Goal: Task Accomplishment & Management: Use online tool/utility

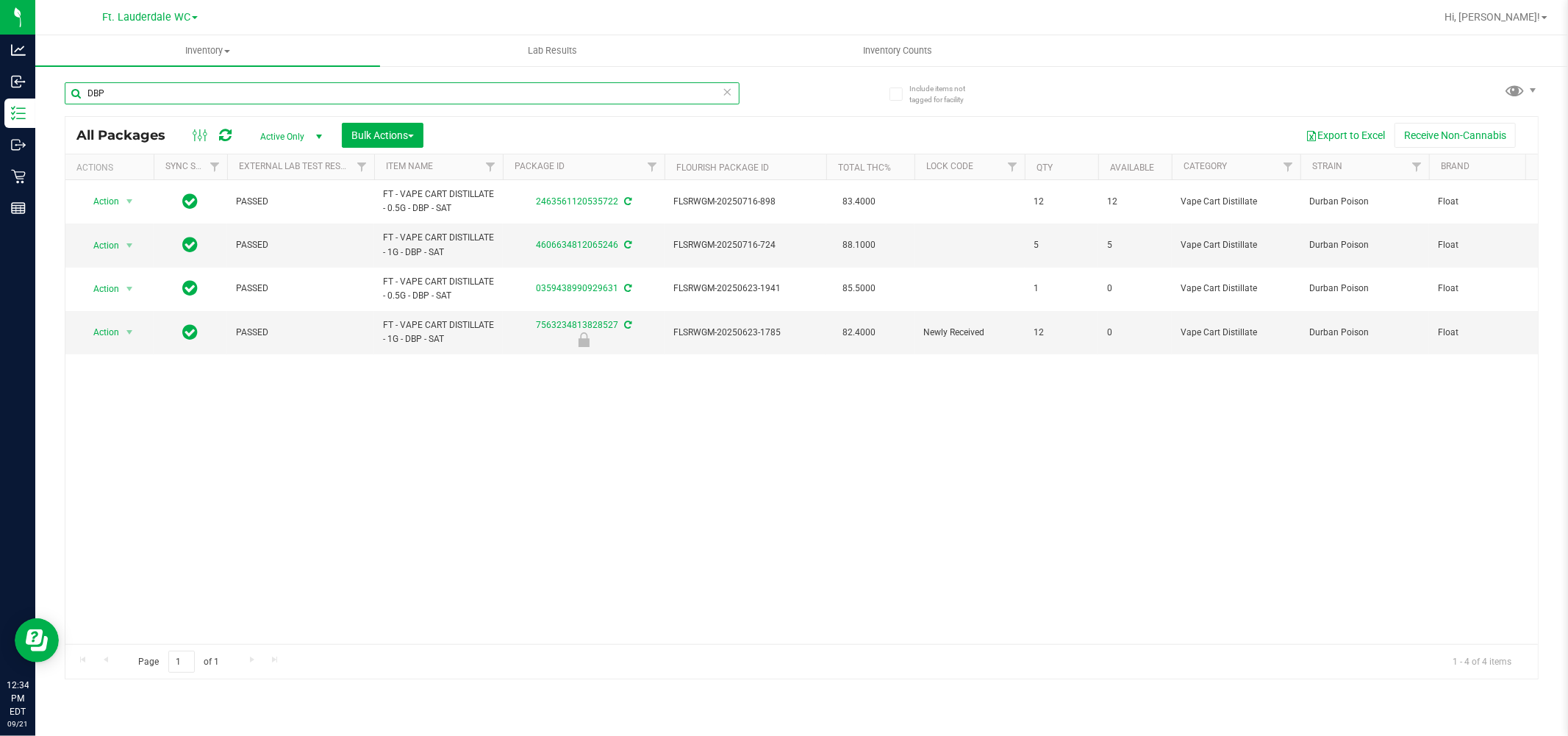
click at [241, 94] on input "DBP" at bounding box center [402, 93] width 675 height 22
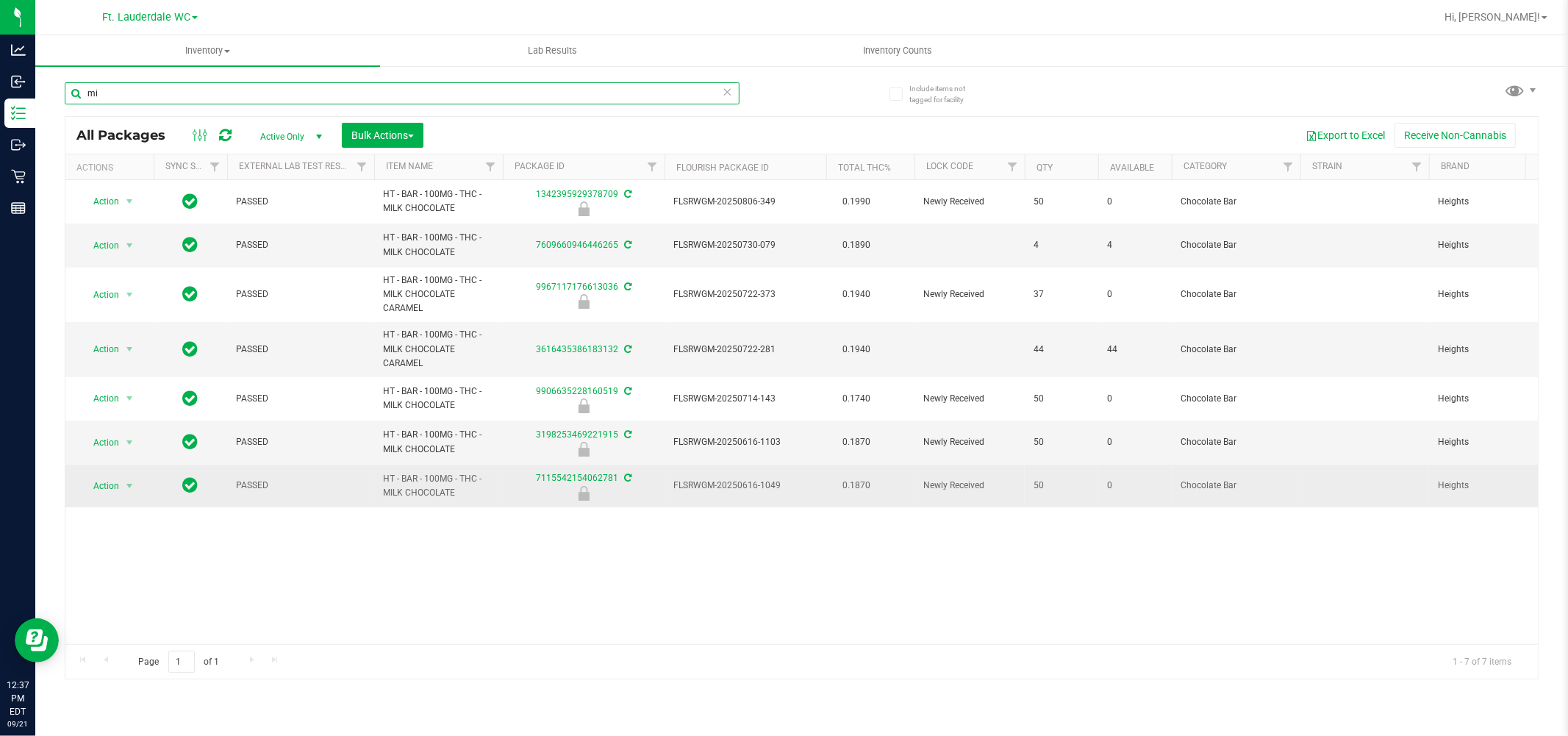
type input "m"
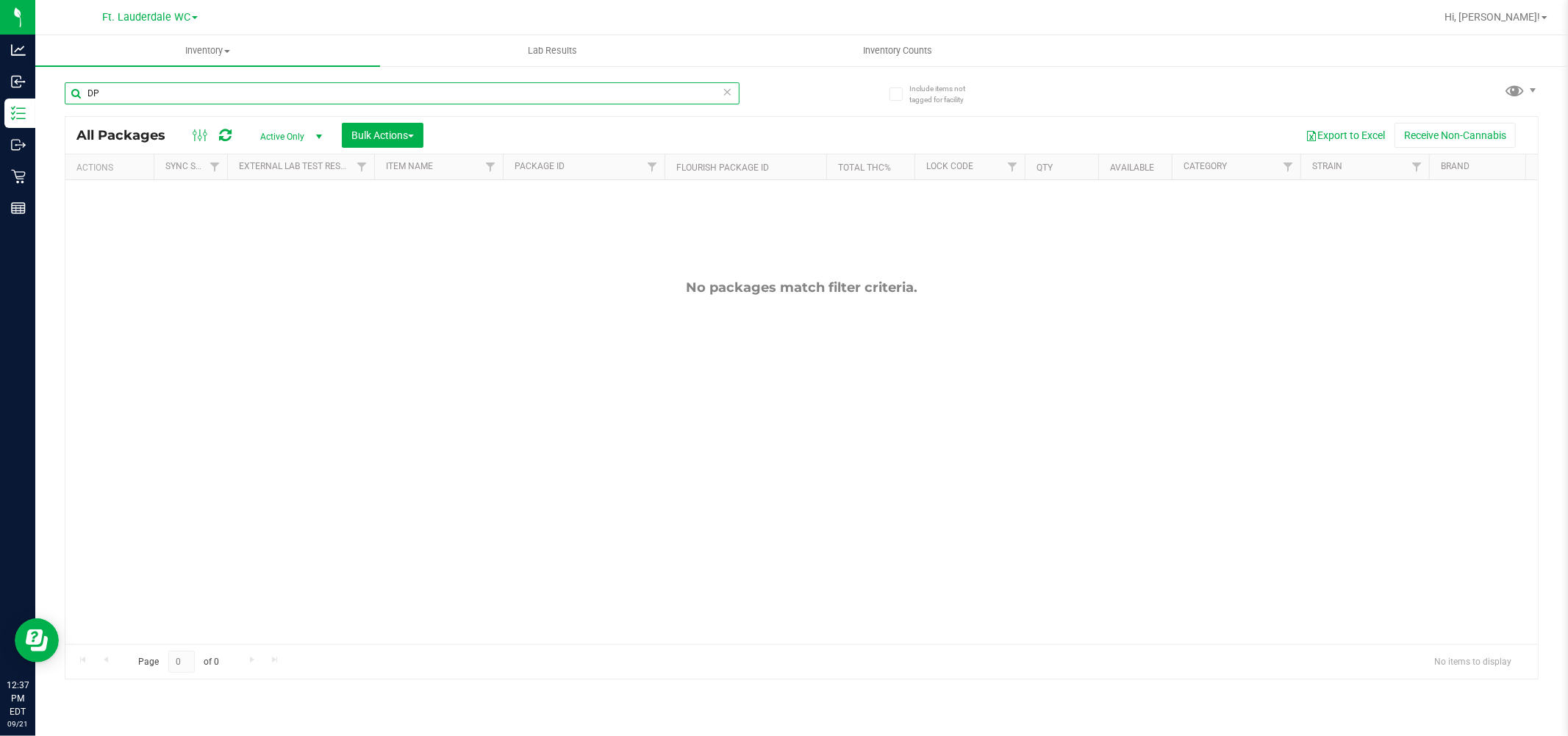
type input "D"
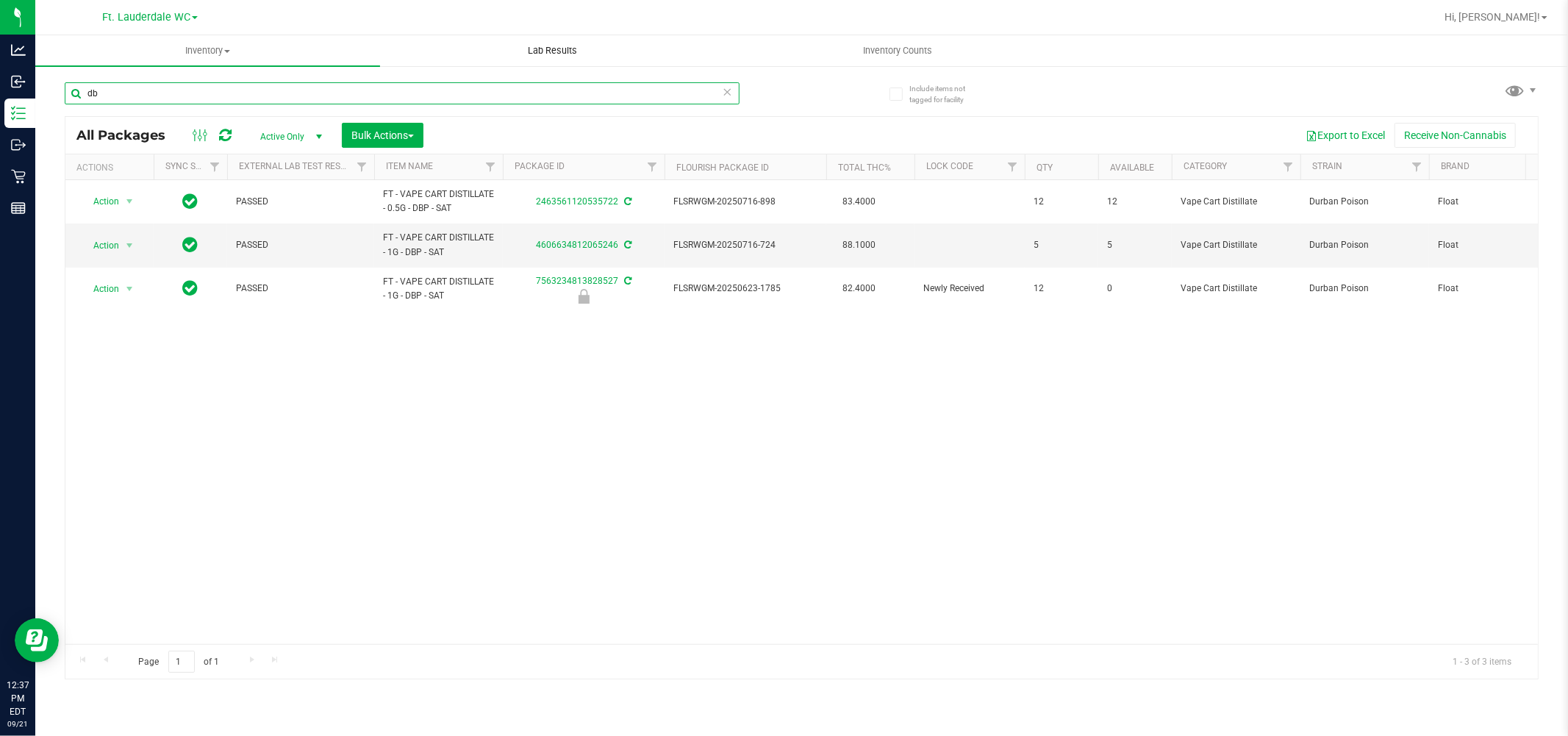
type input "d"
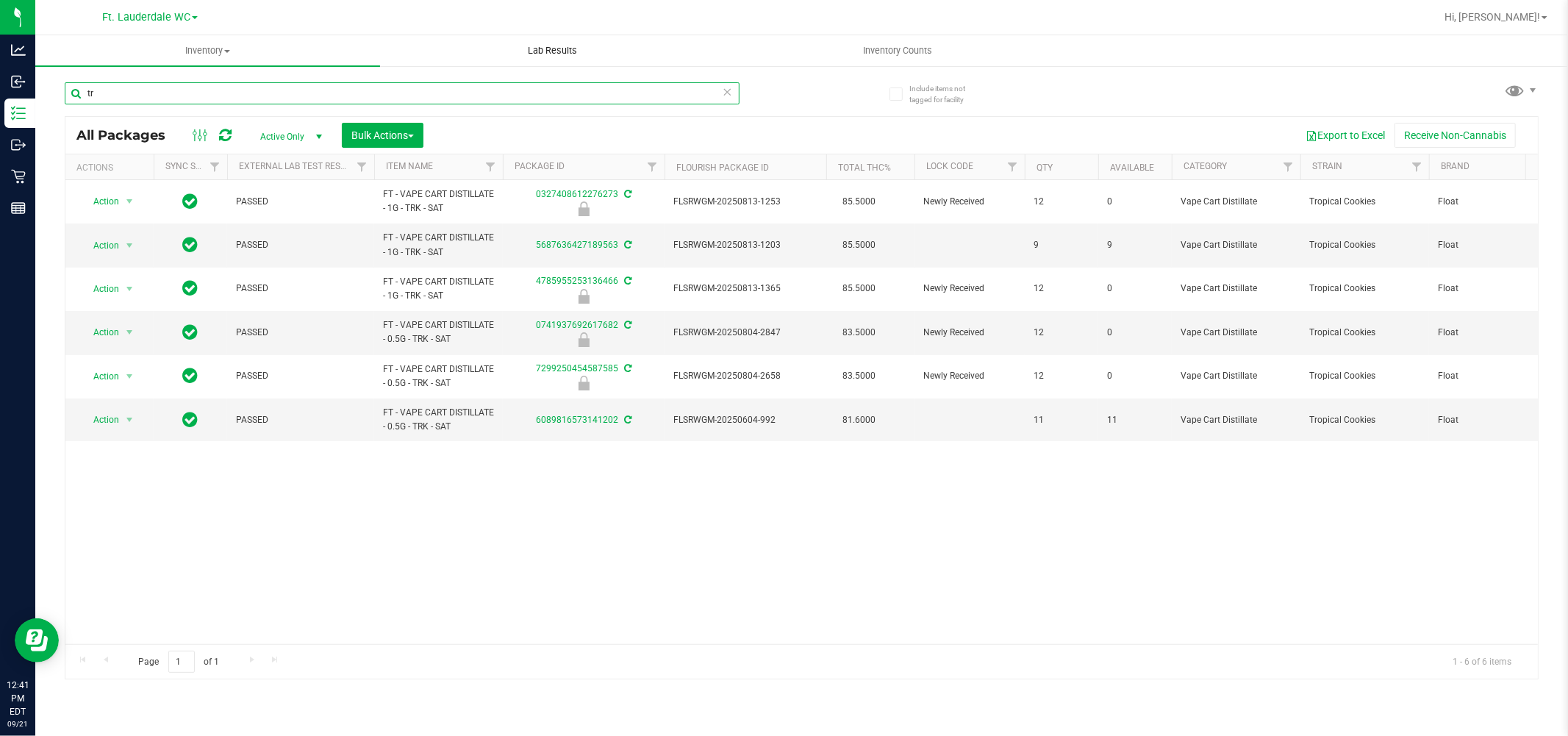
type input "t"
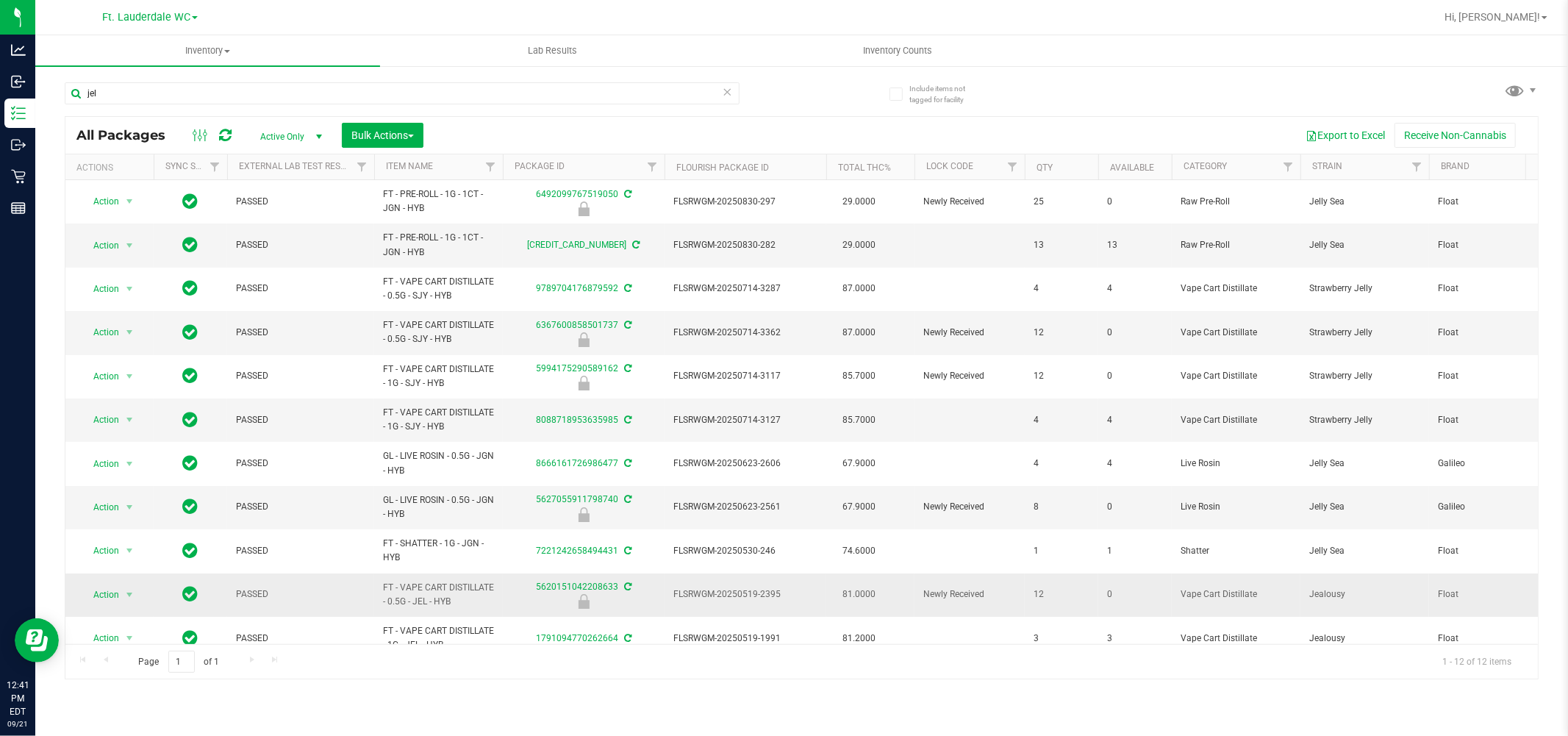
click at [435, 586] on span "FT - VAPE CART DISTILLATE - 0.5G - JEL - HYB" at bounding box center [438, 594] width 111 height 28
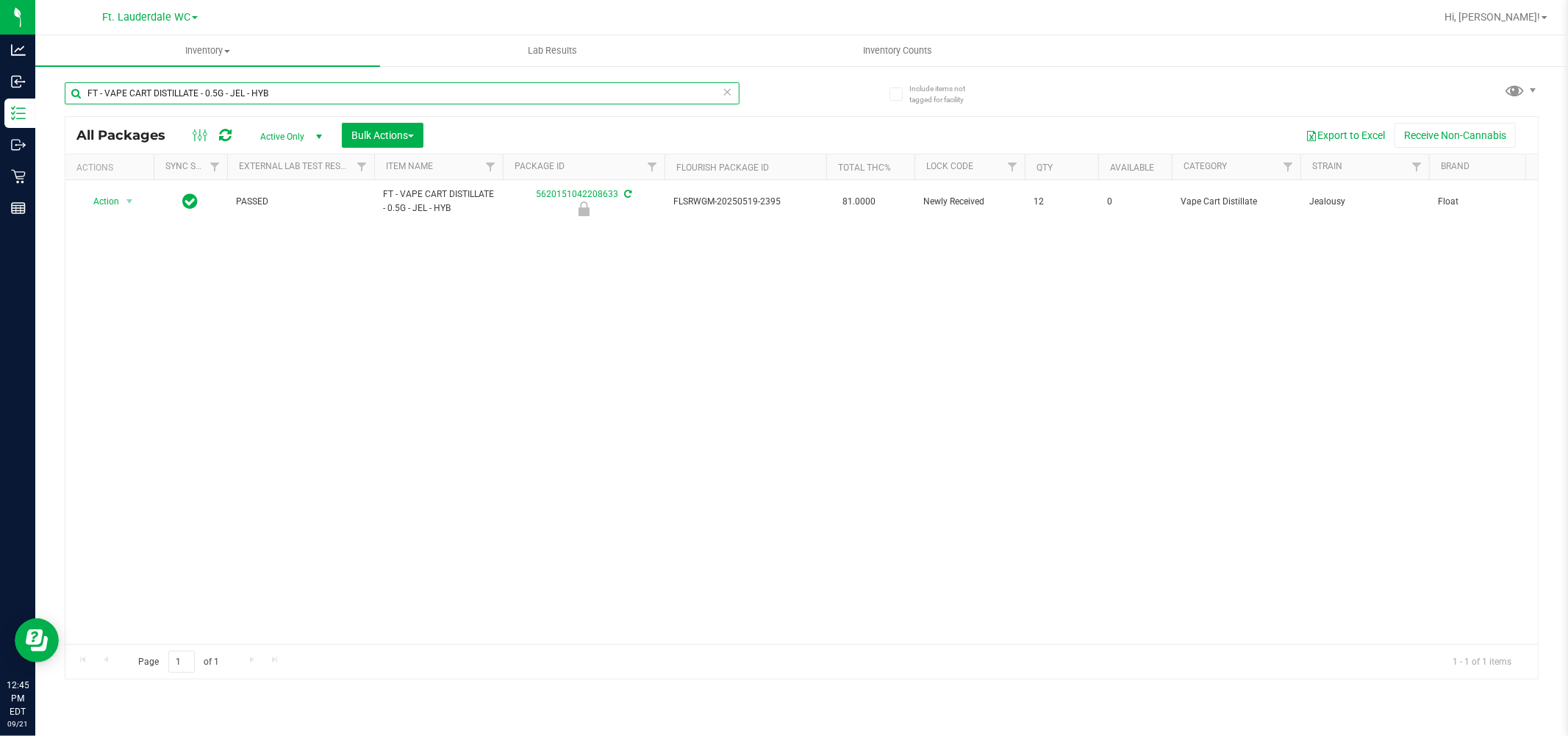
type input "FT - VAPE CART DISTILLATE - 0.5G - JEL - HYB"
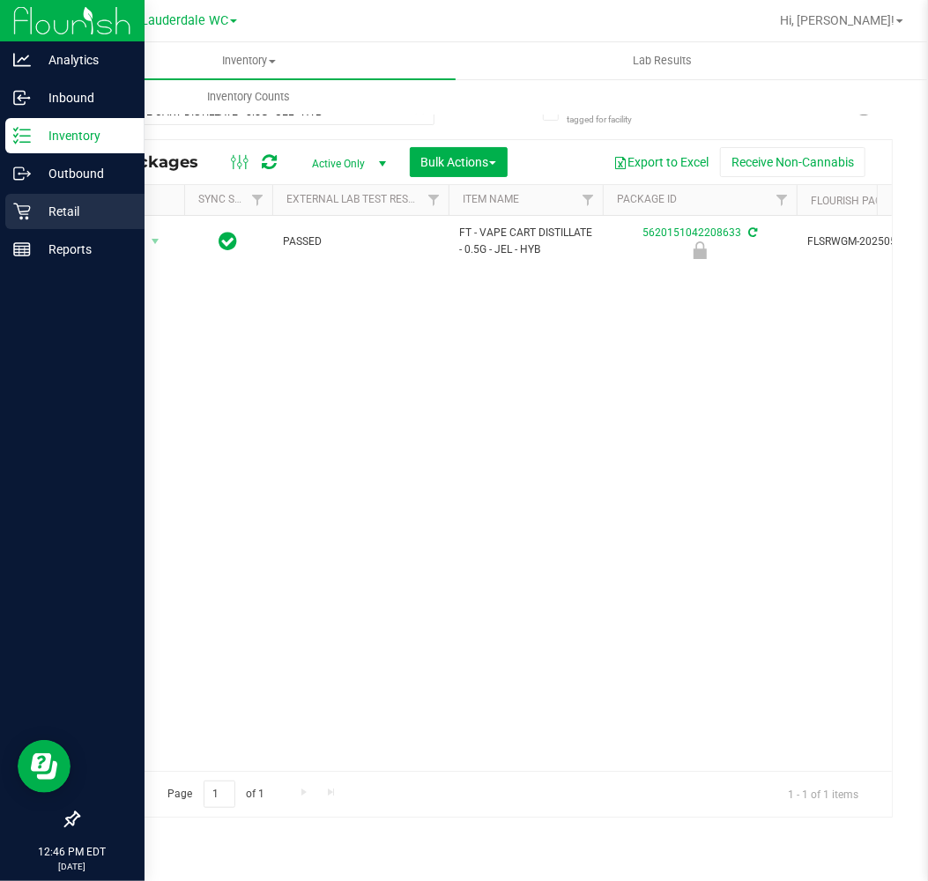
click at [14, 210] on icon at bounding box center [22, 212] width 18 height 18
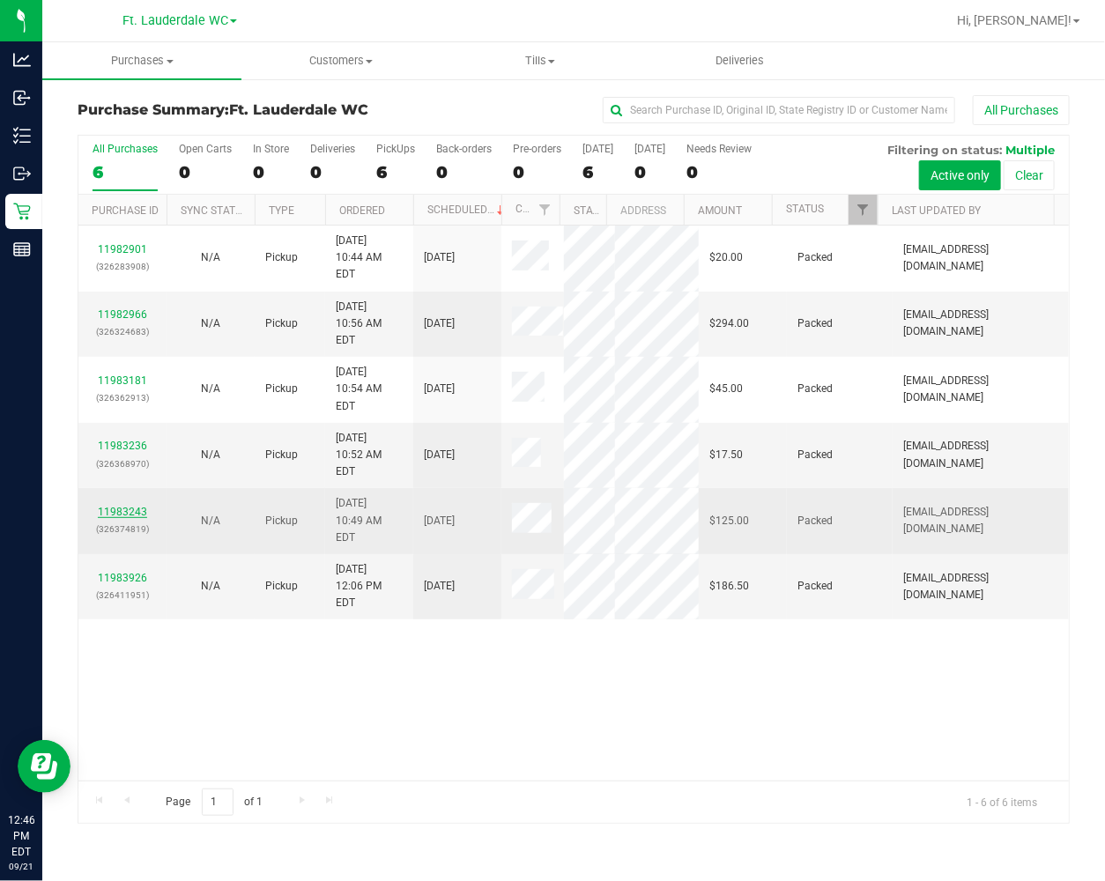
click at [123, 518] on link "11983243" at bounding box center [122, 512] width 49 height 12
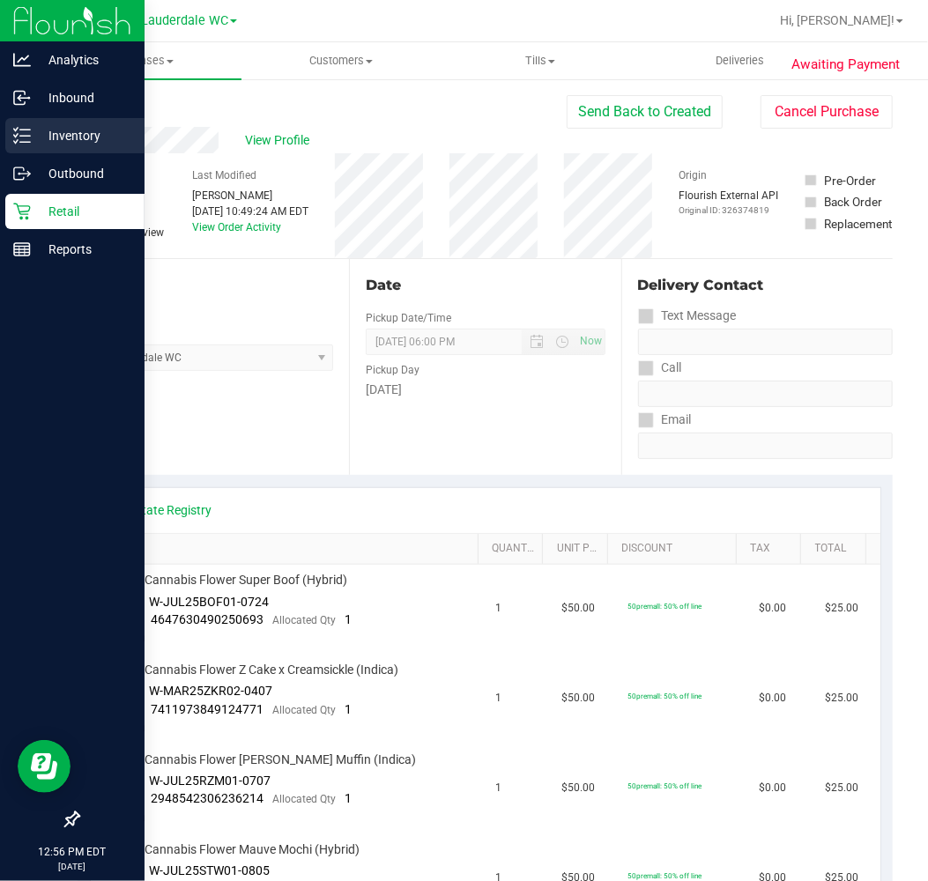
click at [32, 134] on p "Inventory" at bounding box center [84, 135] width 106 height 21
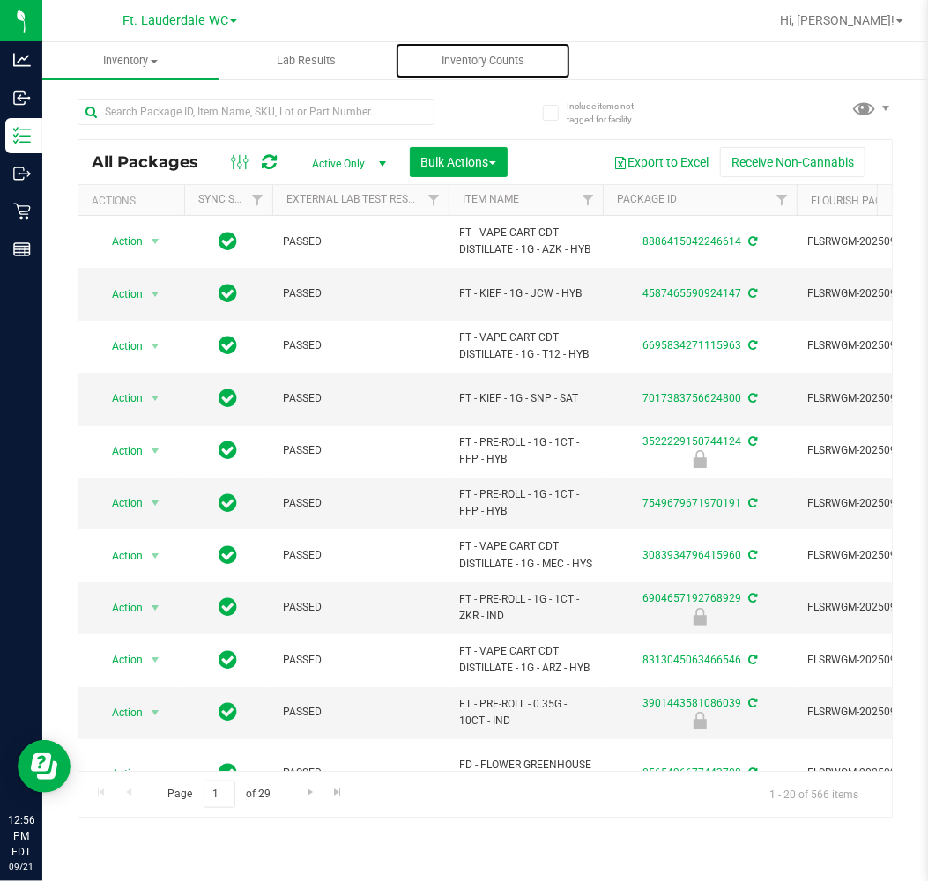
click at [497, 62] on span "Inventory Counts" at bounding box center [483, 61] width 130 height 16
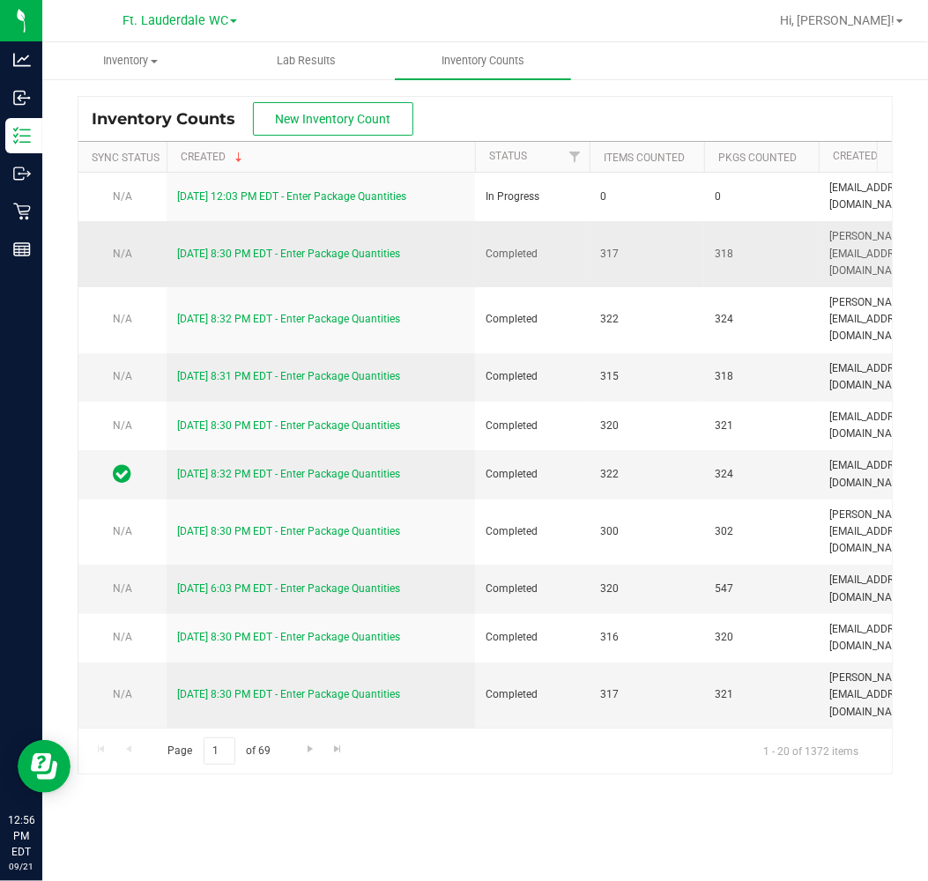
click at [350, 248] on link "[DATE] 8:30 PM EDT - Enter Package Quantities" at bounding box center [288, 254] width 223 height 12
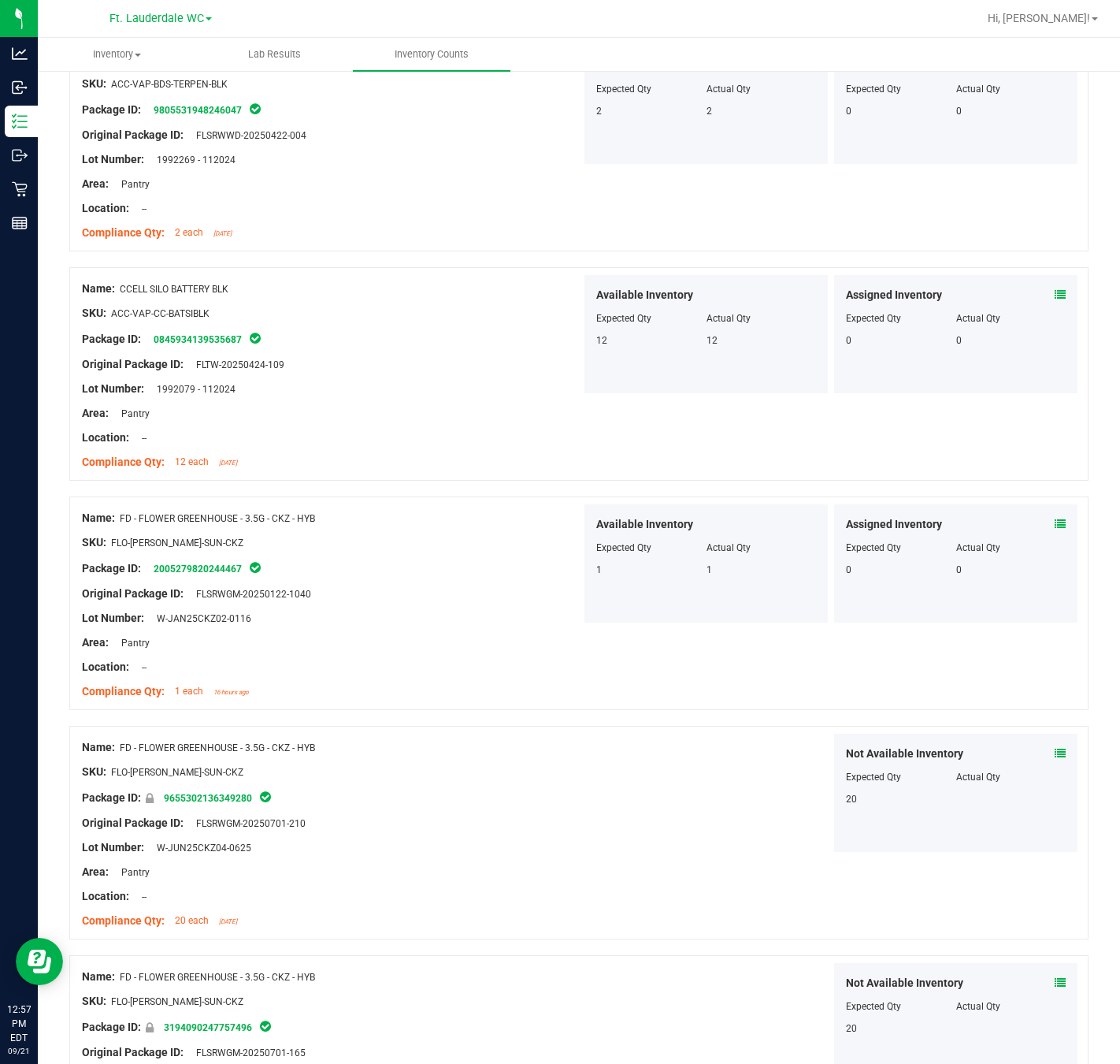
scroll to position [221, 0]
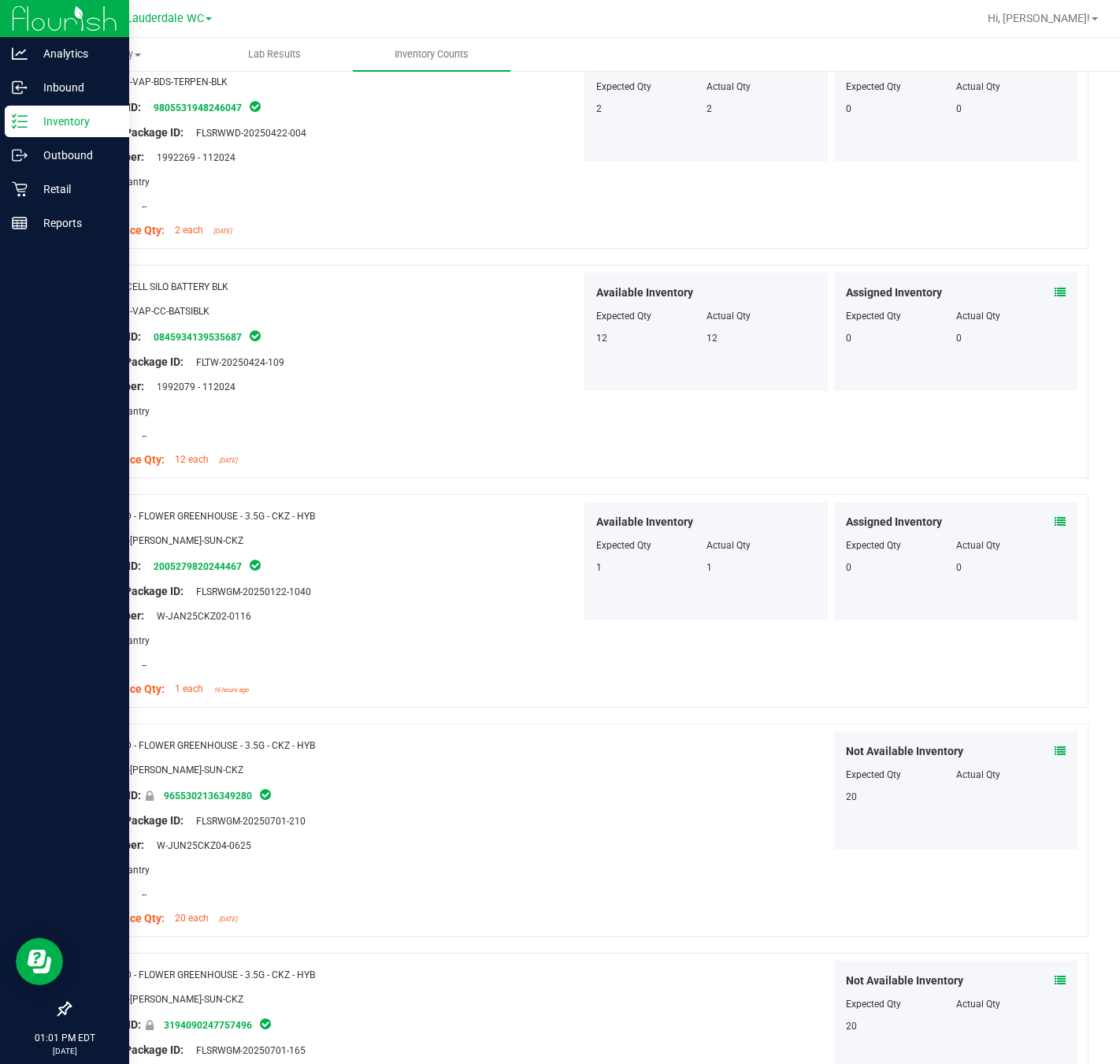
click at [17, 126] on icon at bounding box center [20, 122] width 16 height 16
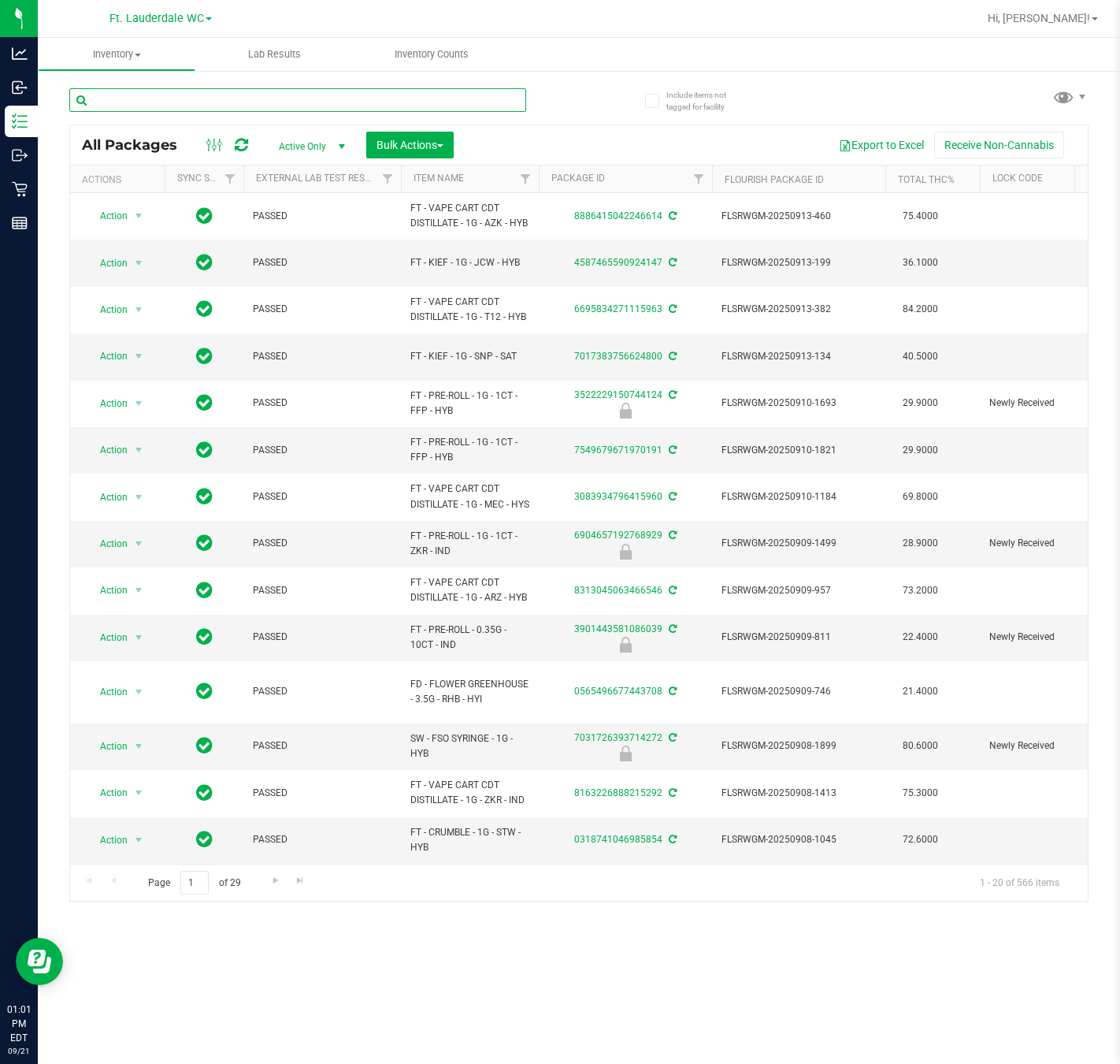
click at [257, 102] on input "text" at bounding box center [298, 100] width 457 height 23
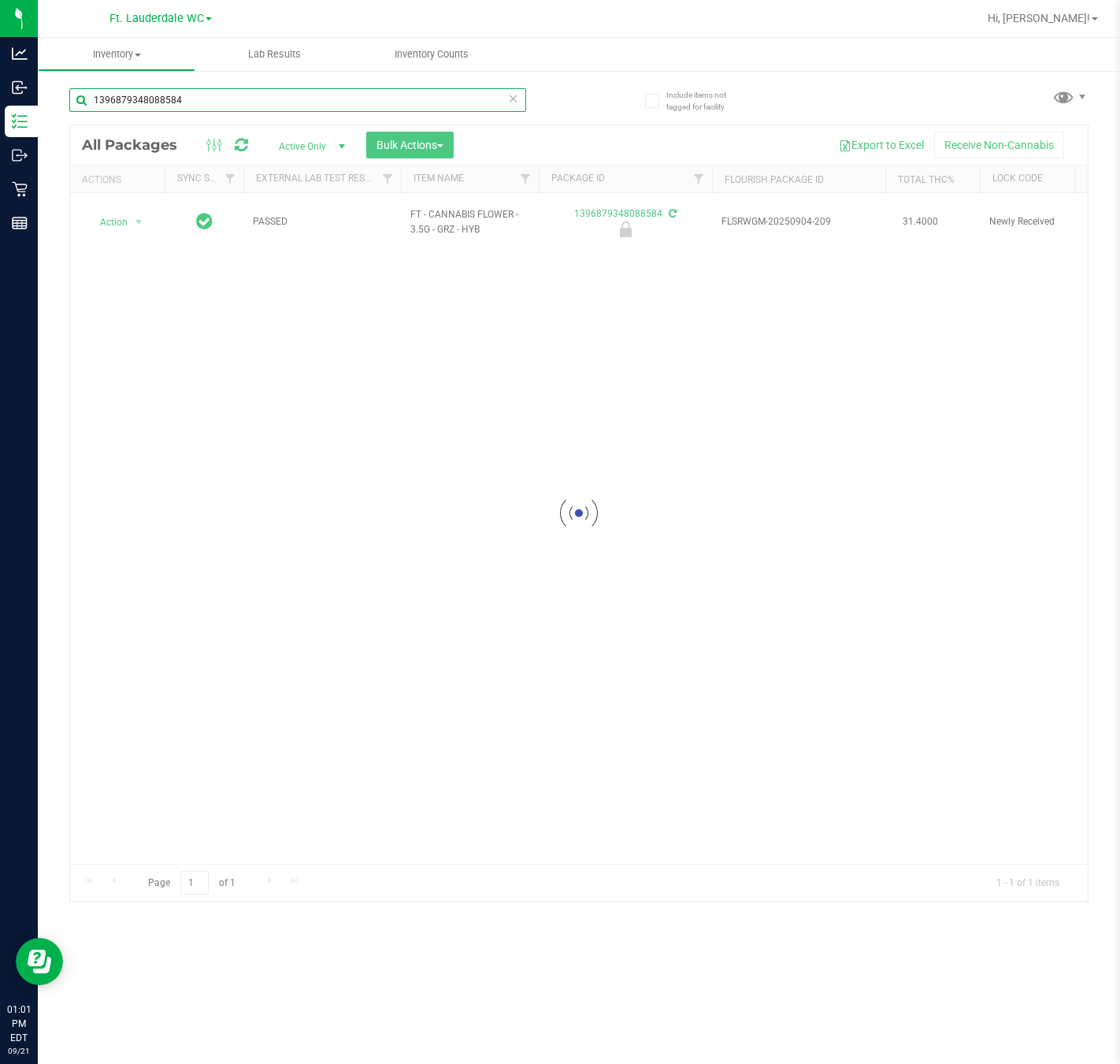
type input "1396879348088584"
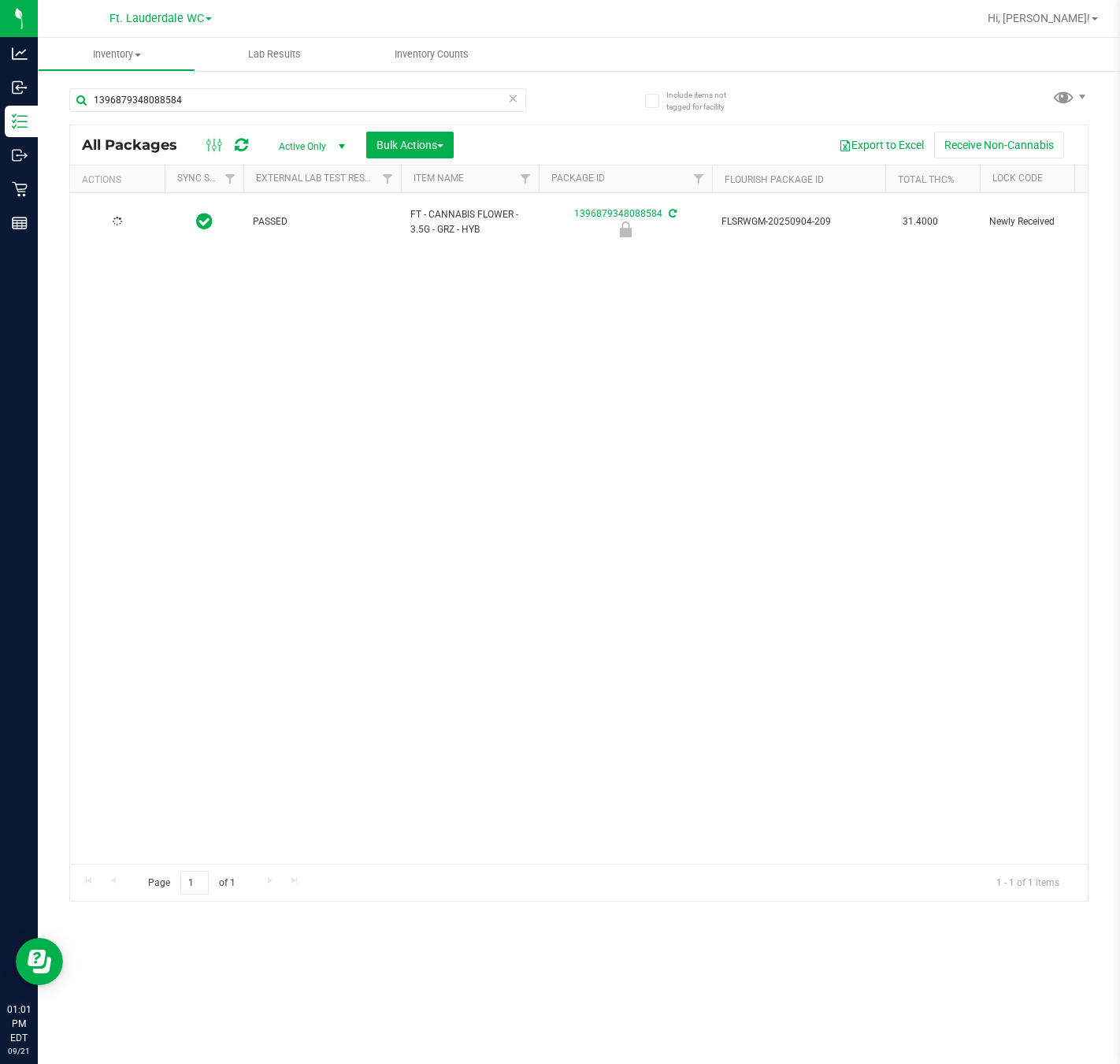
click at [119, 206] on td at bounding box center [117, 222] width 95 height 58
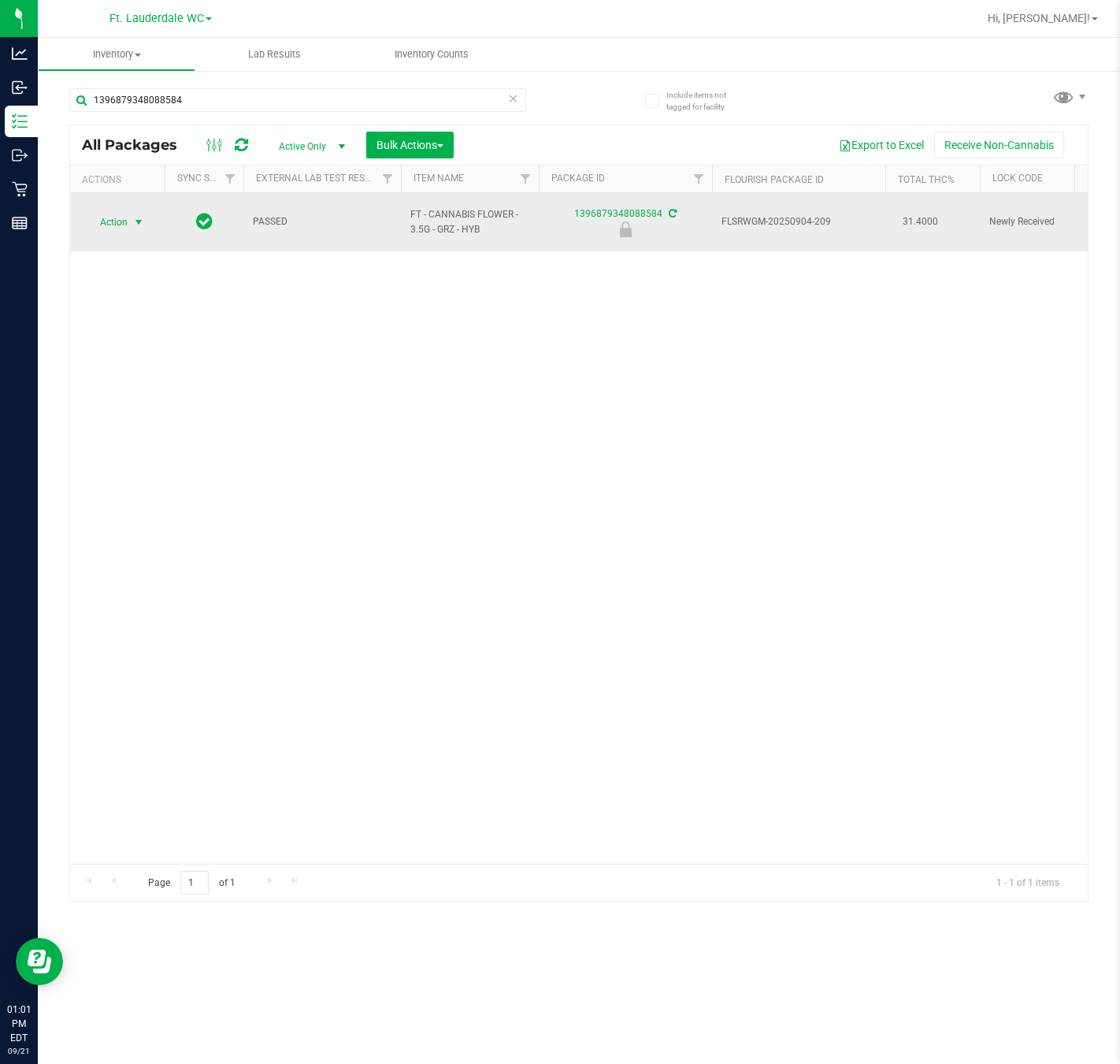
click at [109, 217] on span "Action" at bounding box center [107, 222] width 43 height 22
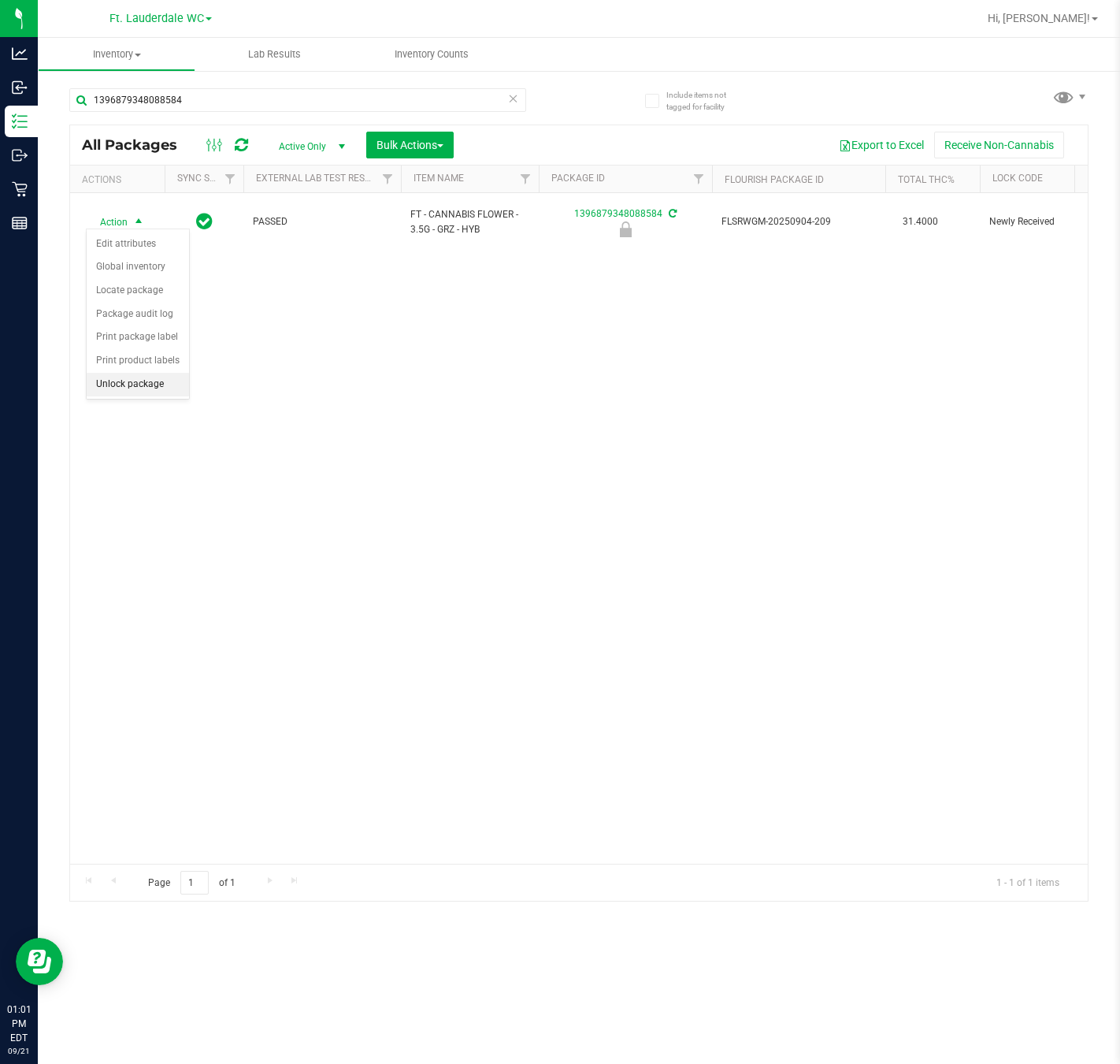
click at [142, 393] on li "Unlock package" at bounding box center [138, 384] width 103 height 23
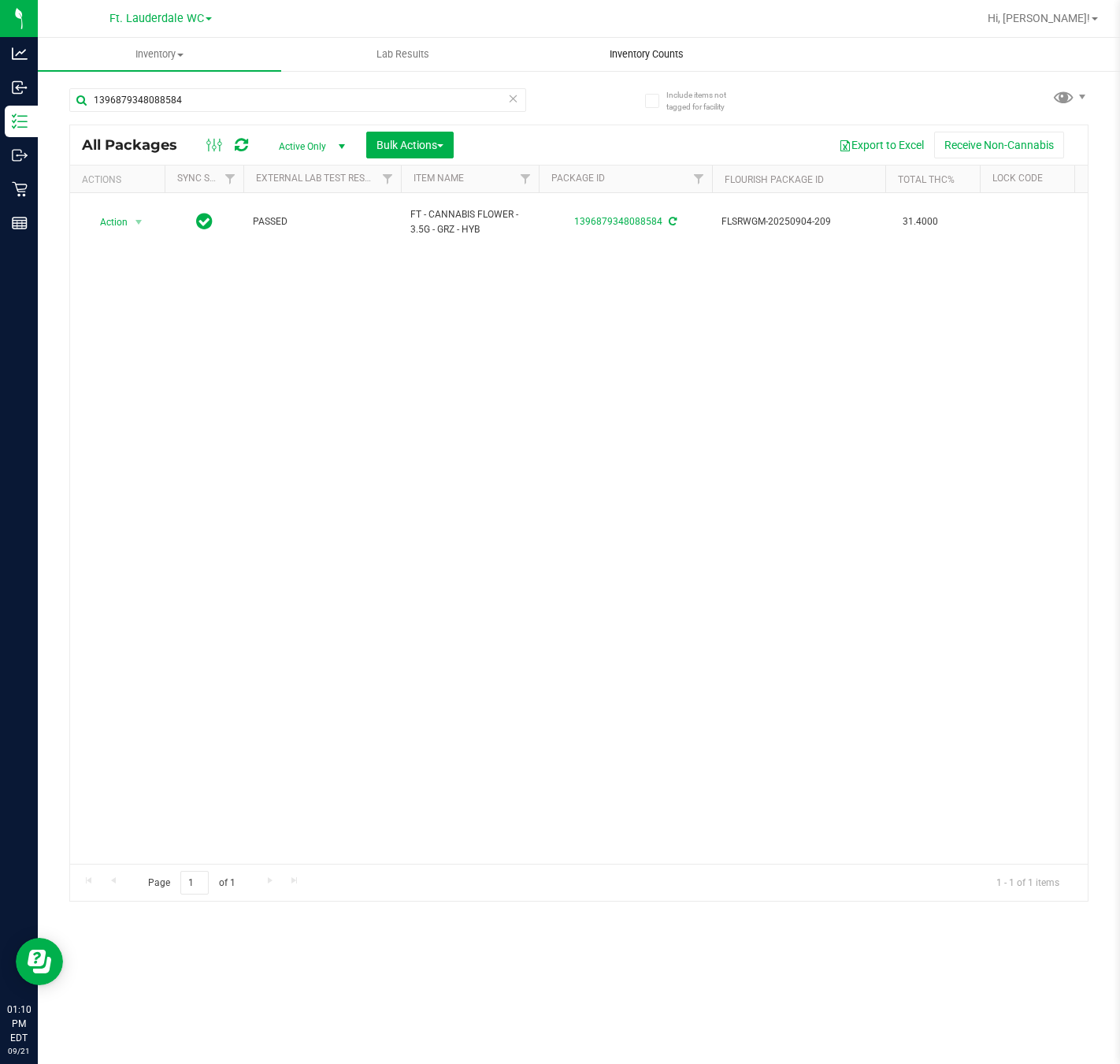
click at [631, 59] on span "Inventory Counts" at bounding box center [646, 55] width 116 height 14
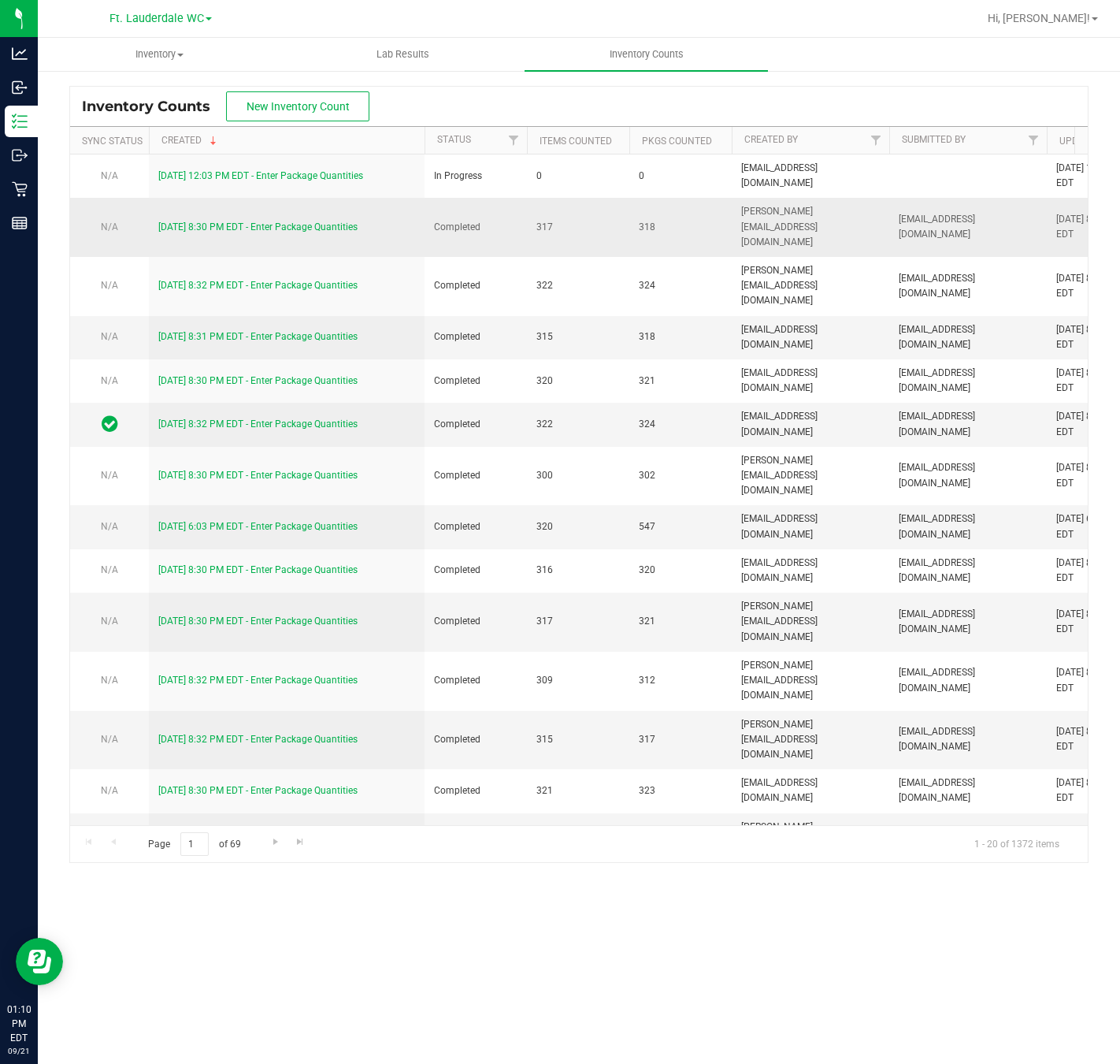
click at [303, 224] on link "[DATE] 8:30 PM EDT - Enter Package Quantities" at bounding box center [257, 227] width 199 height 11
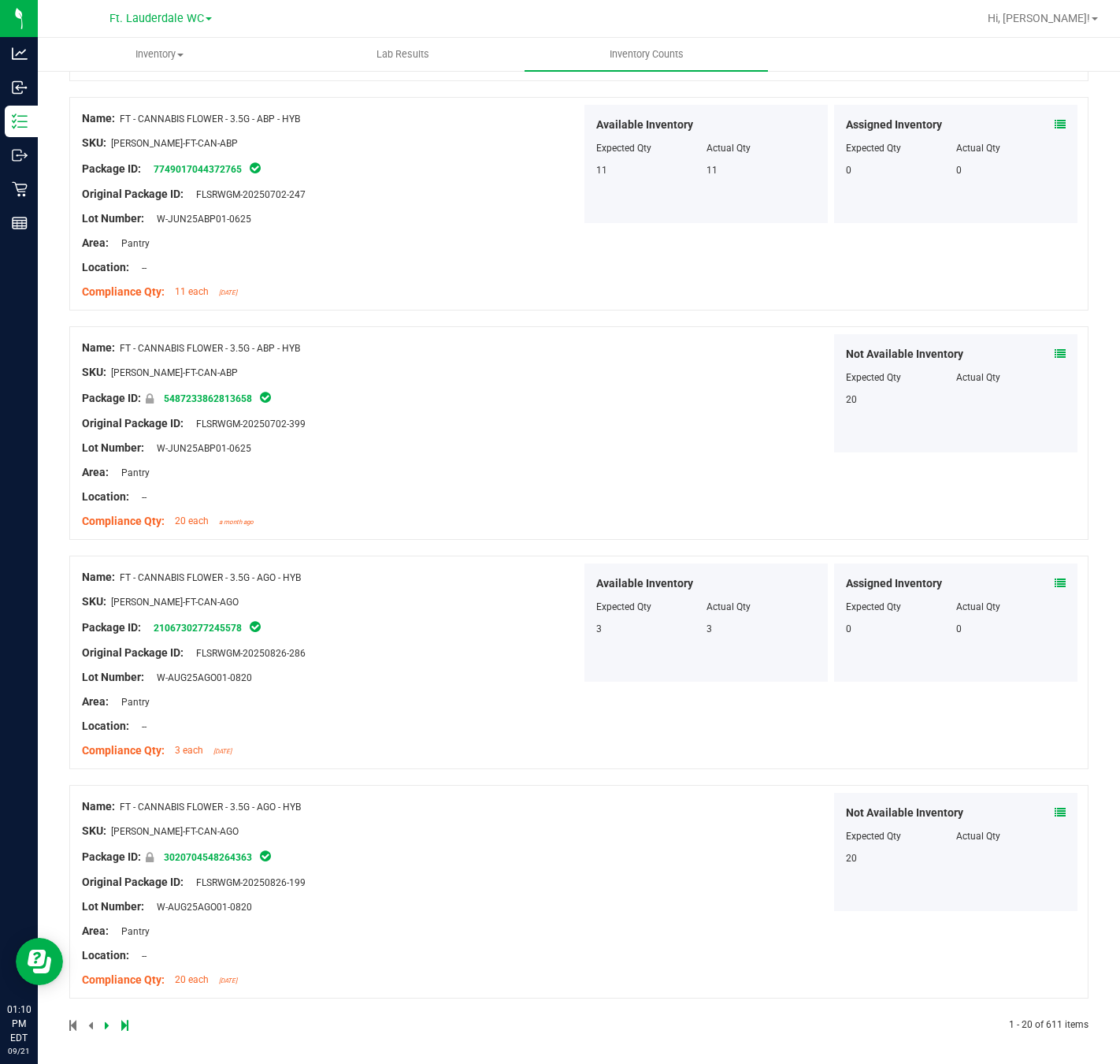
scroll to position [3842, 0]
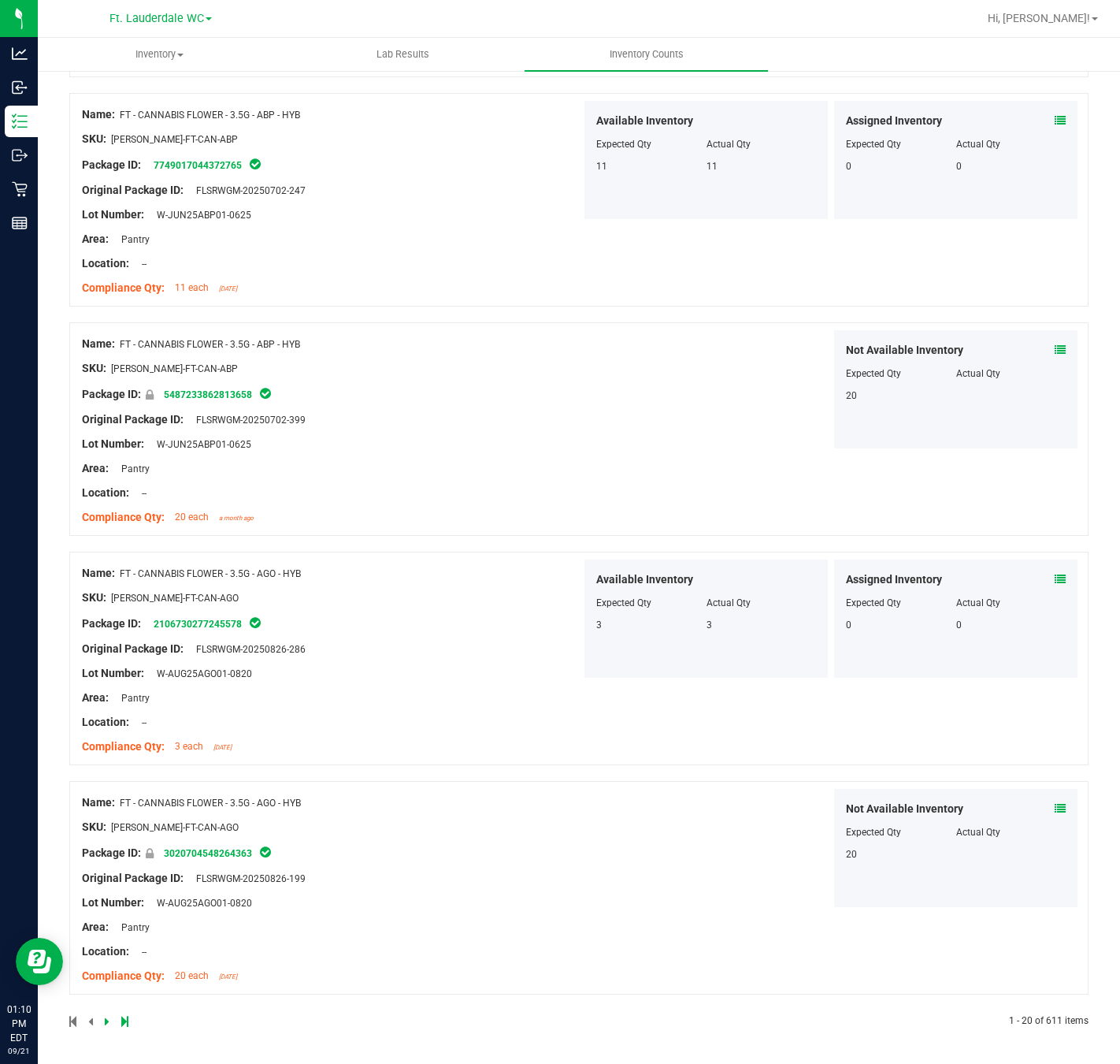
click at [107, 788] on icon at bounding box center [106, 1021] width 4 height 10
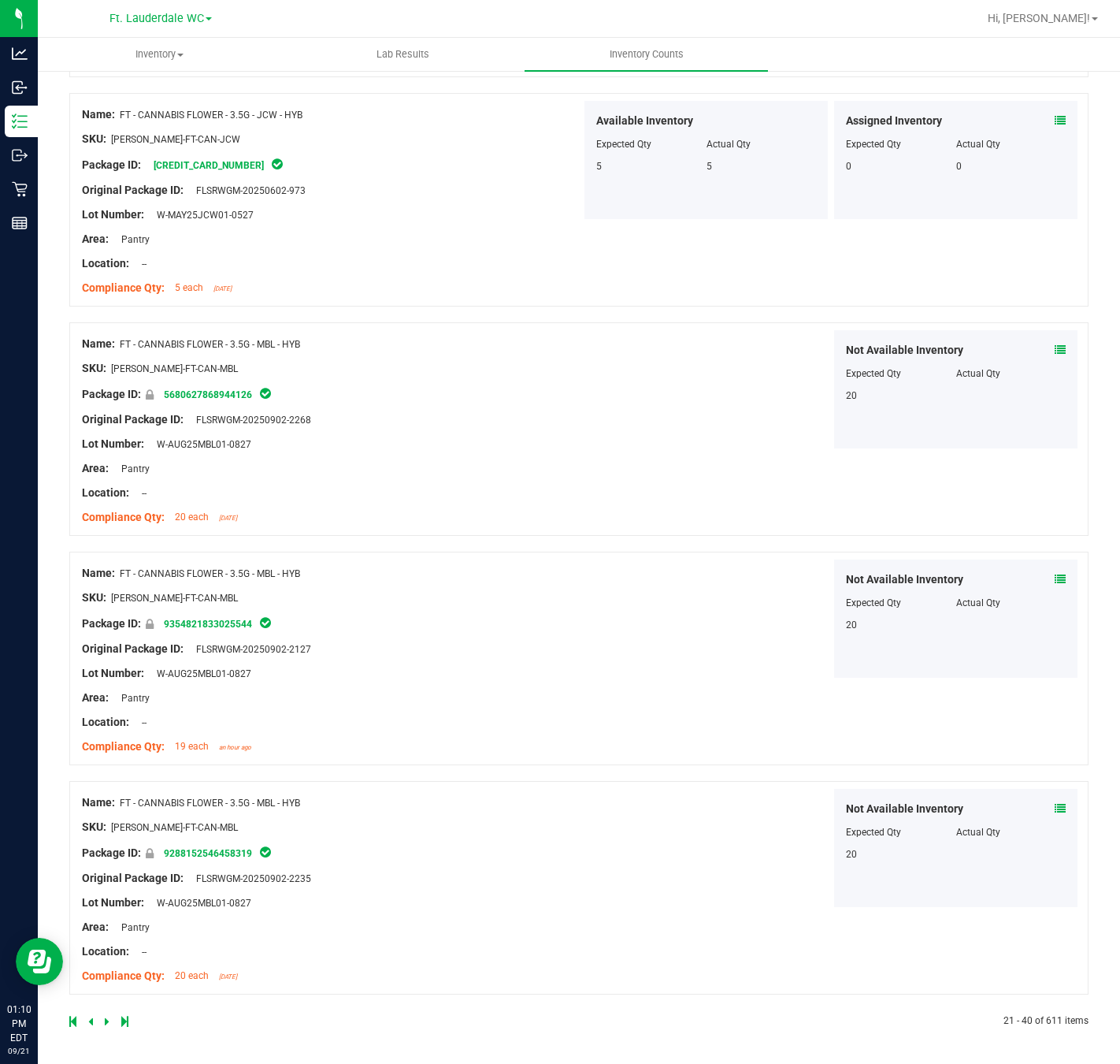
click at [105, 788] on icon at bounding box center [106, 1021] width 4 height 10
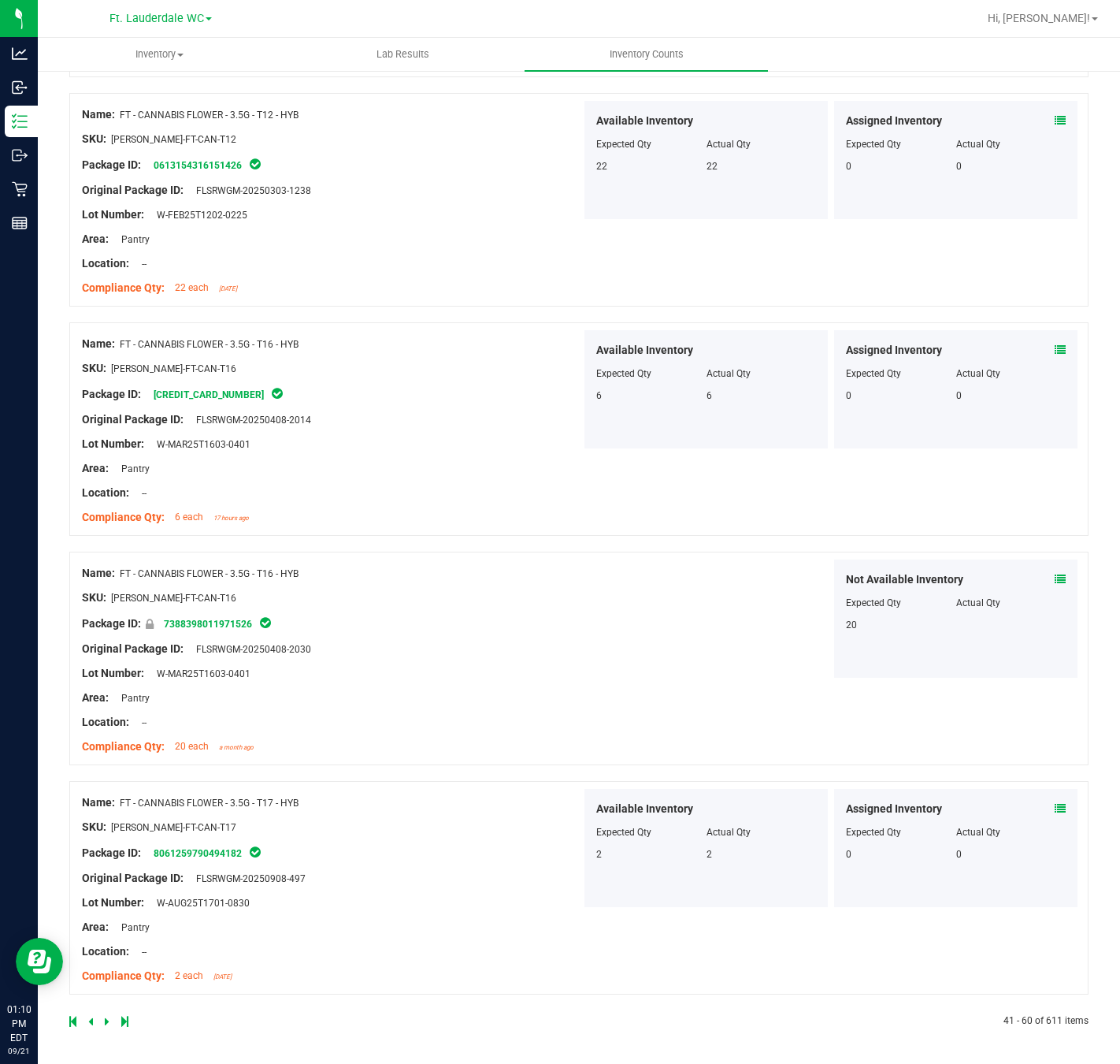
click at [107, 788] on icon at bounding box center [106, 1021] width 4 height 10
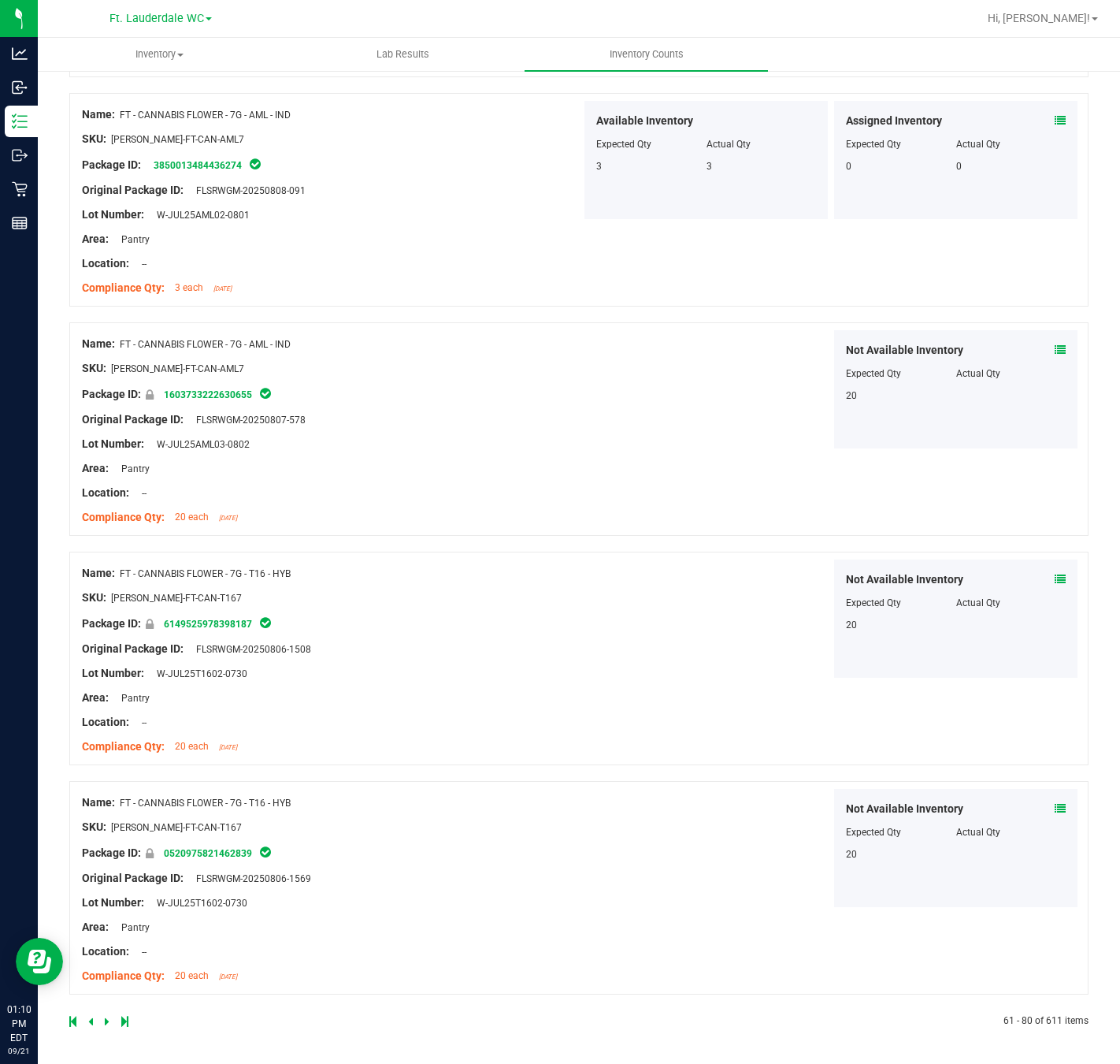
click at [105, 788] on icon at bounding box center [106, 1021] width 4 height 10
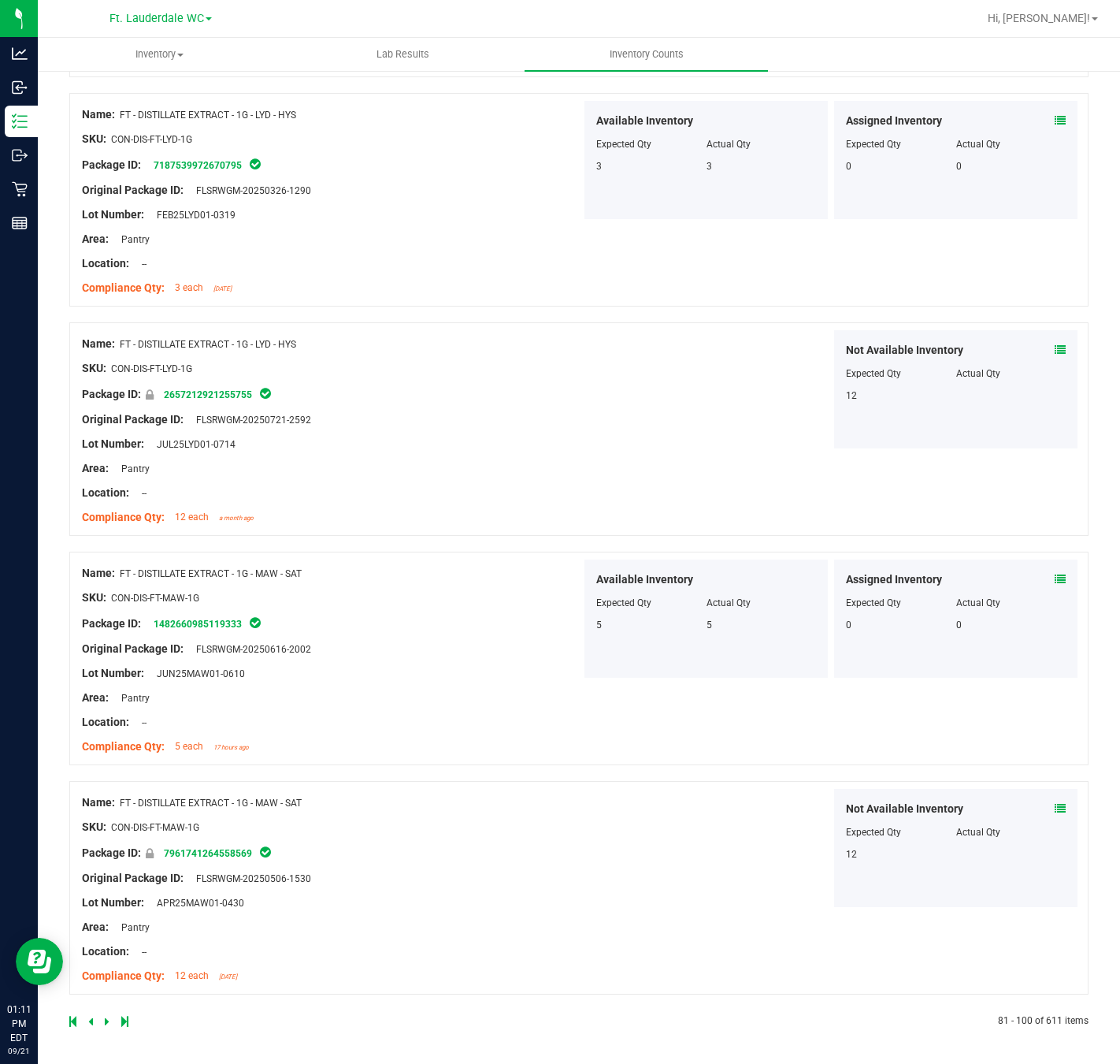
click at [109, 788] on link at bounding box center [108, 1021] width 7 height 11
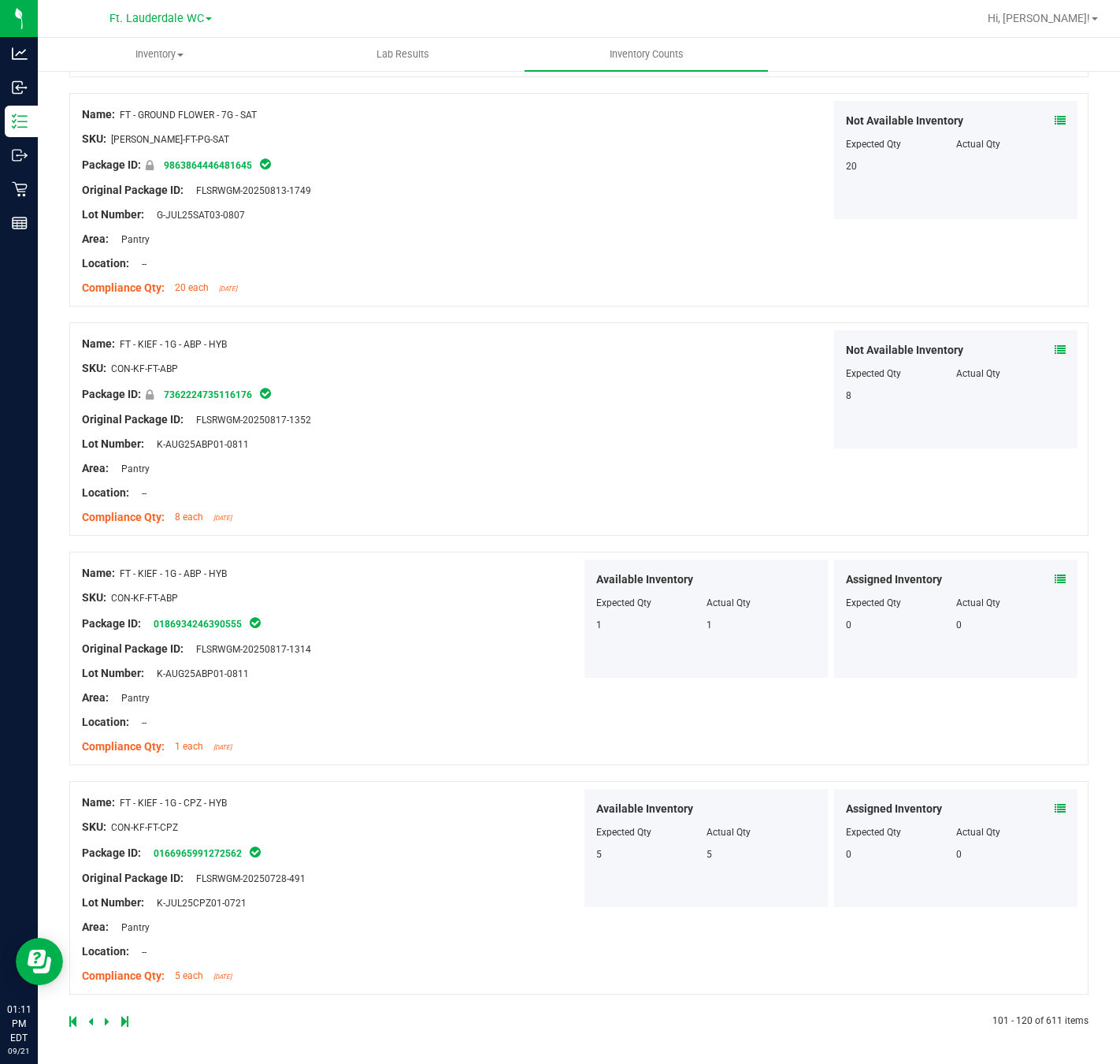
click at [105, 788] on icon at bounding box center [106, 1021] width 4 height 10
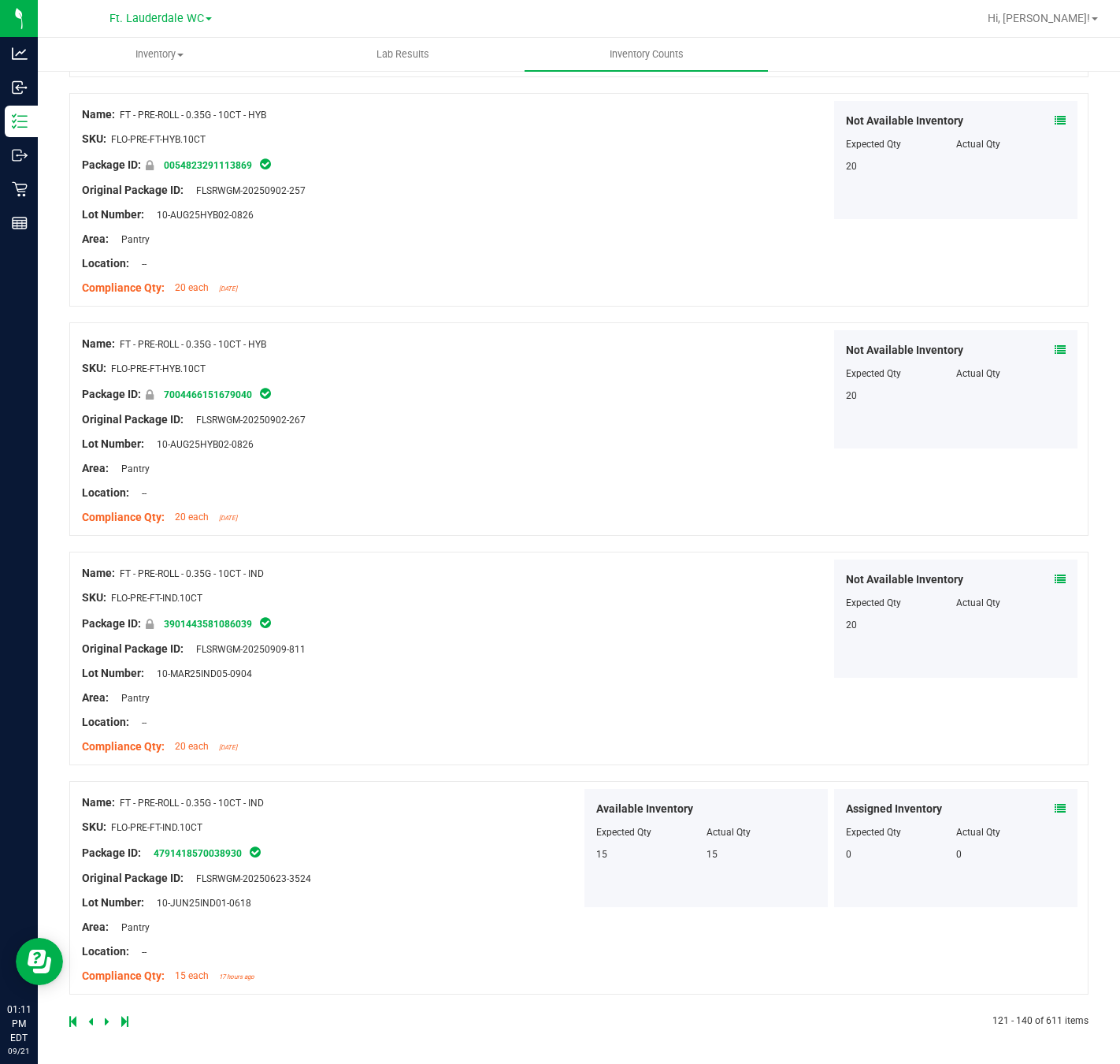
click at [109, 788] on link at bounding box center [108, 1021] width 7 height 11
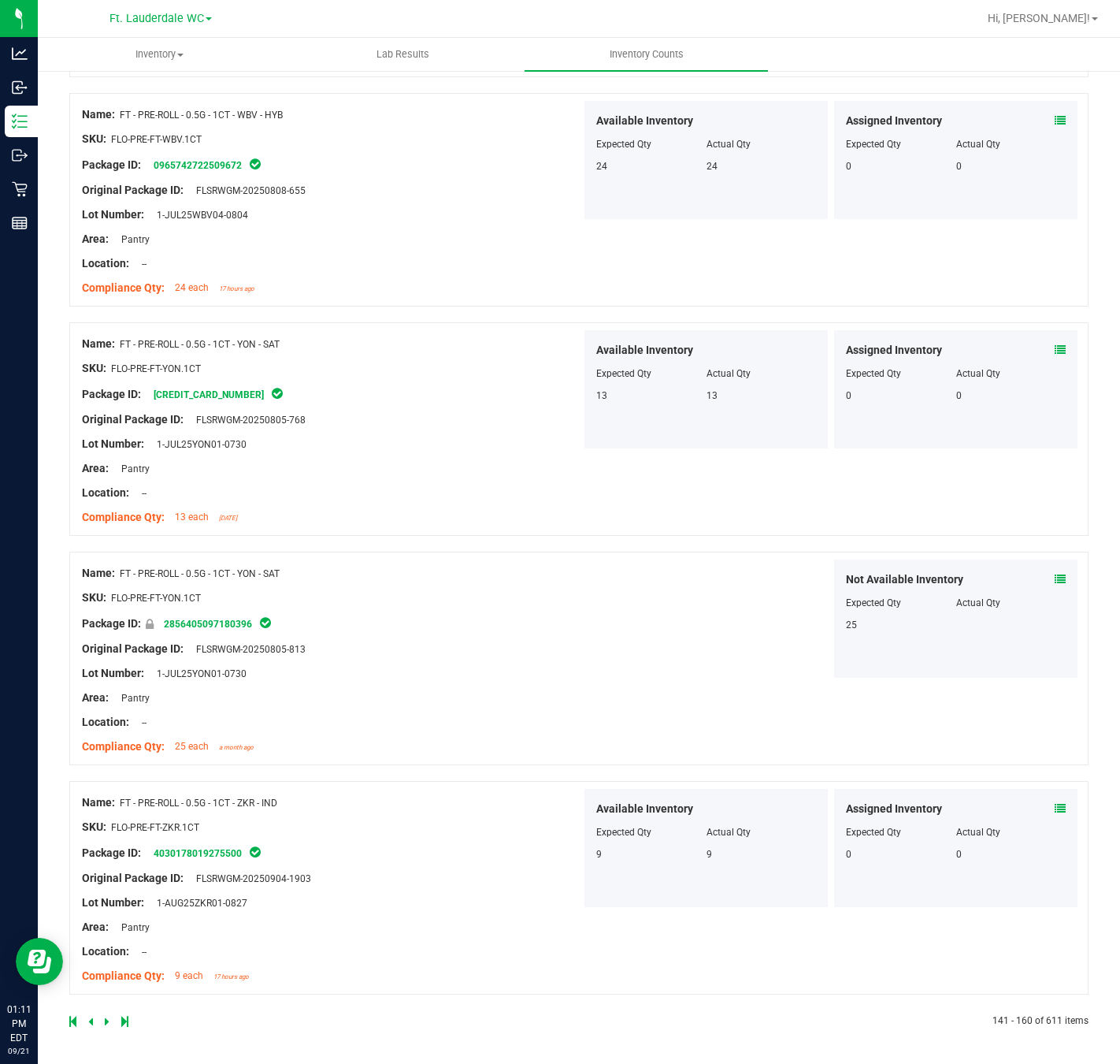
click at [109, 788] on link at bounding box center [108, 1021] width 7 height 11
click at [107, 788] on icon at bounding box center [106, 1021] width 4 height 10
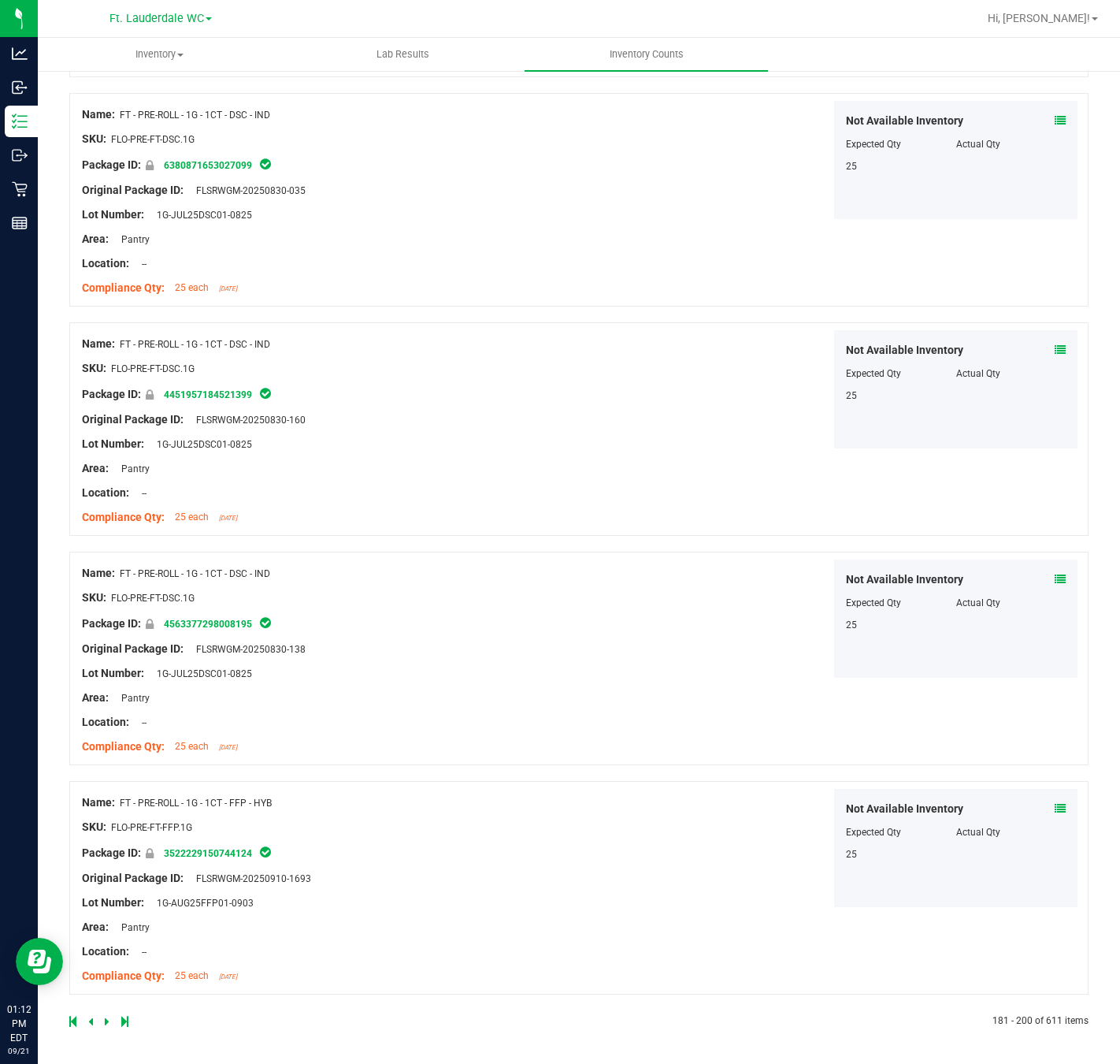
click at [109, 788] on link at bounding box center [108, 1021] width 7 height 11
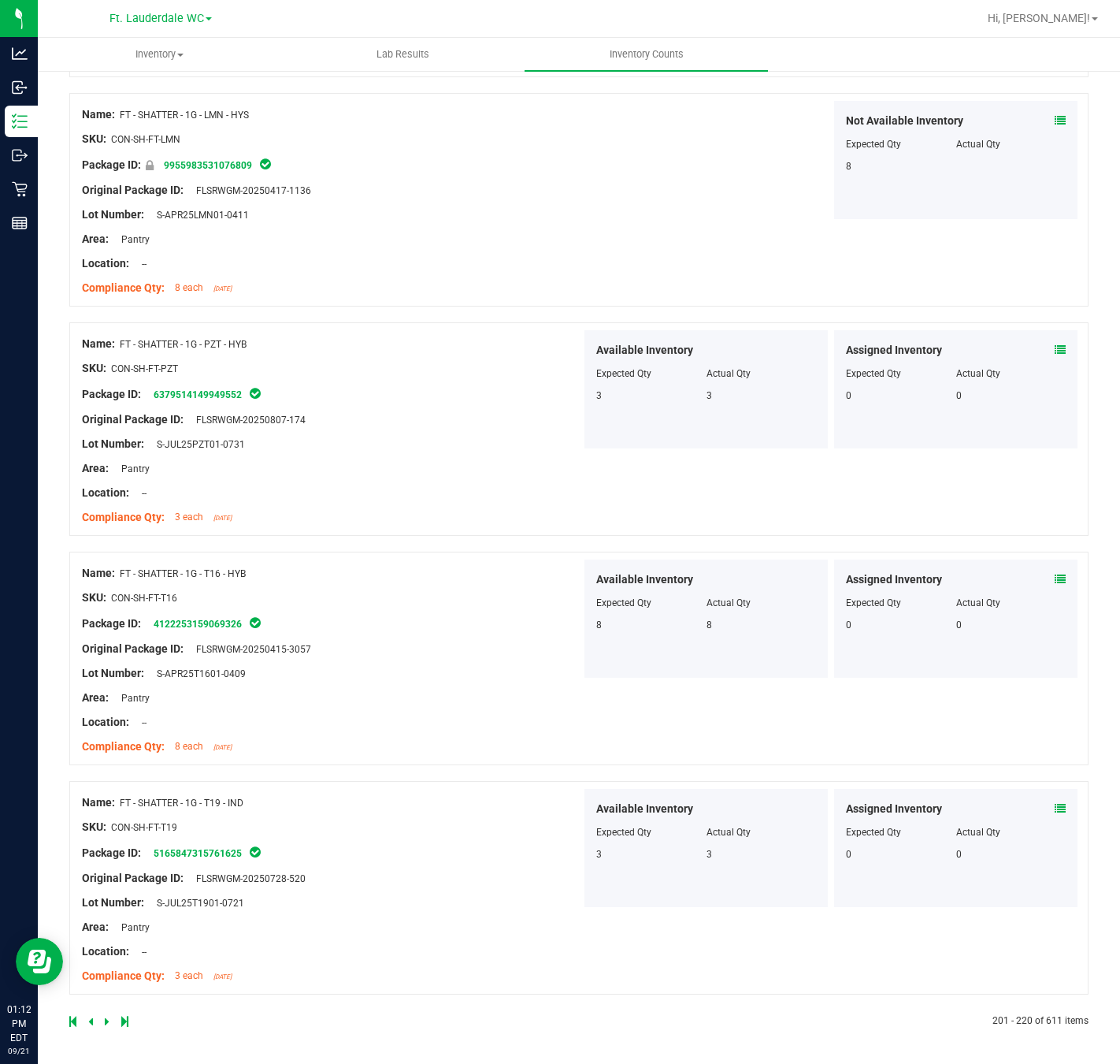
click at [105, 788] on icon at bounding box center [106, 1021] width 4 height 10
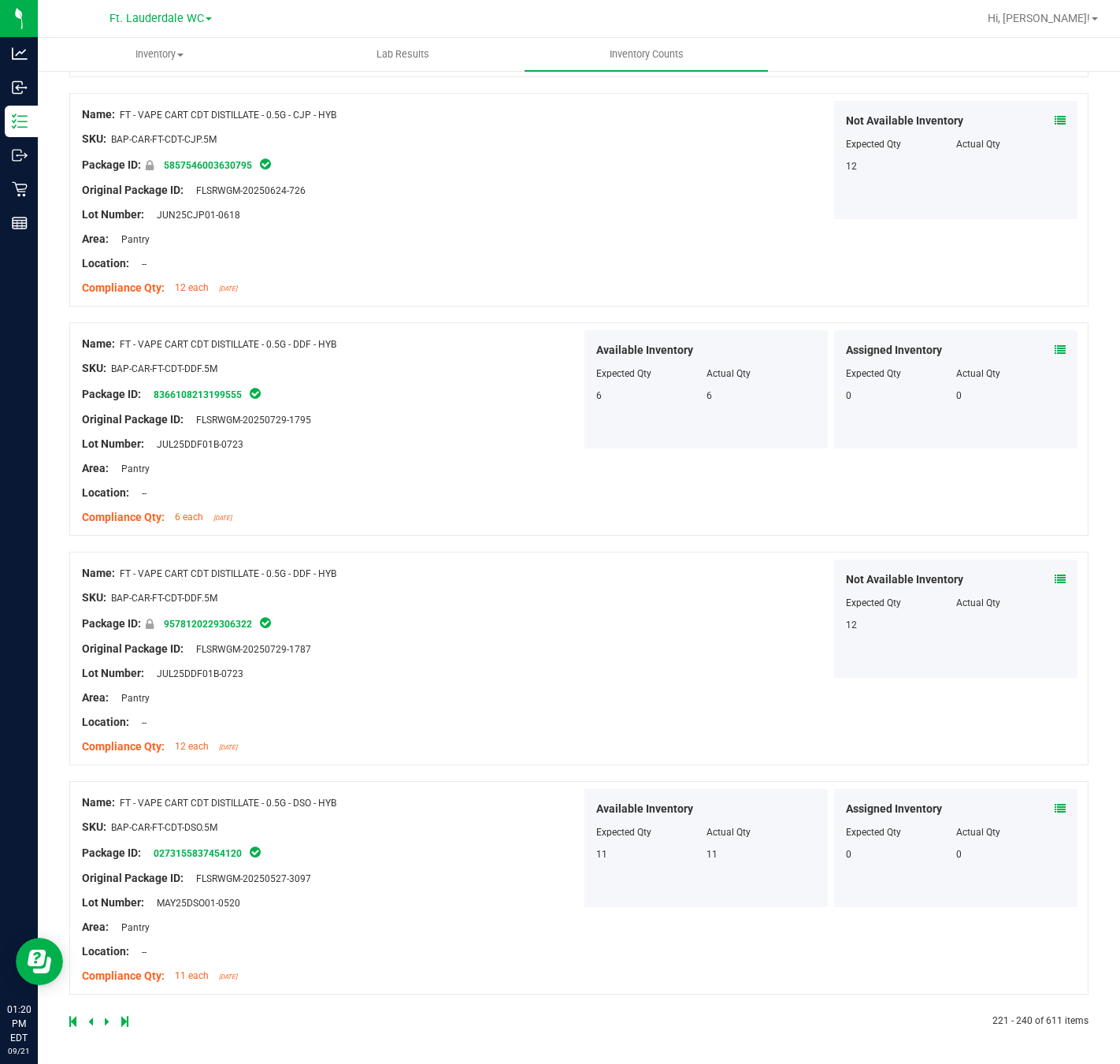
click at [109, 788] on link at bounding box center [108, 1021] width 7 height 11
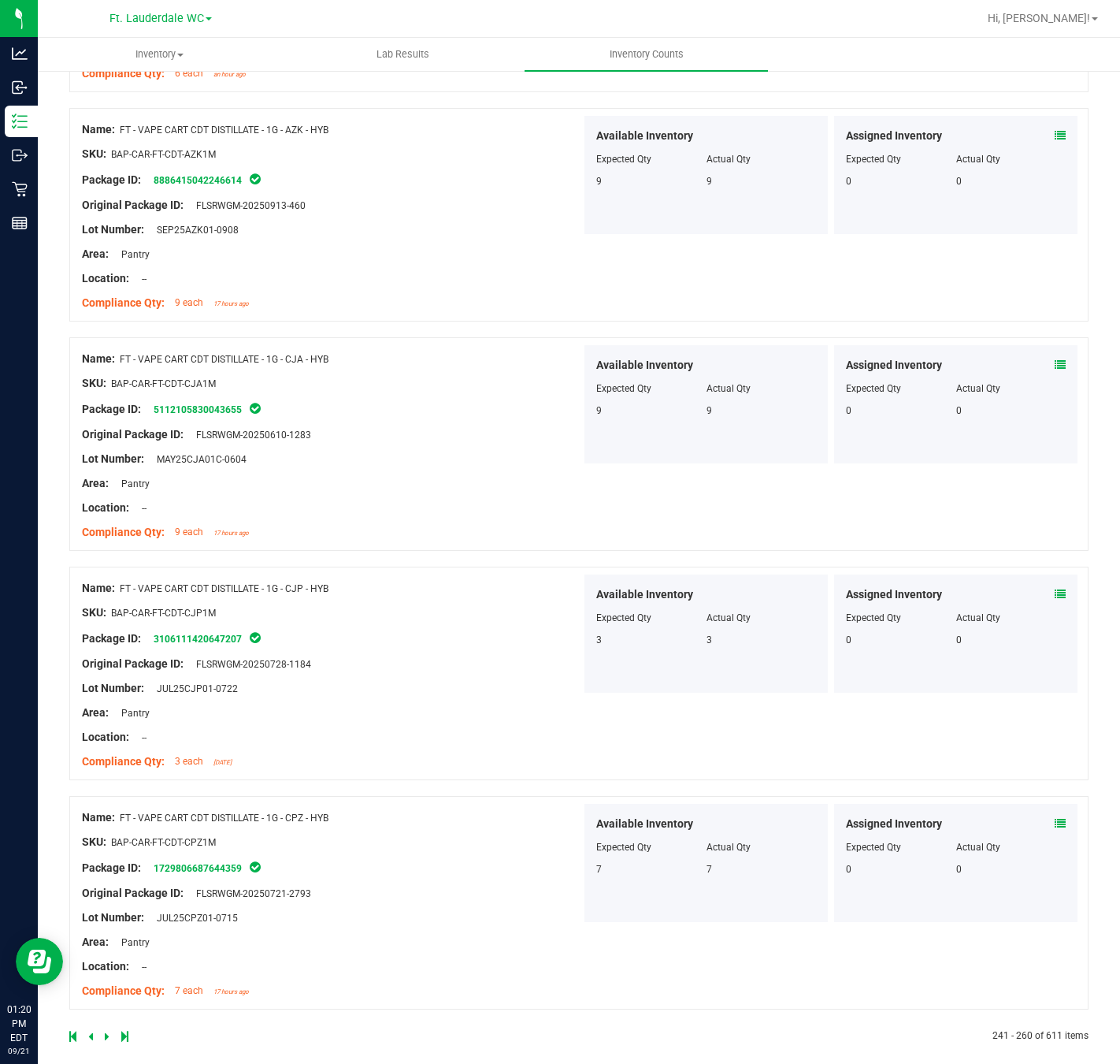
scroll to position [3818, 0]
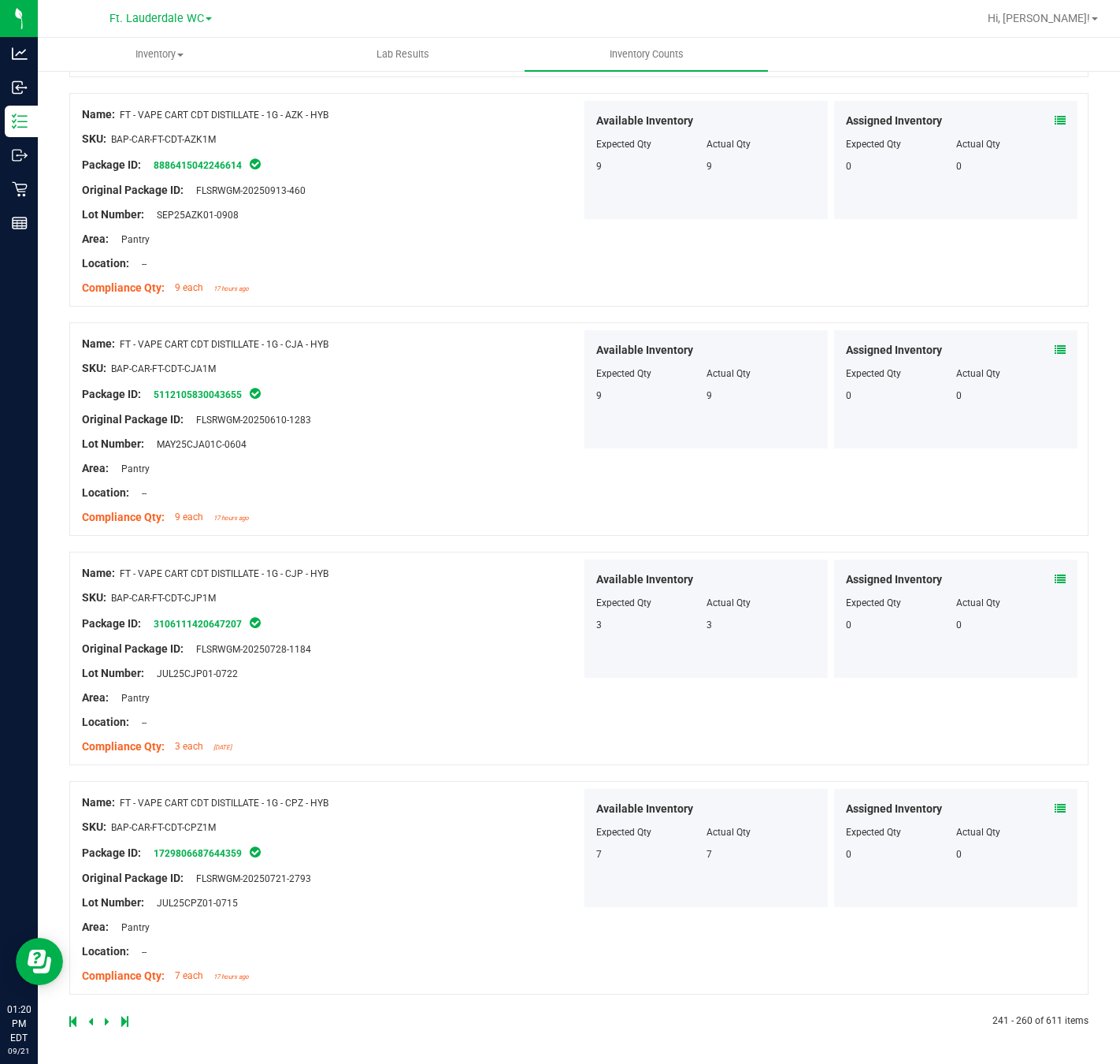
click at [106, 788] on icon at bounding box center [106, 1021] width 4 height 10
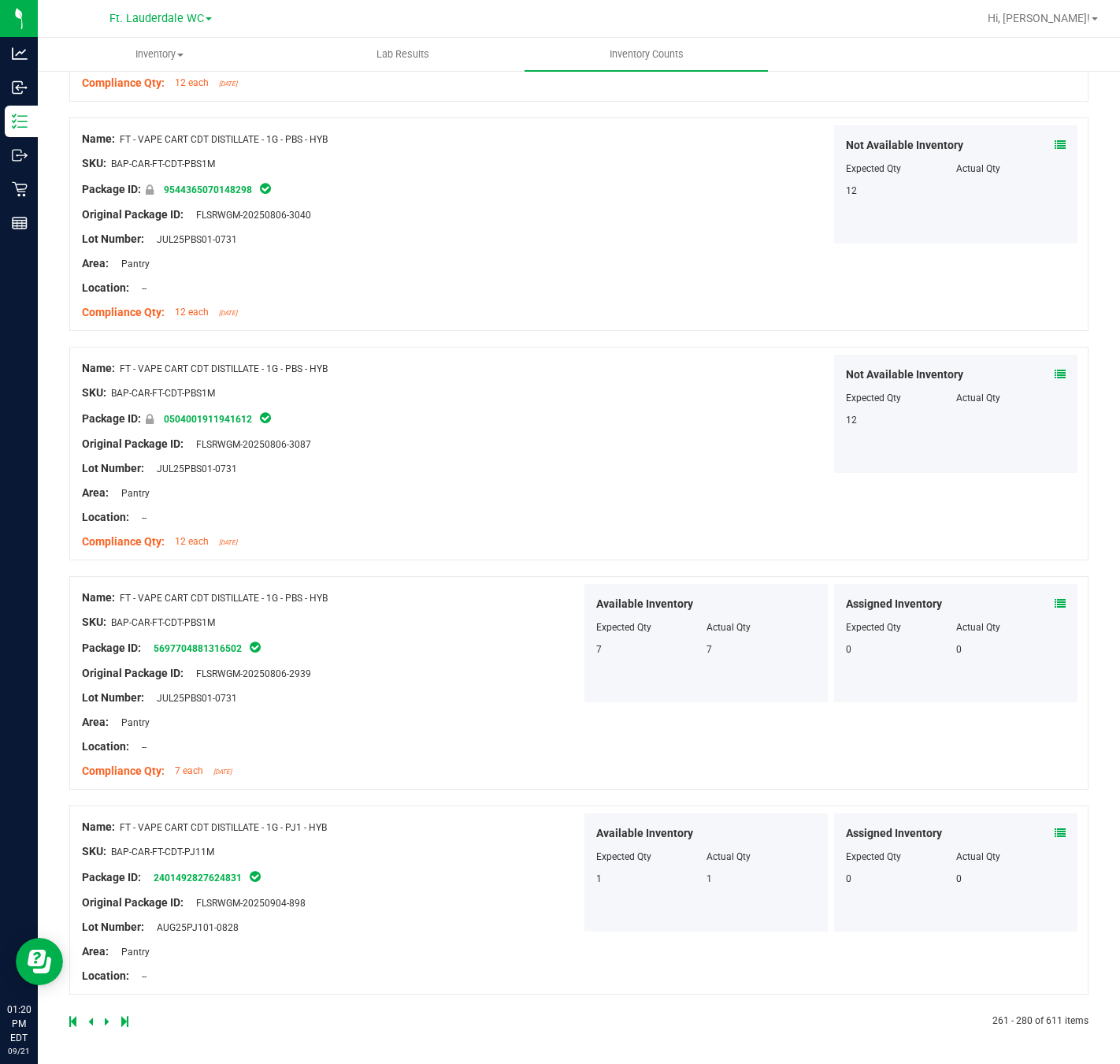
click at [105, 788] on icon at bounding box center [106, 1021] width 4 height 10
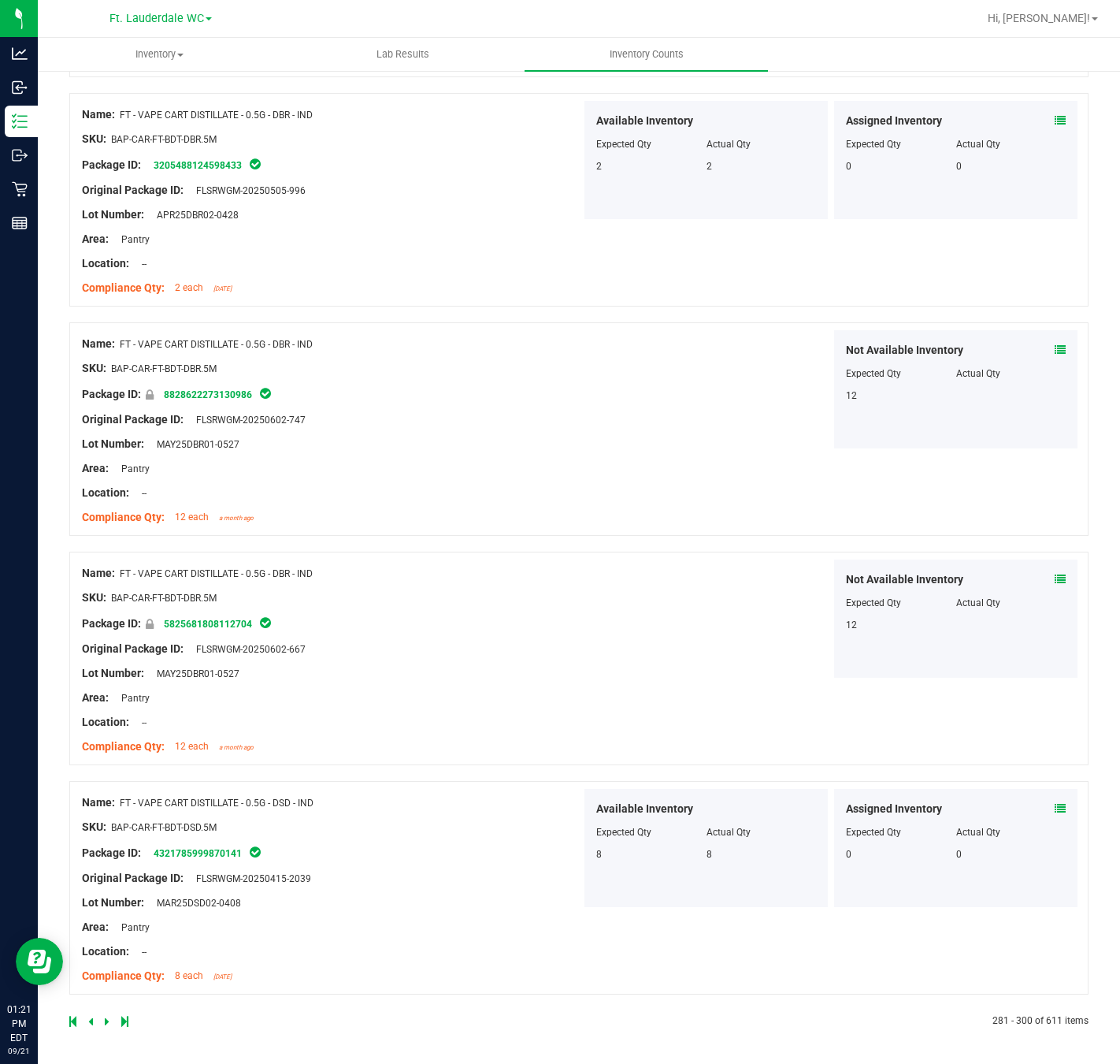
click at [109, 788] on link at bounding box center [108, 1021] width 7 height 11
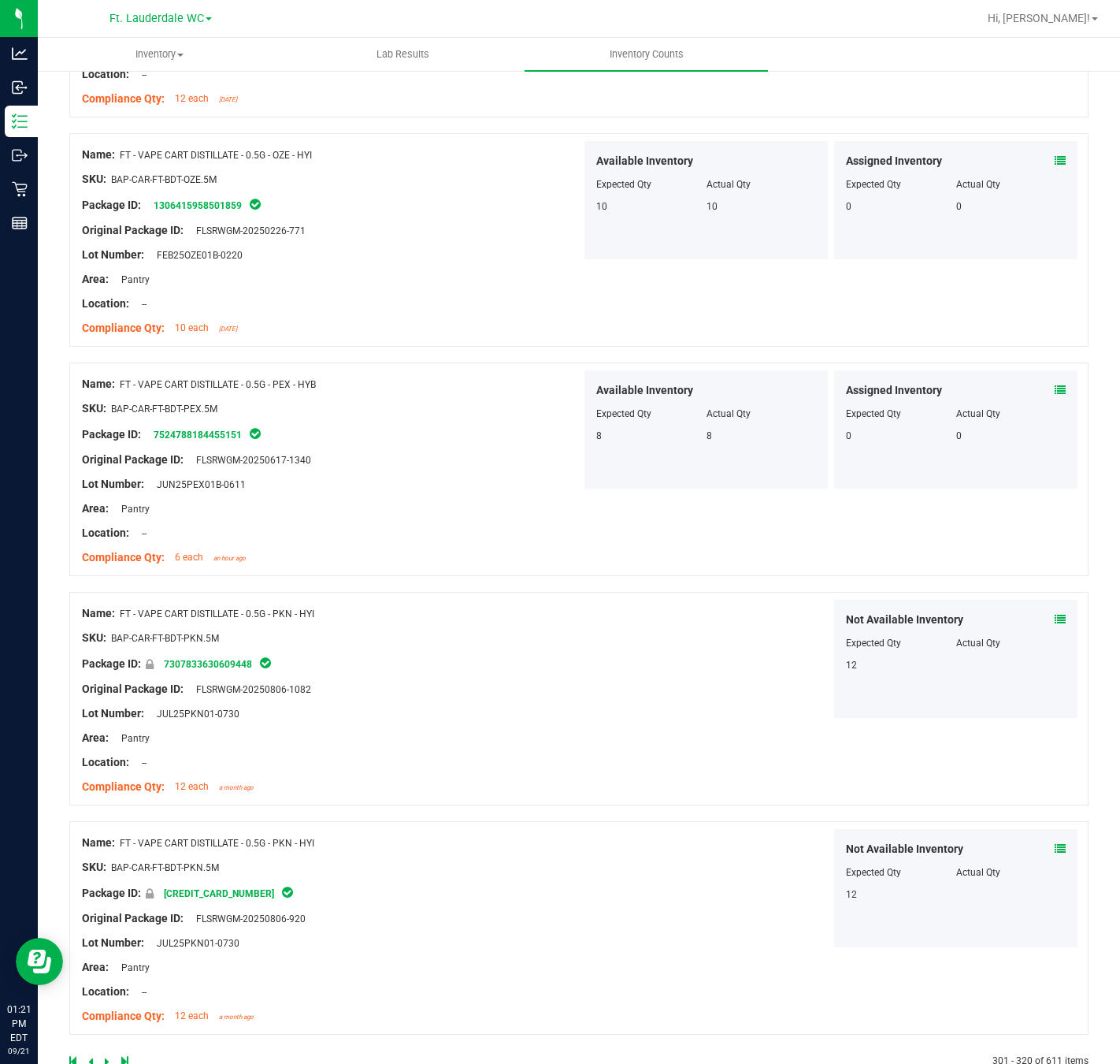
scroll to position [3842, 0]
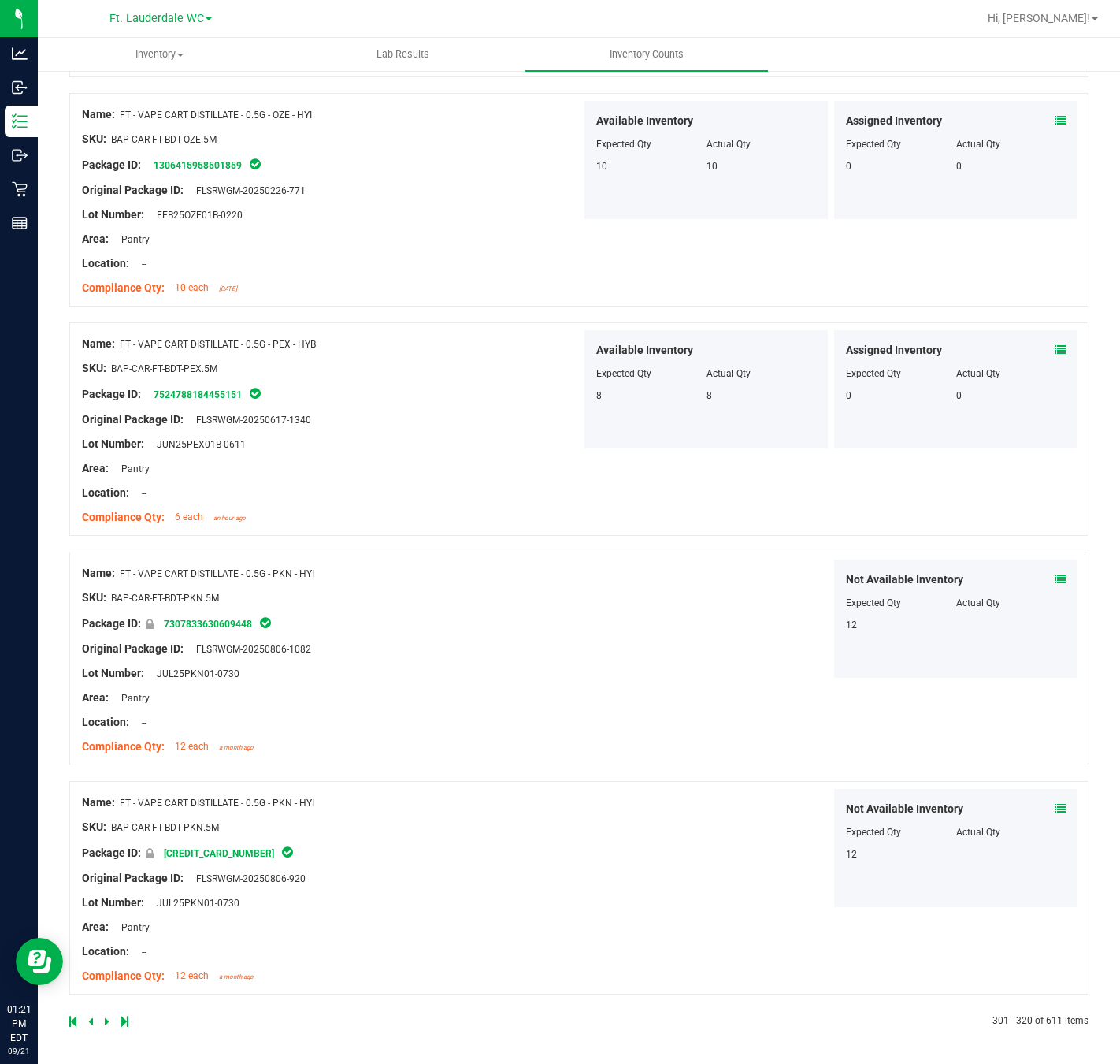
click at [109, 788] on link at bounding box center [108, 1021] width 7 height 11
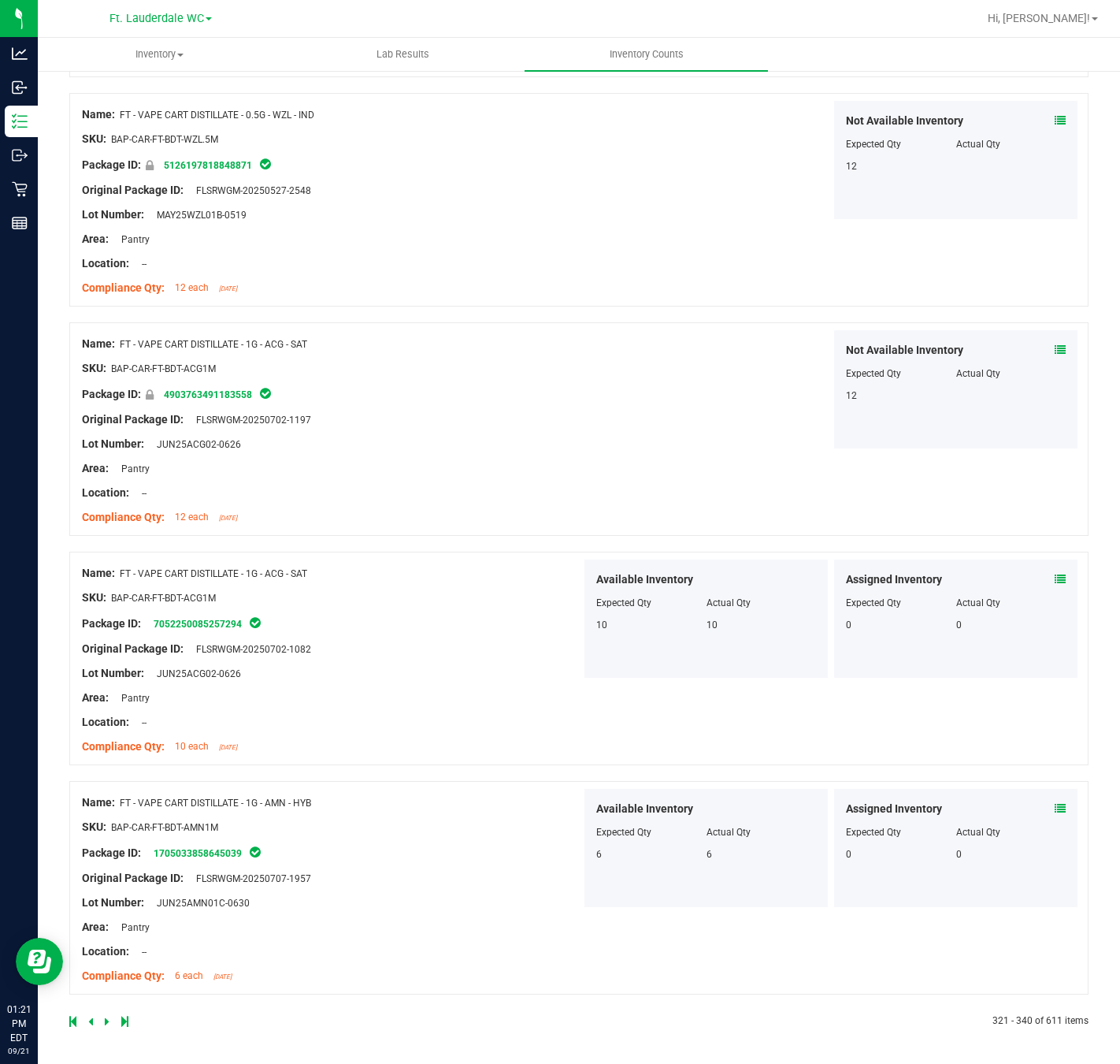
click at [107, 788] on icon at bounding box center [106, 1021] width 4 height 10
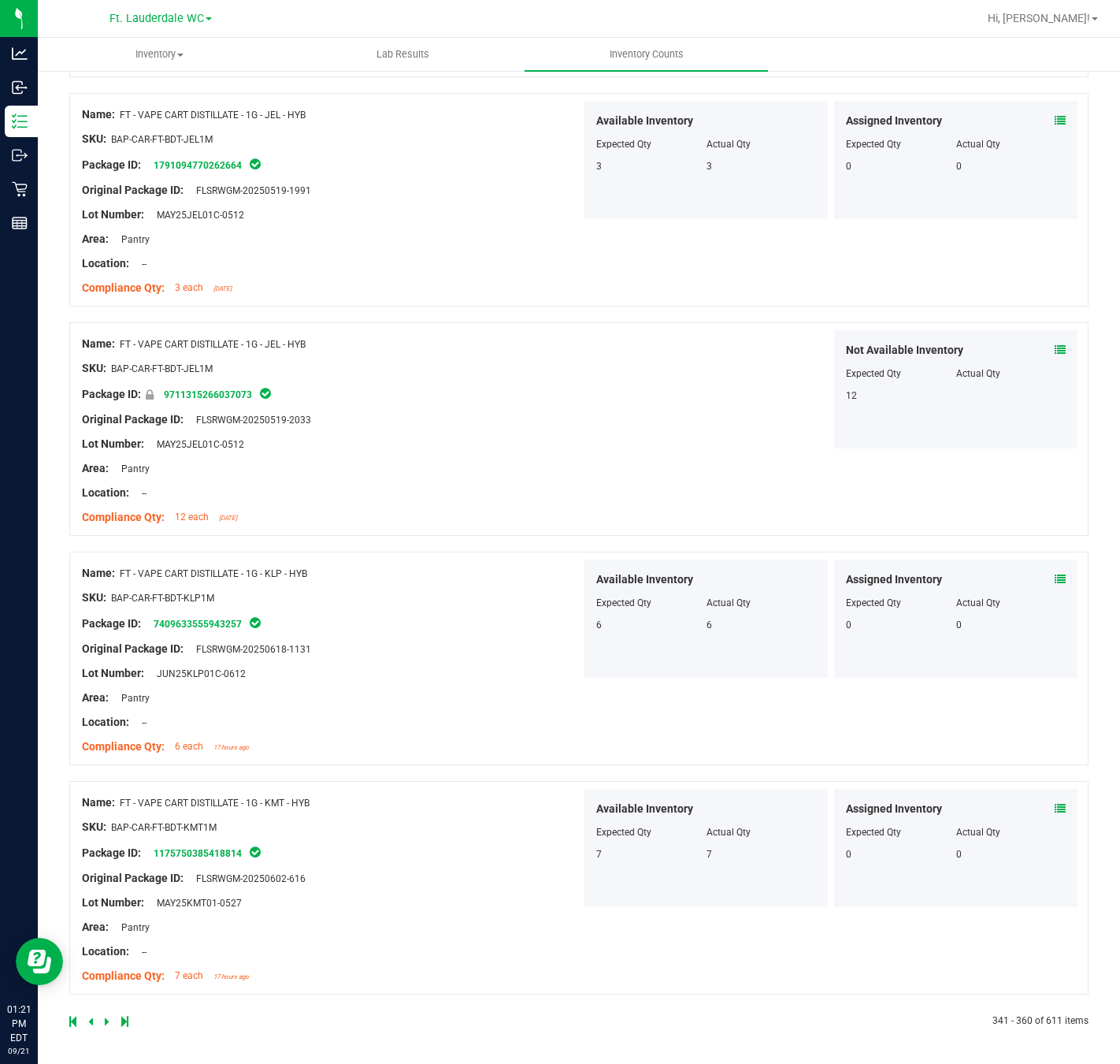
click at [109, 788] on div at bounding box center [324, 1021] width 509 height 14
click at [106, 788] on icon at bounding box center [106, 1021] width 4 height 10
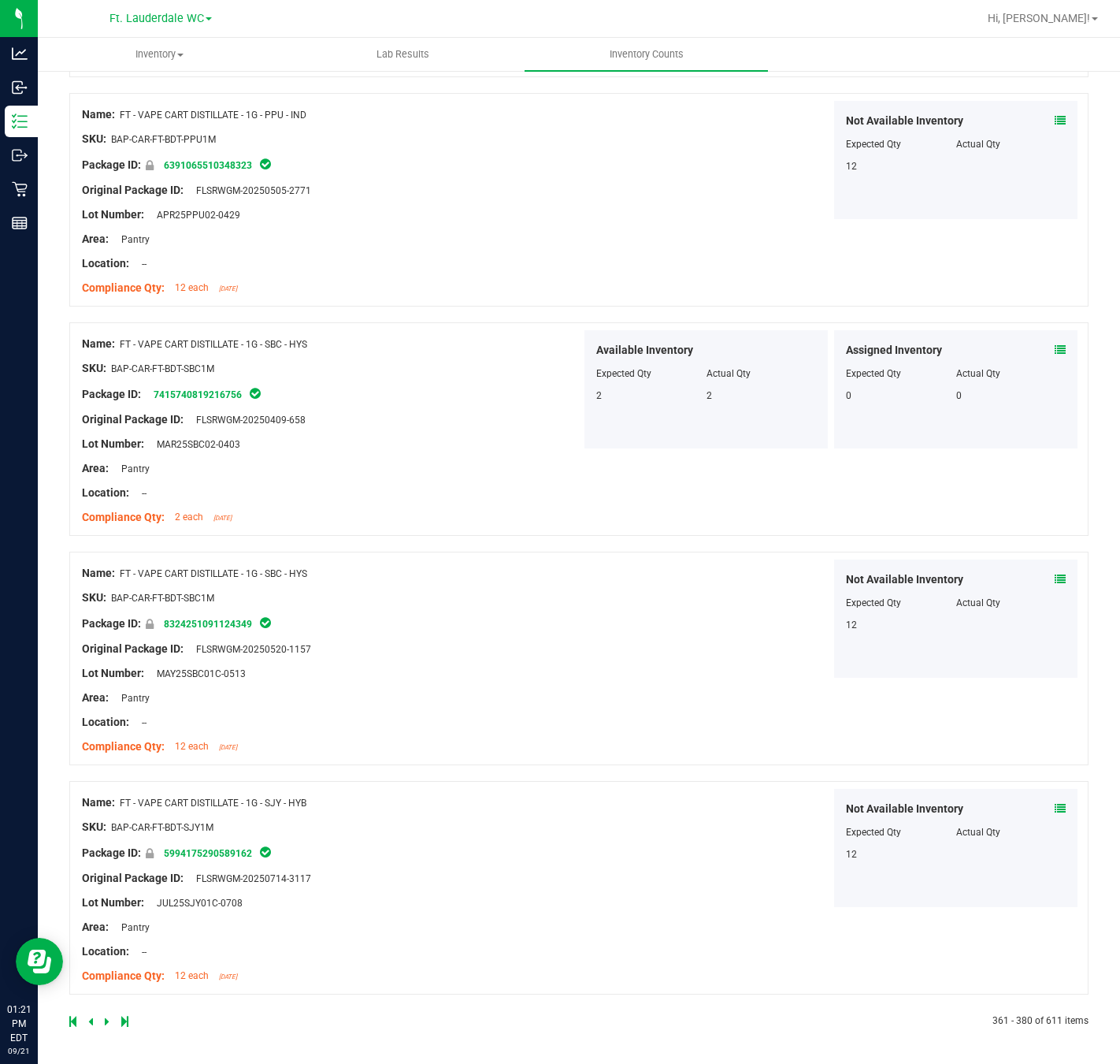
click at [105, 788] on icon at bounding box center [106, 1021] width 4 height 10
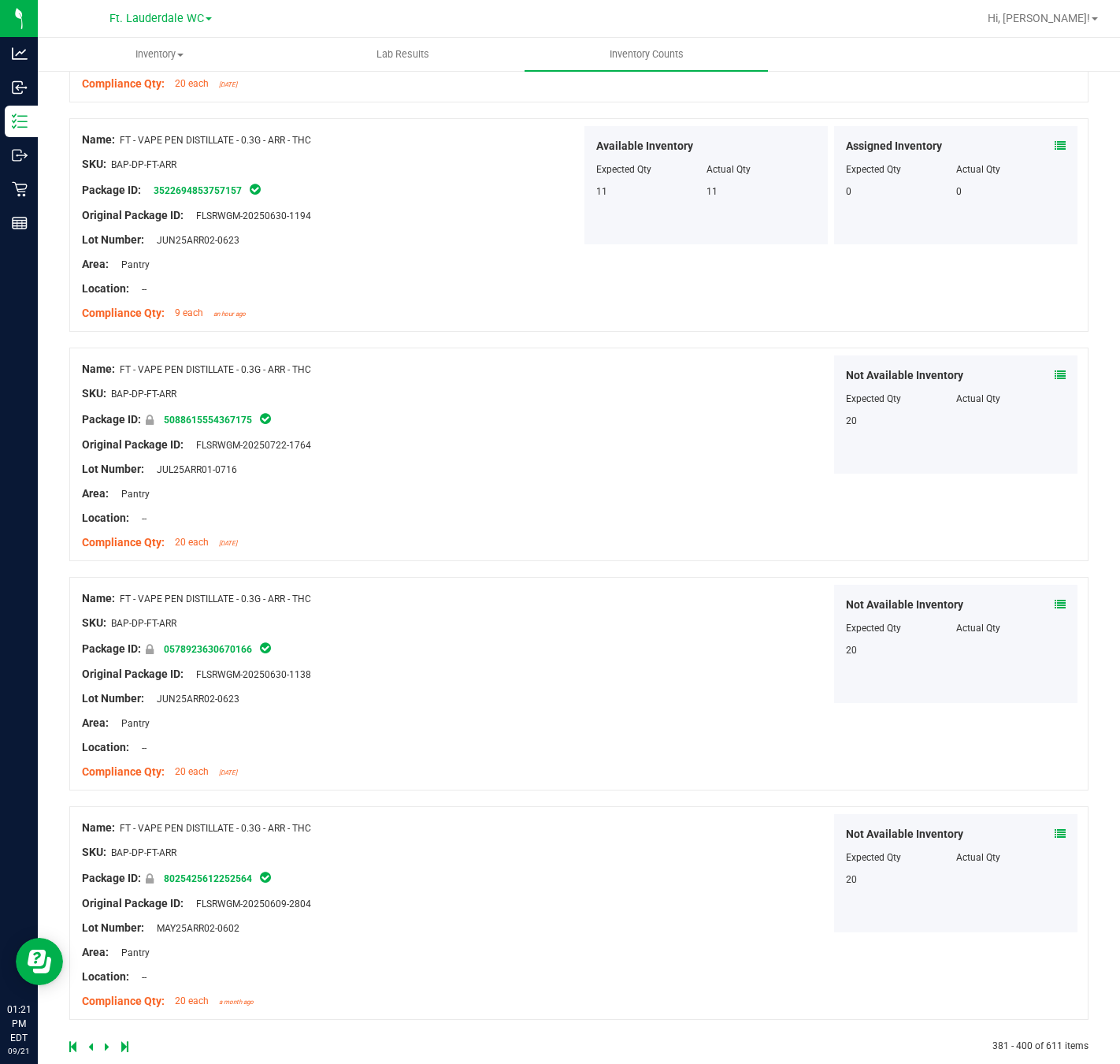
scroll to position [3818, 0]
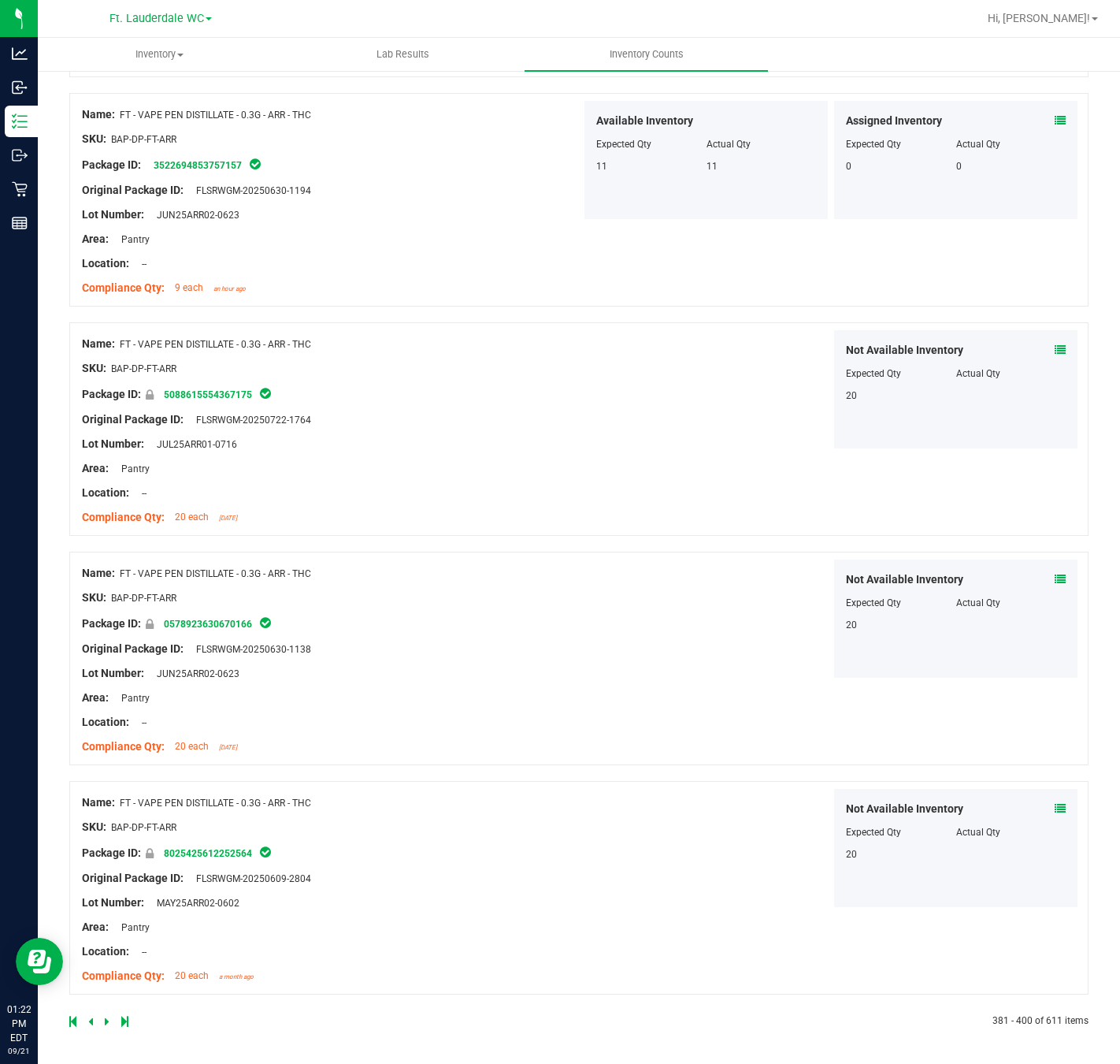
click at [105, 788] on icon at bounding box center [106, 1021] width 4 height 10
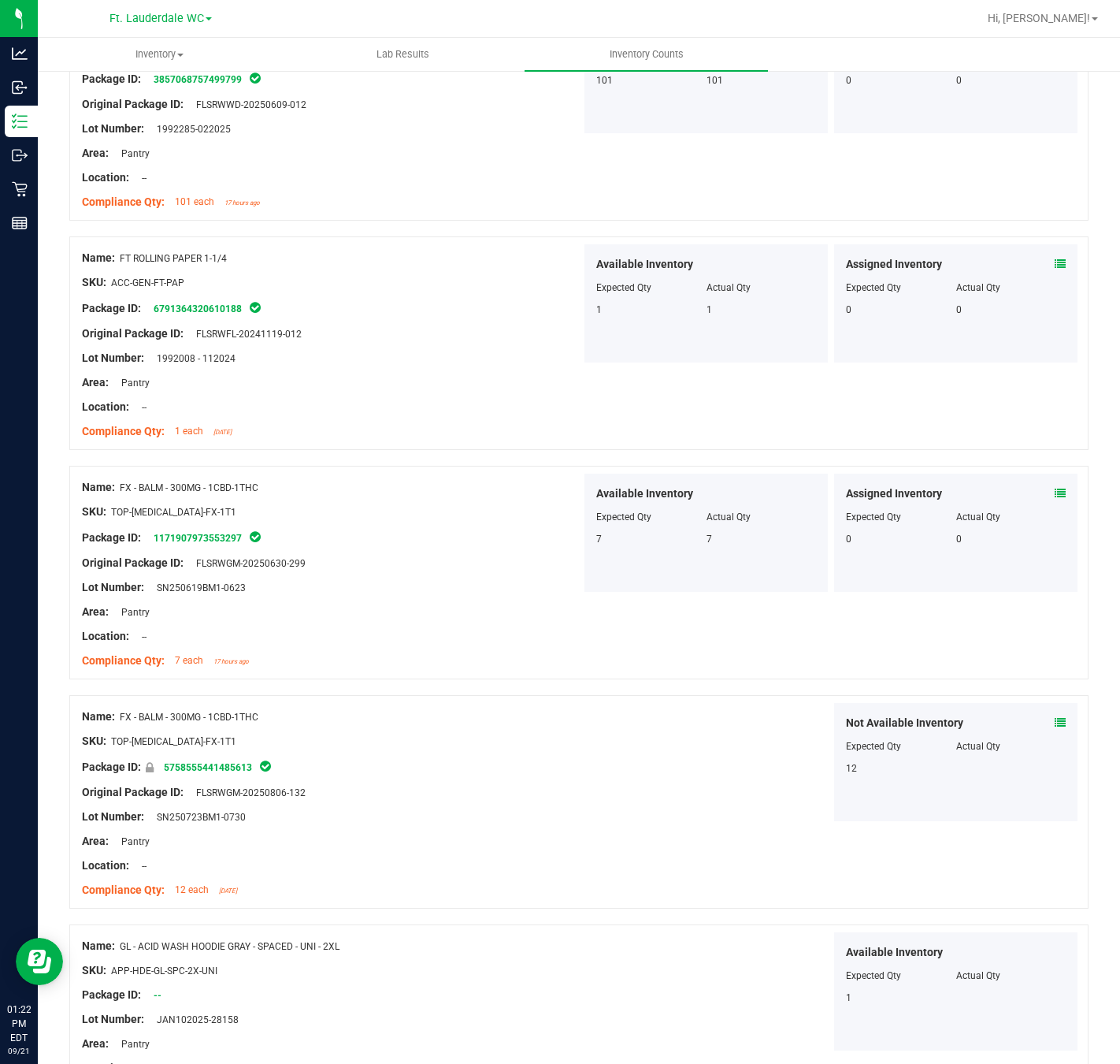
scroll to position [3766, 0]
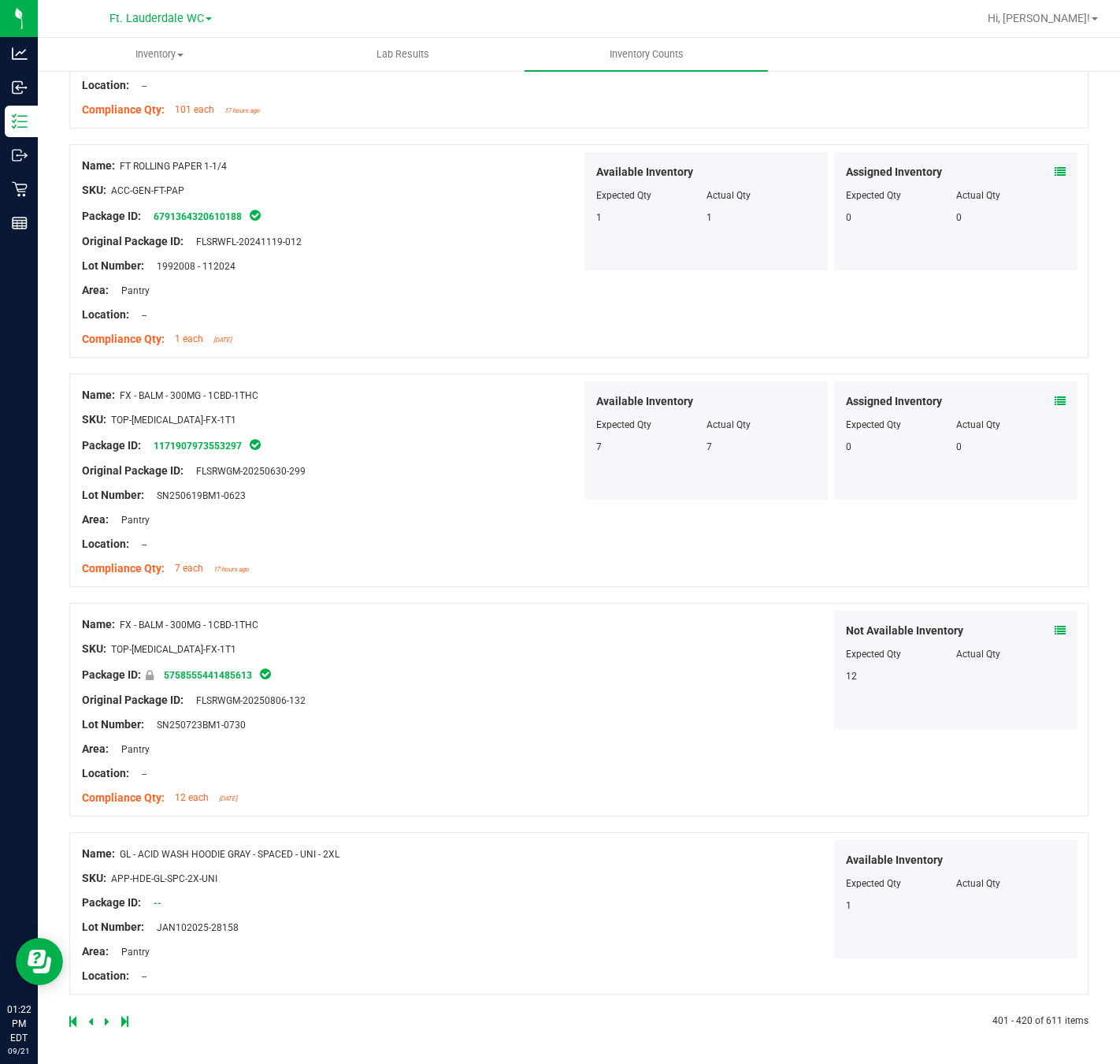
click at [109, 788] on link at bounding box center [108, 1021] width 7 height 11
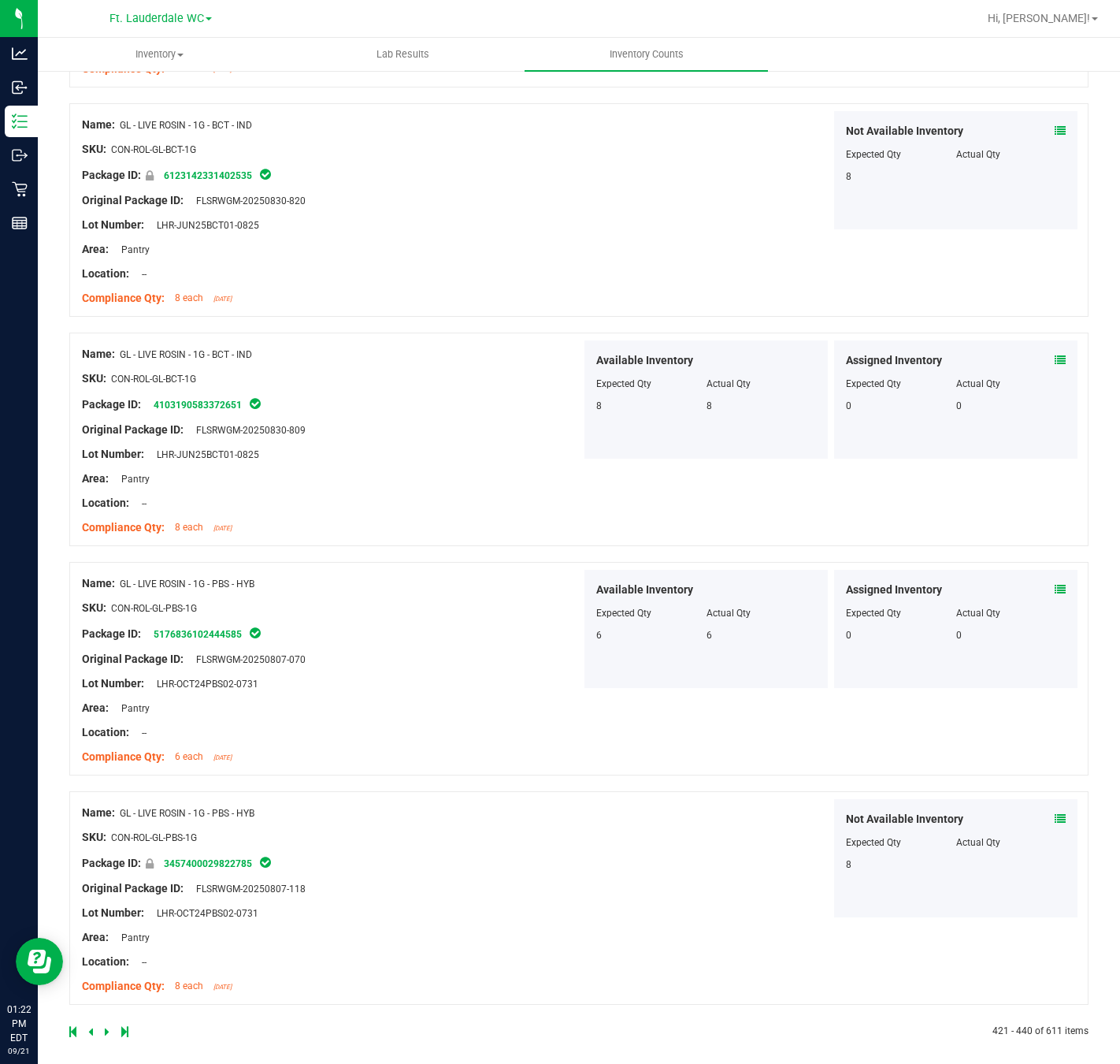
scroll to position [3638, 0]
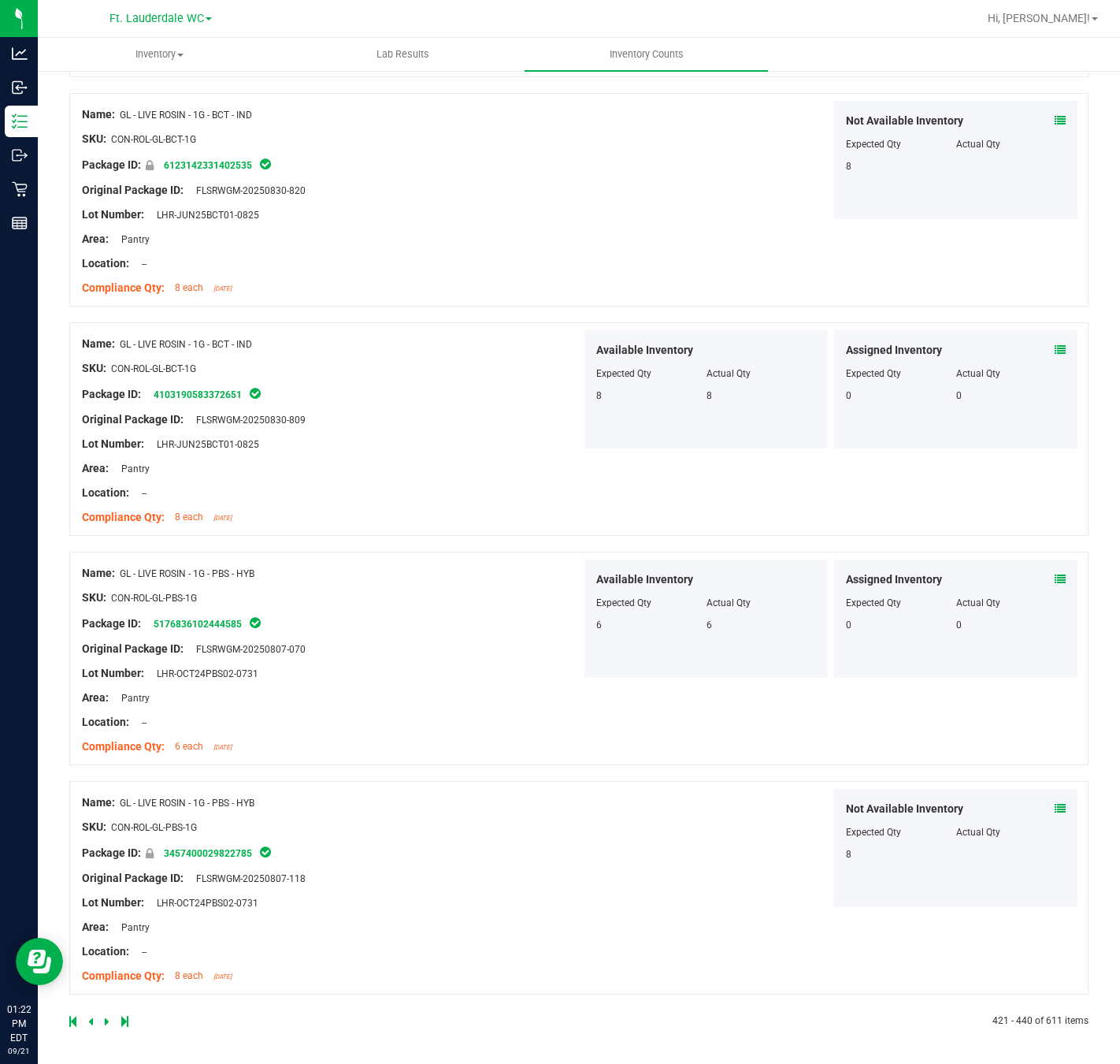
click at [106, 788] on icon at bounding box center [106, 1021] width 4 height 10
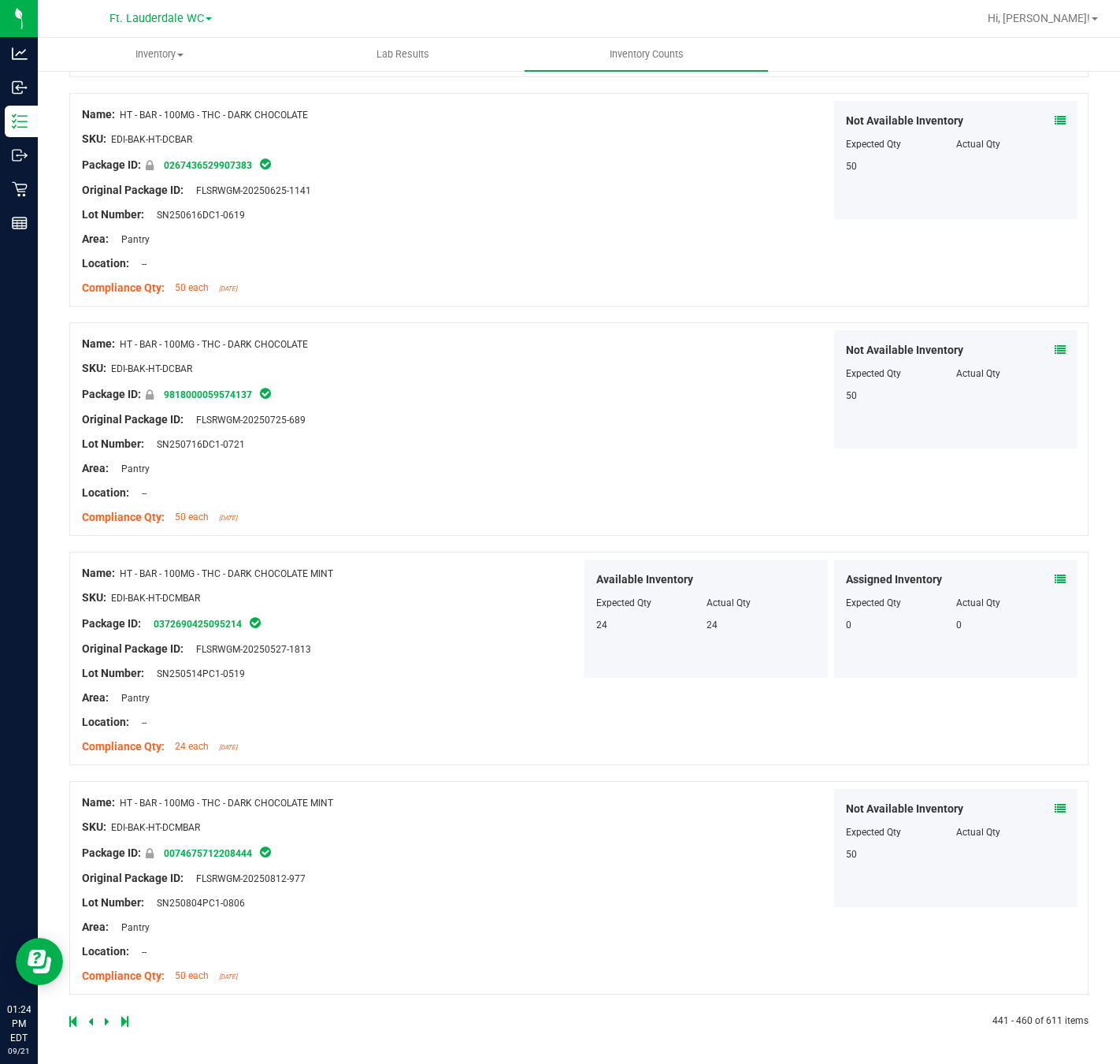
scroll to position [3842, 0]
click at [100, 788] on div at bounding box center [324, 1021] width 509 height 14
click at [106, 788] on icon at bounding box center [106, 1021] width 4 height 10
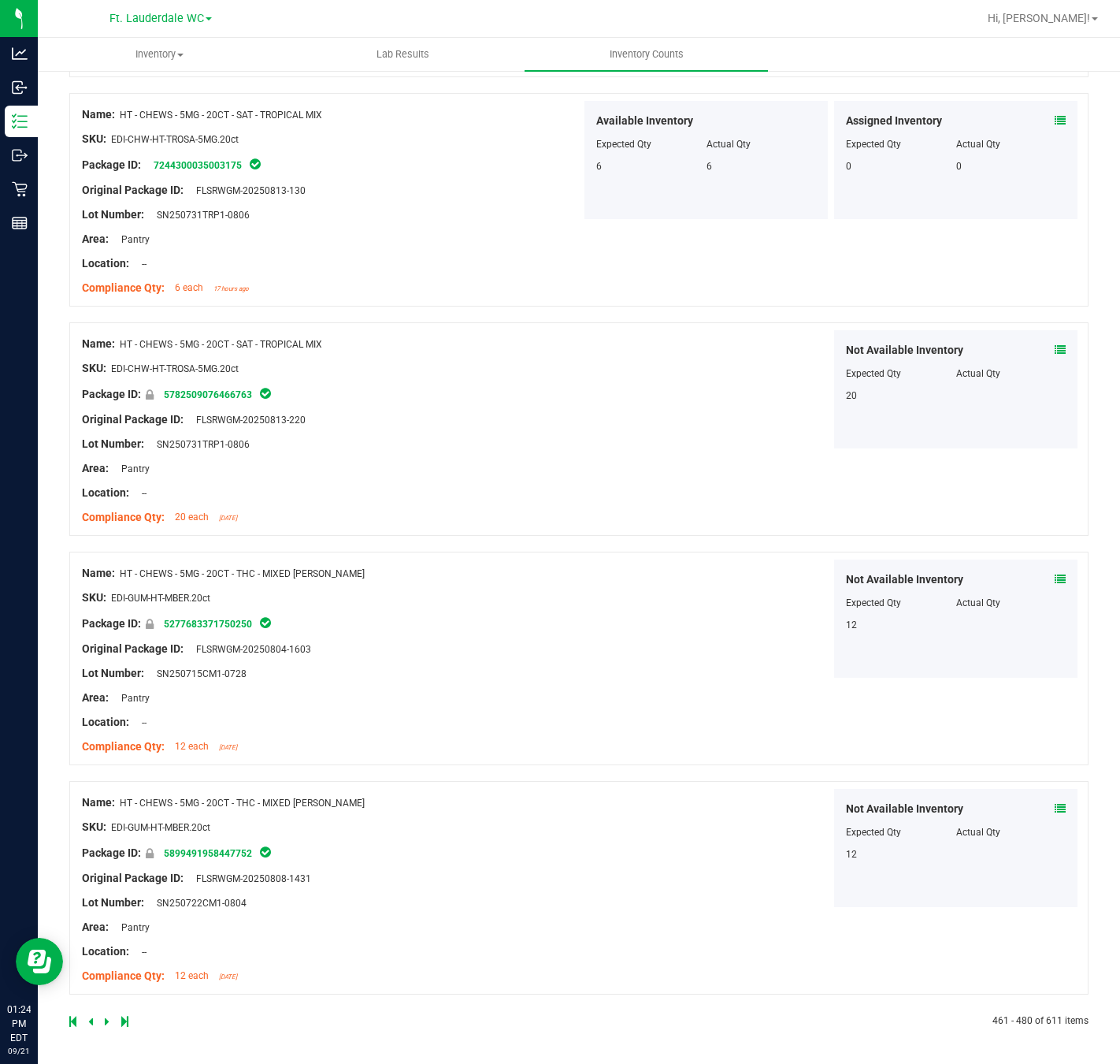
click at [105, 788] on icon at bounding box center [106, 1021] width 4 height 10
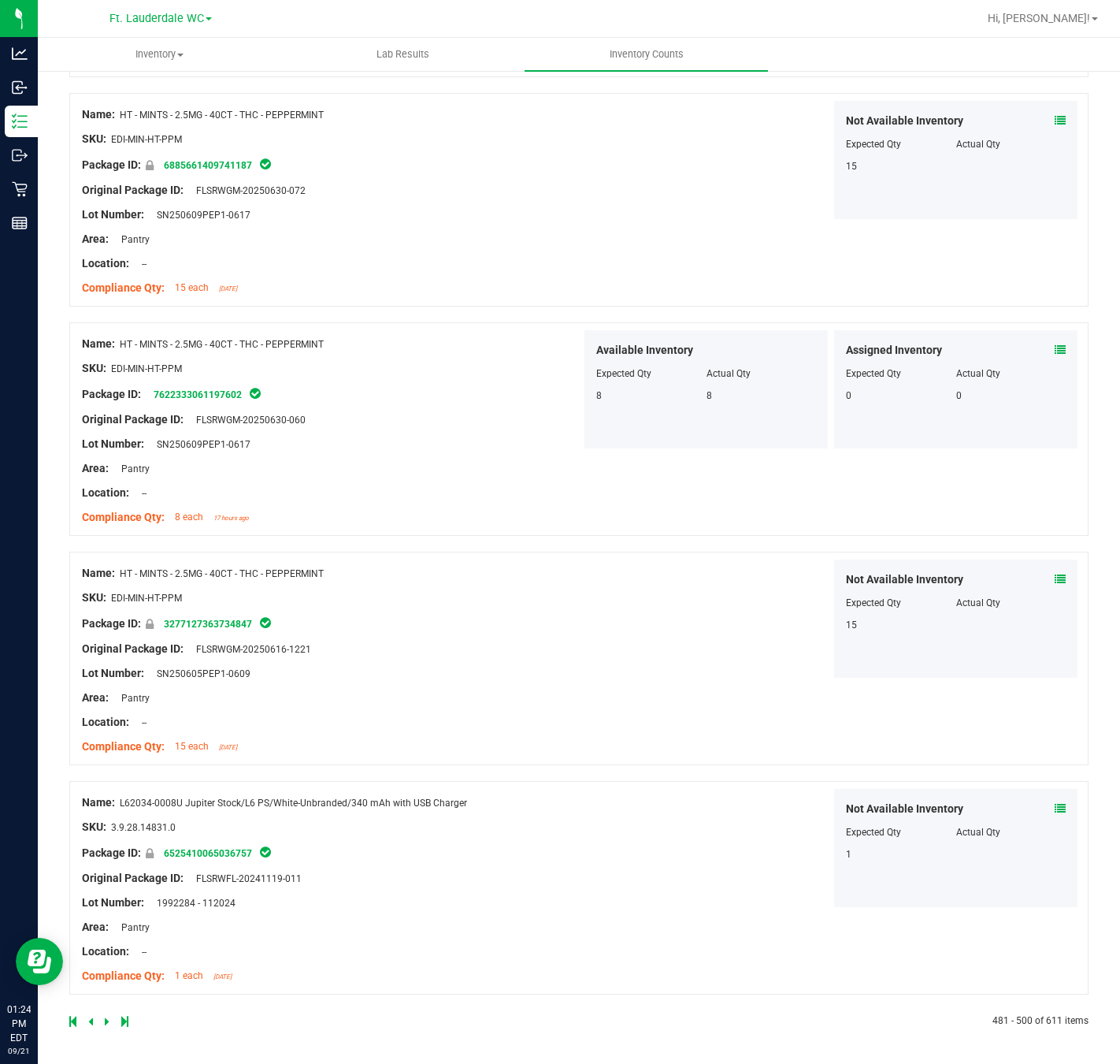
click at [109, 788] on link at bounding box center [108, 1021] width 7 height 11
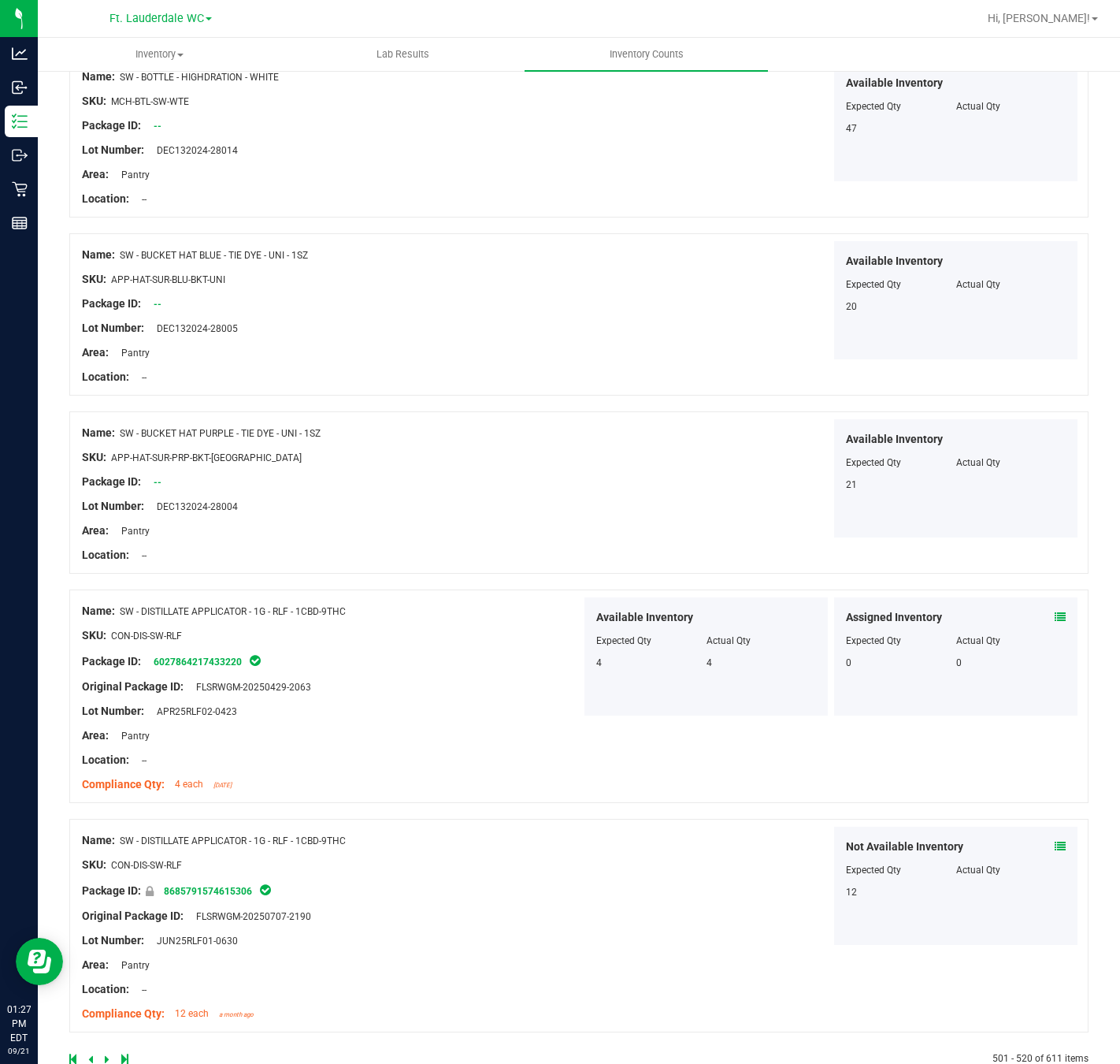
scroll to position [3177, 0]
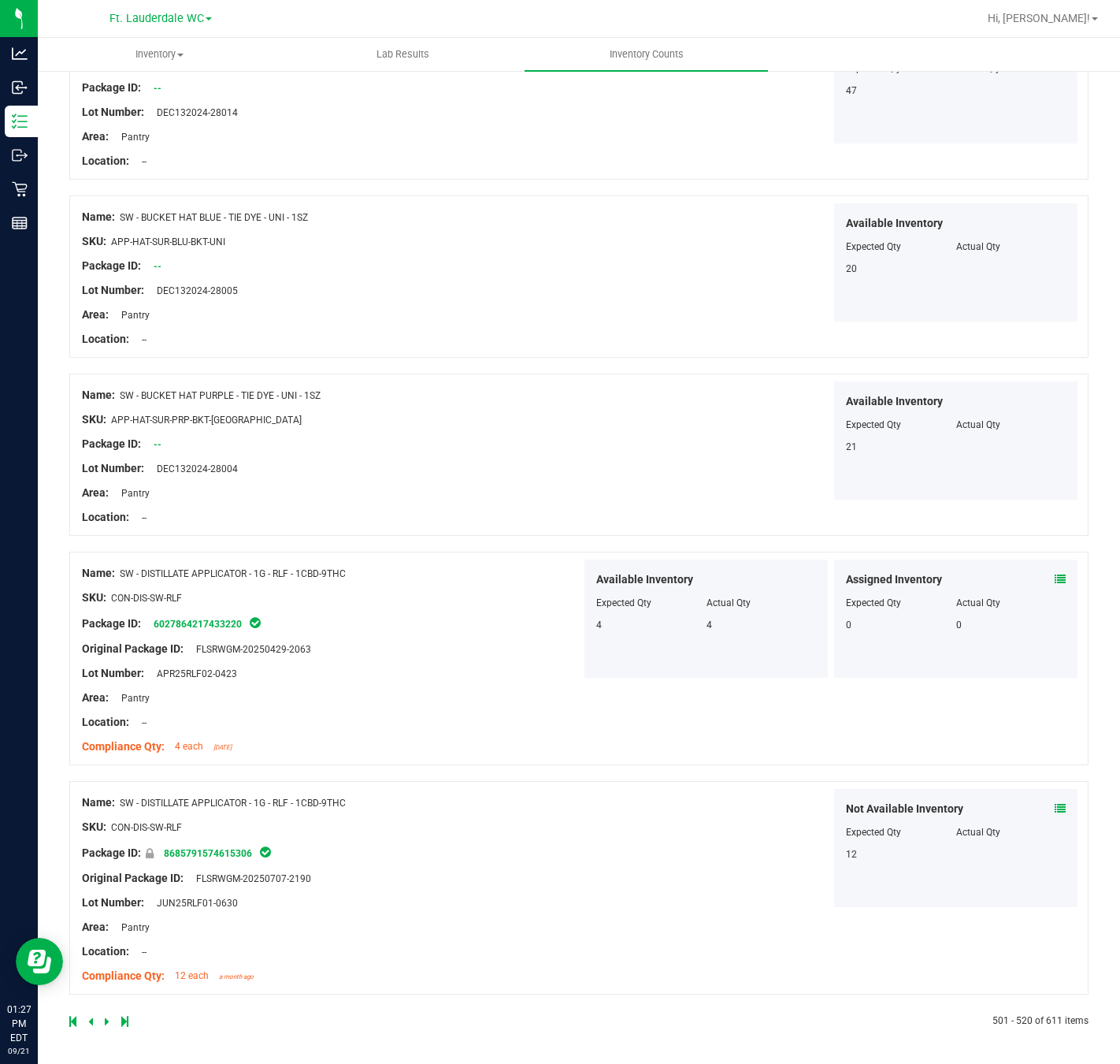
click at [106, 788] on icon at bounding box center [106, 1021] width 4 height 10
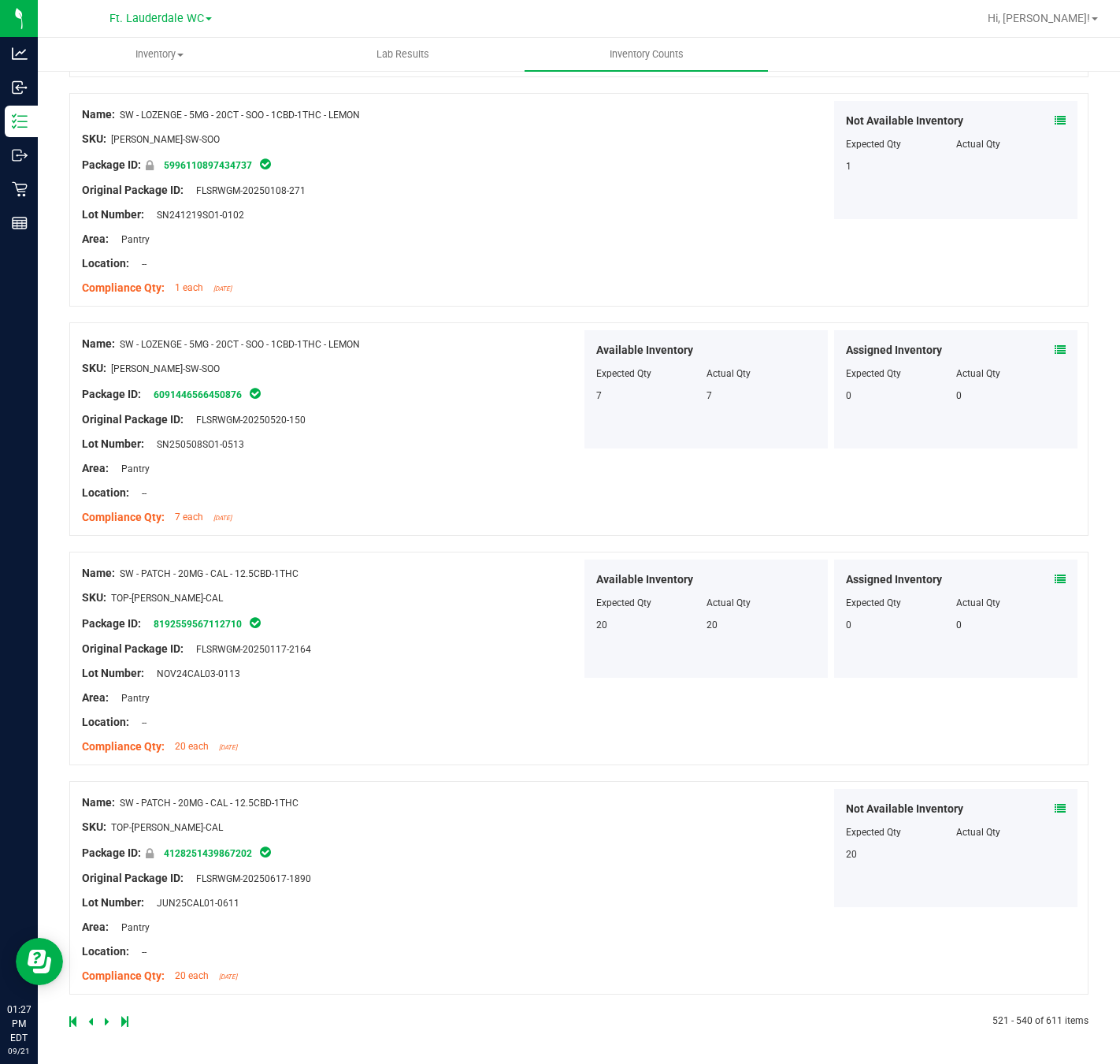
scroll to position [3791, 0]
click at [105, 788] on icon at bounding box center [106, 1021] width 4 height 10
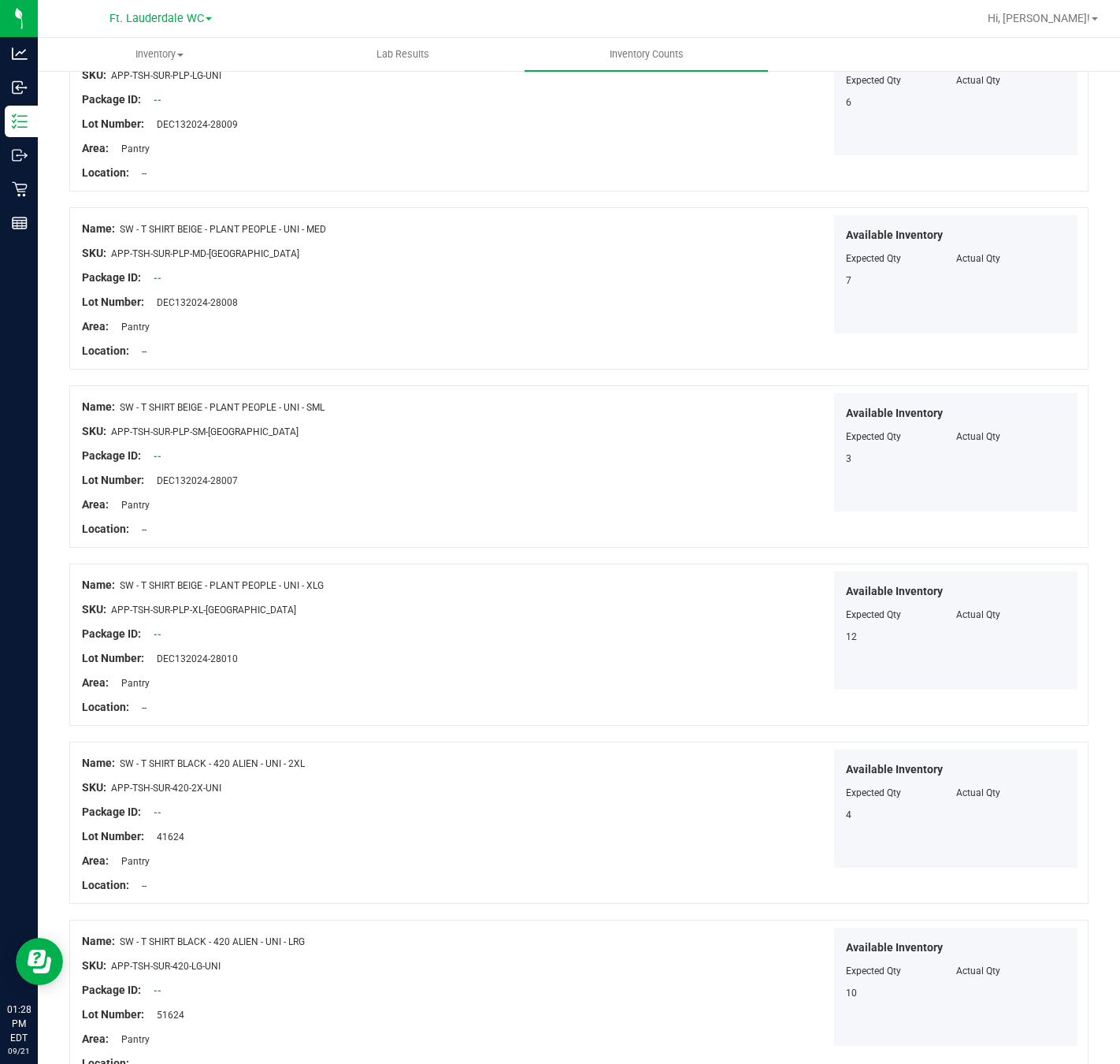
scroll to position [3023, 0]
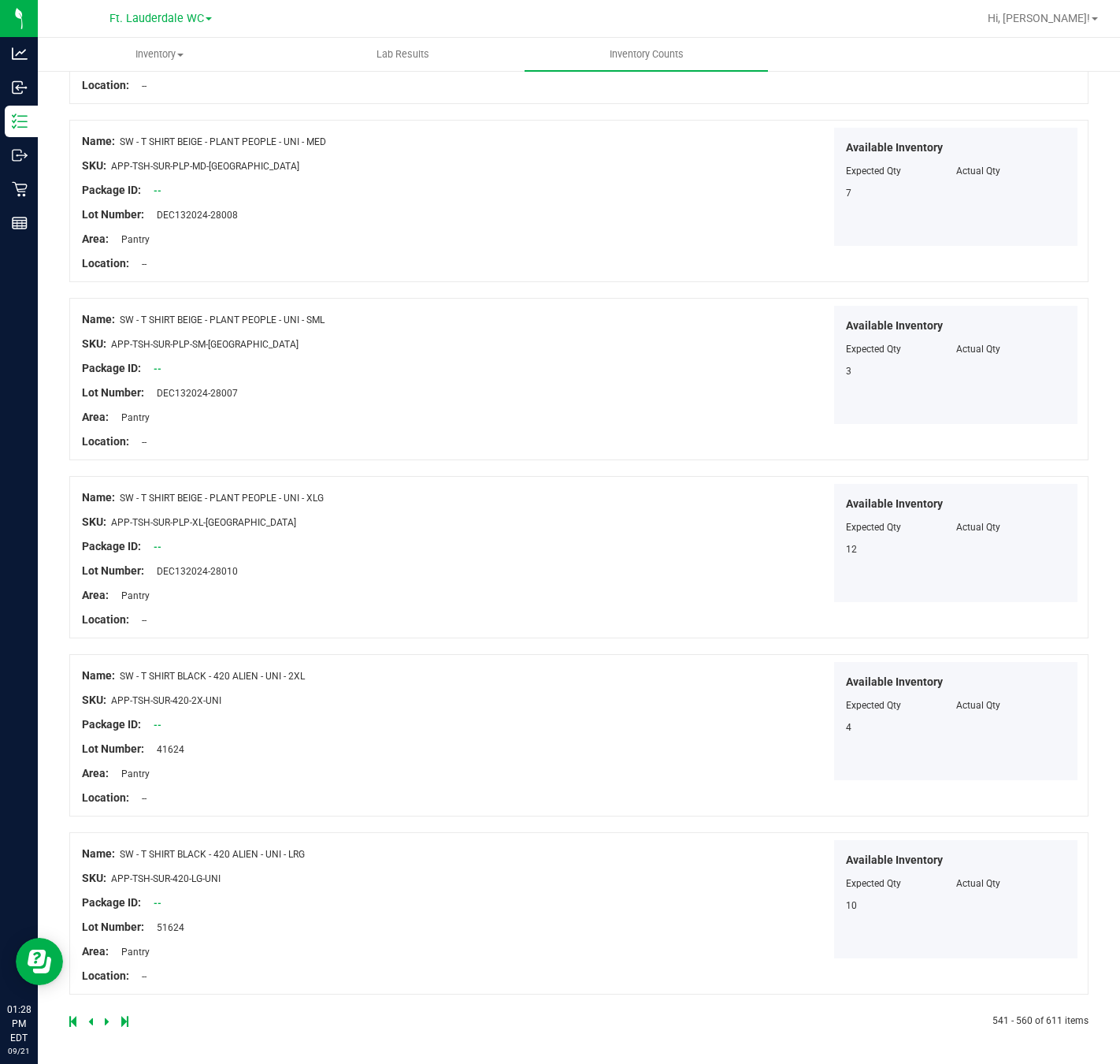
click at [106, 788] on icon at bounding box center [106, 1021] width 4 height 10
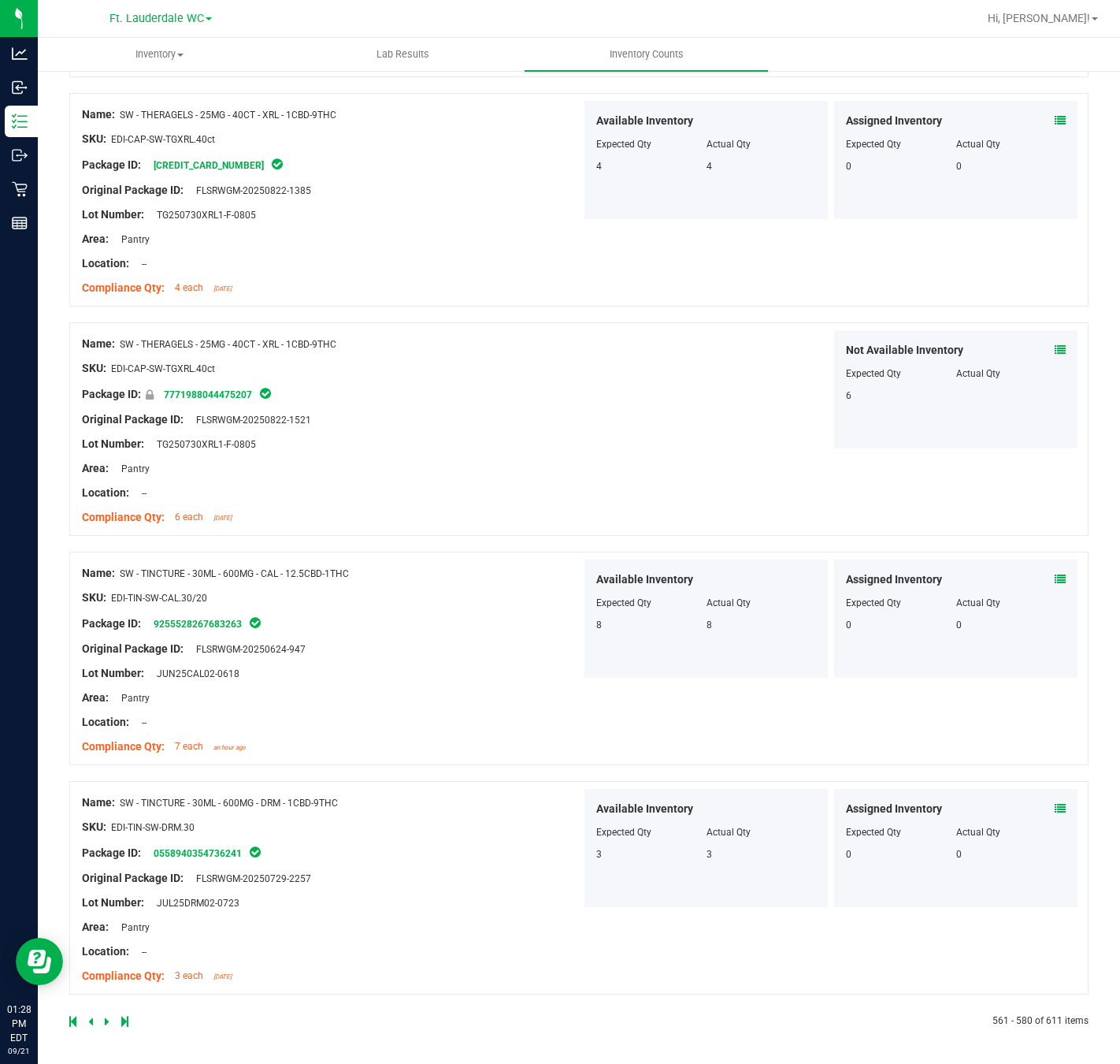
scroll to position [3688, 0]
click at [106, 788] on icon at bounding box center [106, 1021] width 4 height 10
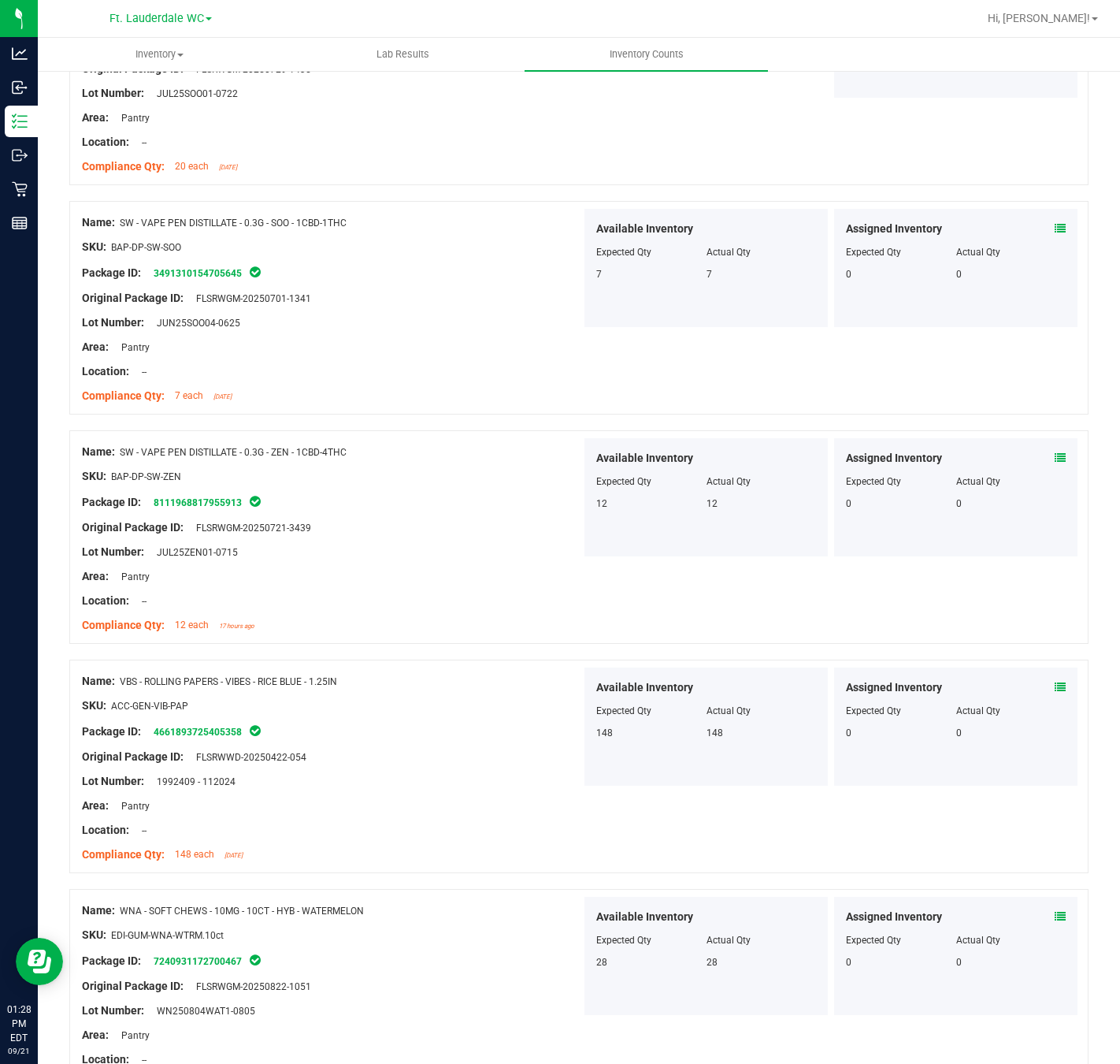
scroll to position [3739, 0]
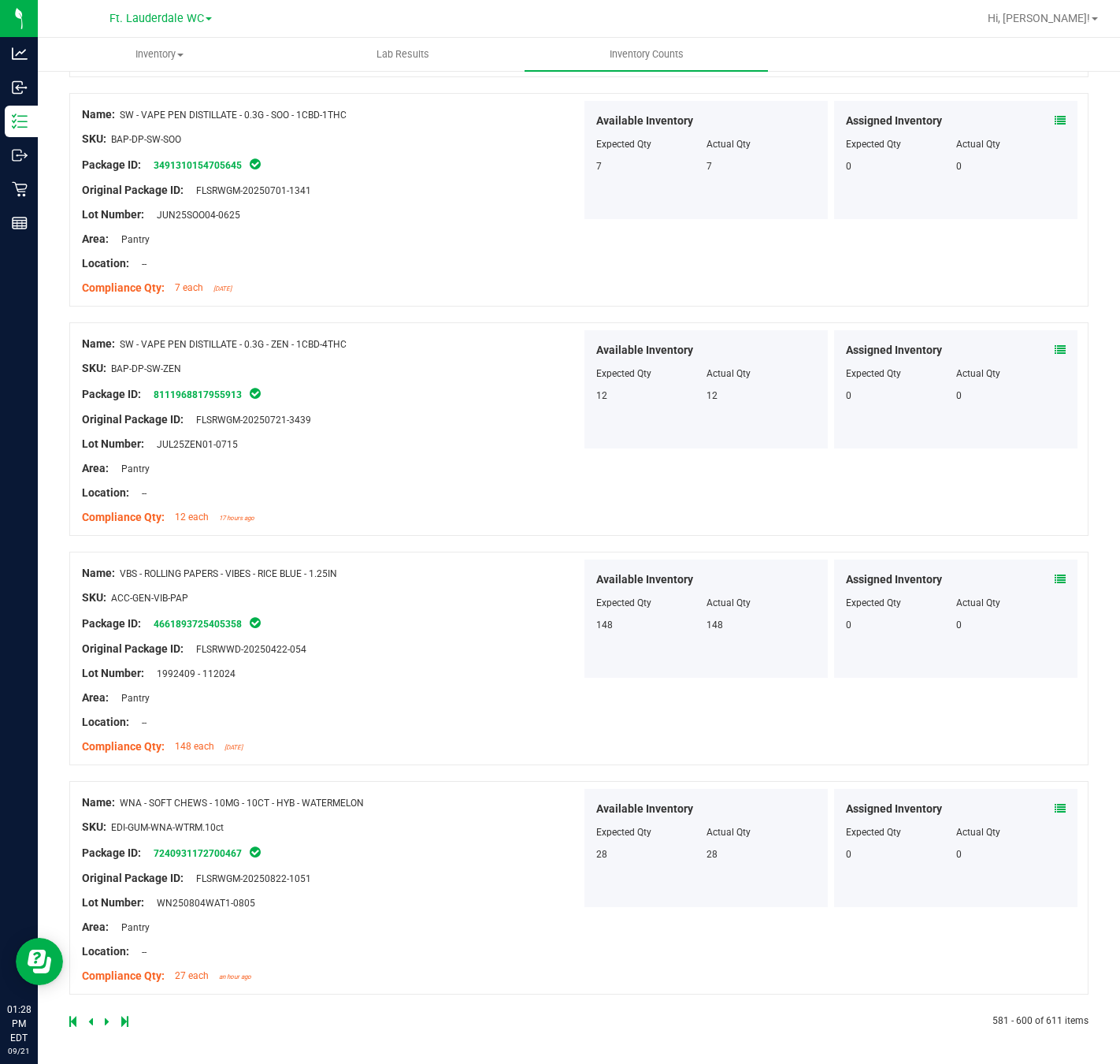
click at [107, 788] on div at bounding box center [324, 1021] width 509 height 14
click at [107, 788] on icon at bounding box center [106, 1021] width 4 height 10
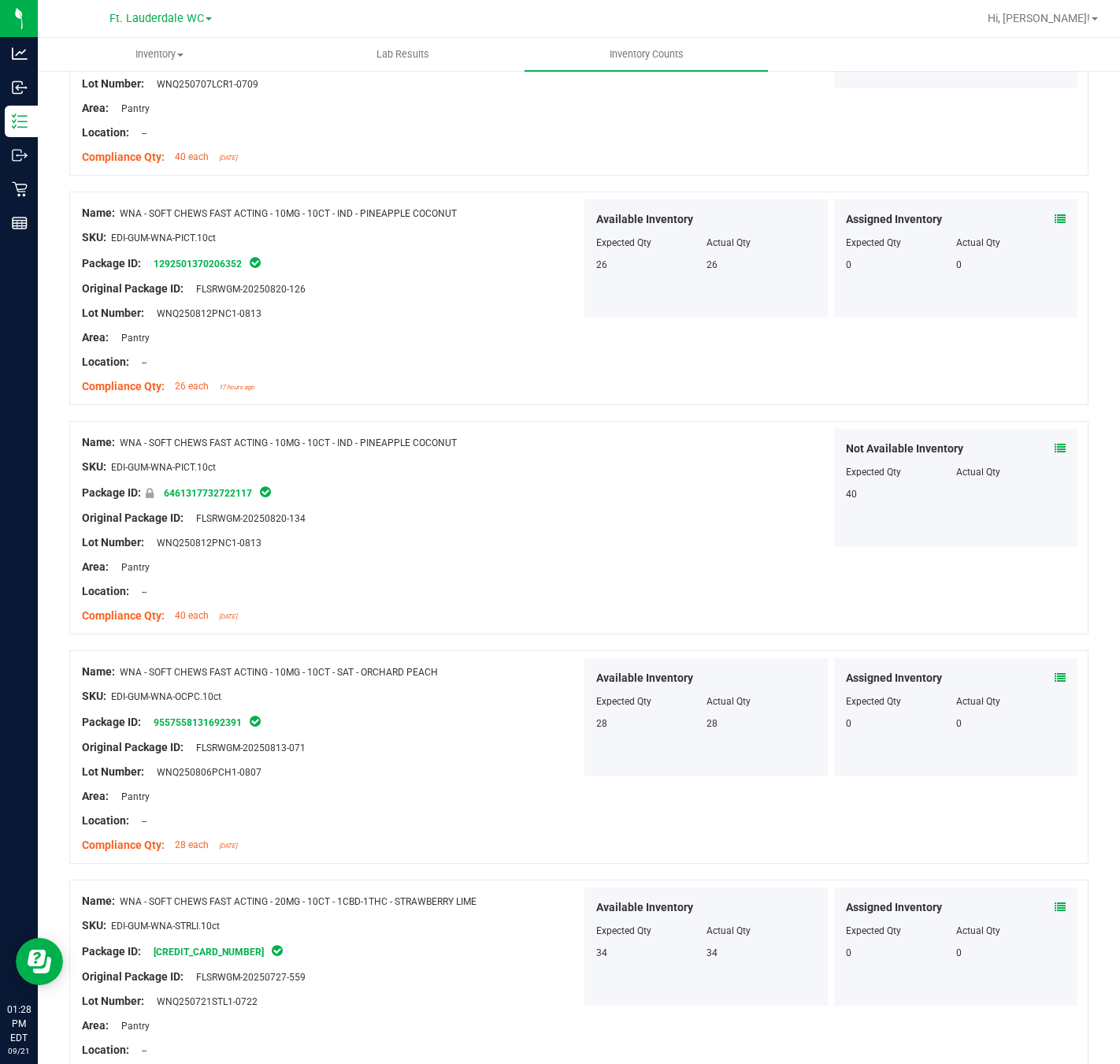
scroll to position [1774, 0]
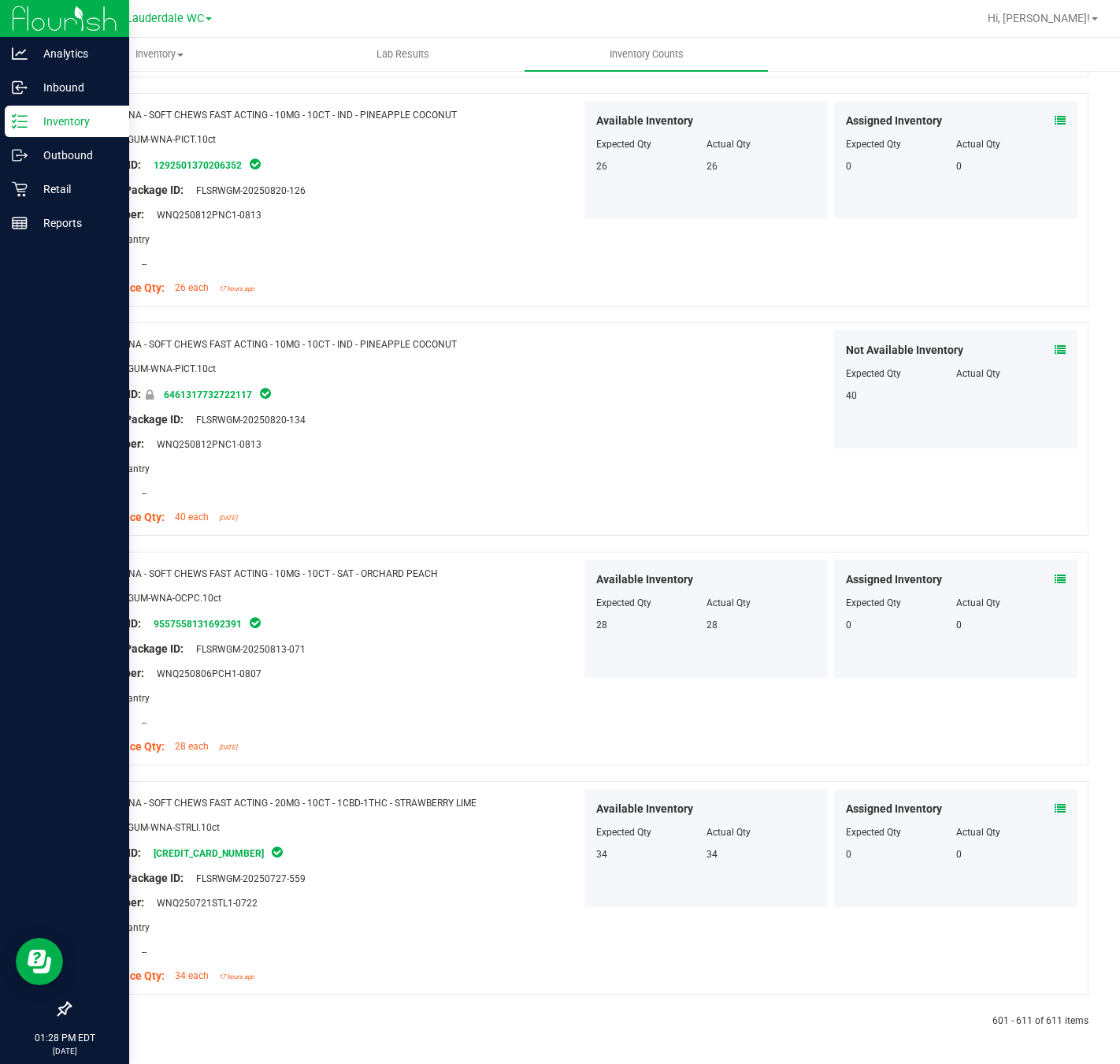
click at [33, 114] on p "Inventory" at bounding box center [75, 121] width 95 height 19
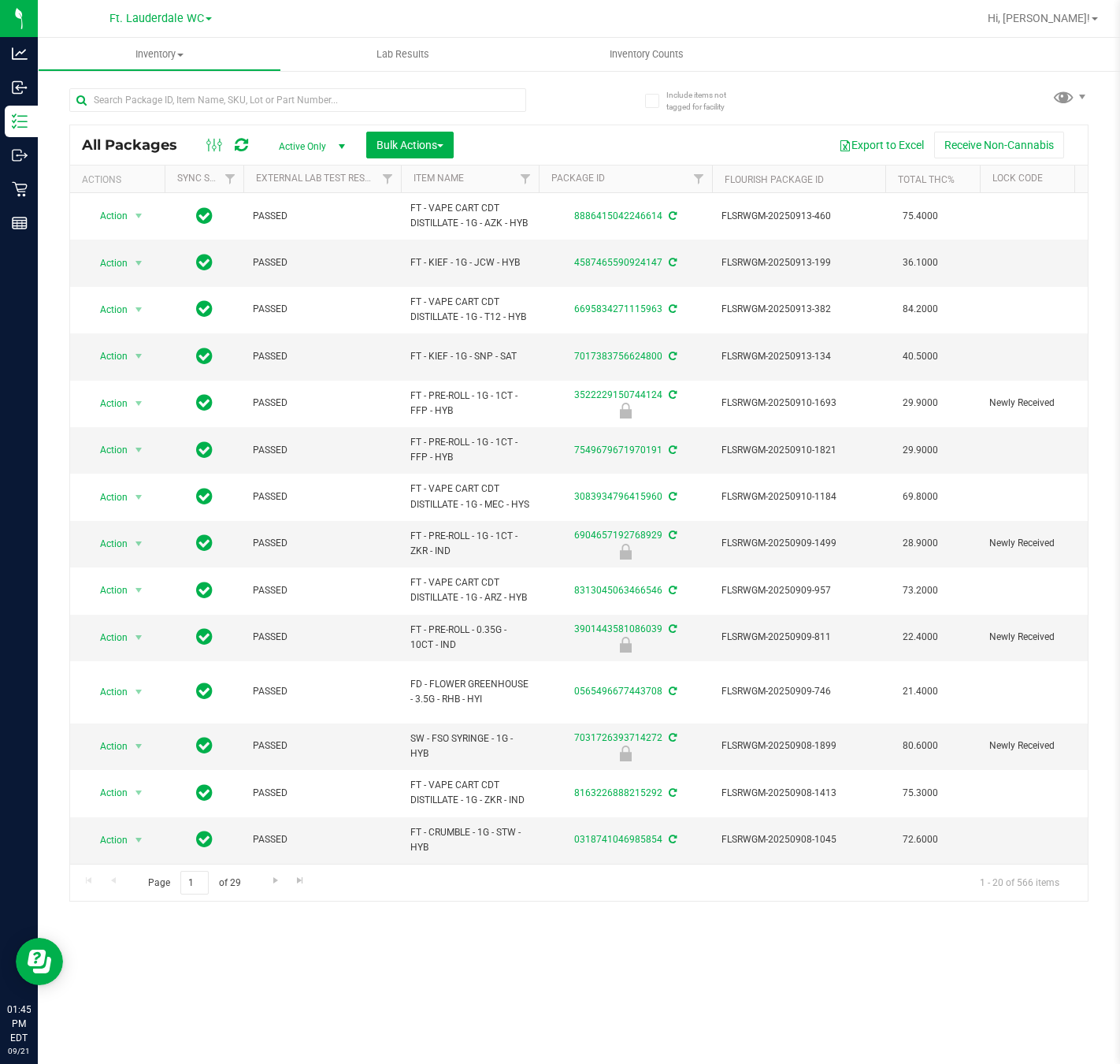
click at [156, 85] on div at bounding box center [324, 99] width 509 height 50
click at [165, 106] on input "text" at bounding box center [298, 100] width 457 height 23
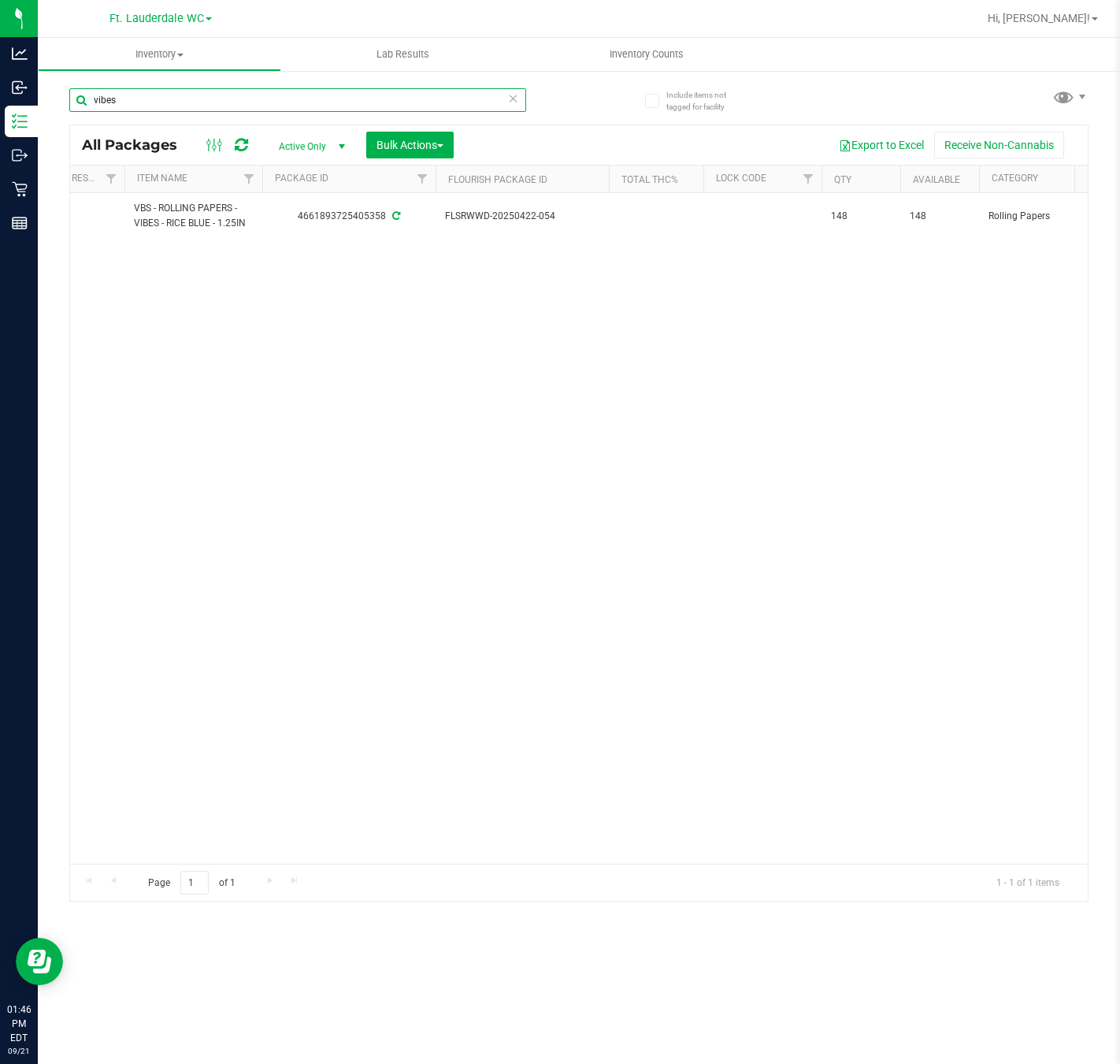
scroll to position [0, 275]
type input "v"
type input "c"
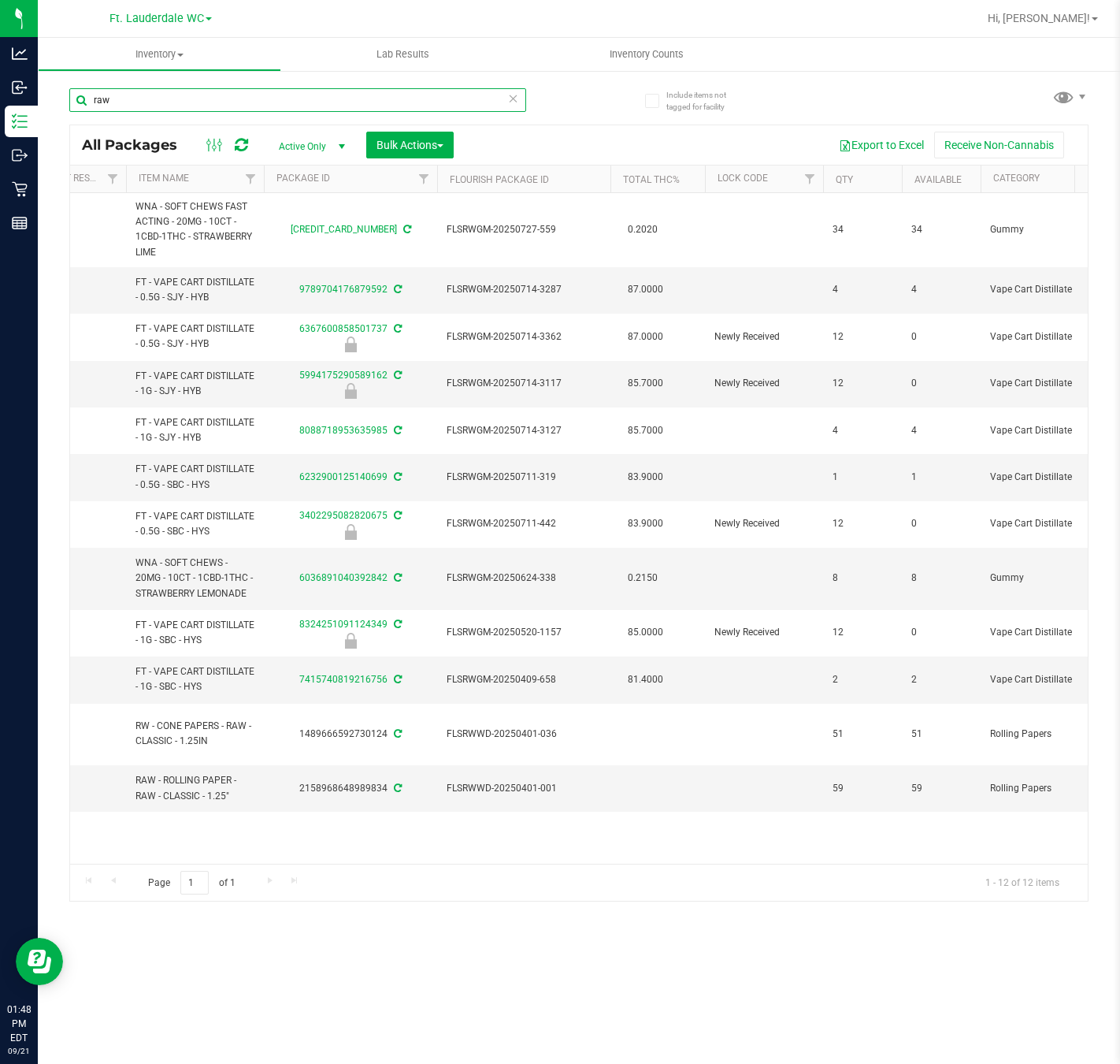
click at [176, 109] on input "raw" at bounding box center [298, 100] width 457 height 23
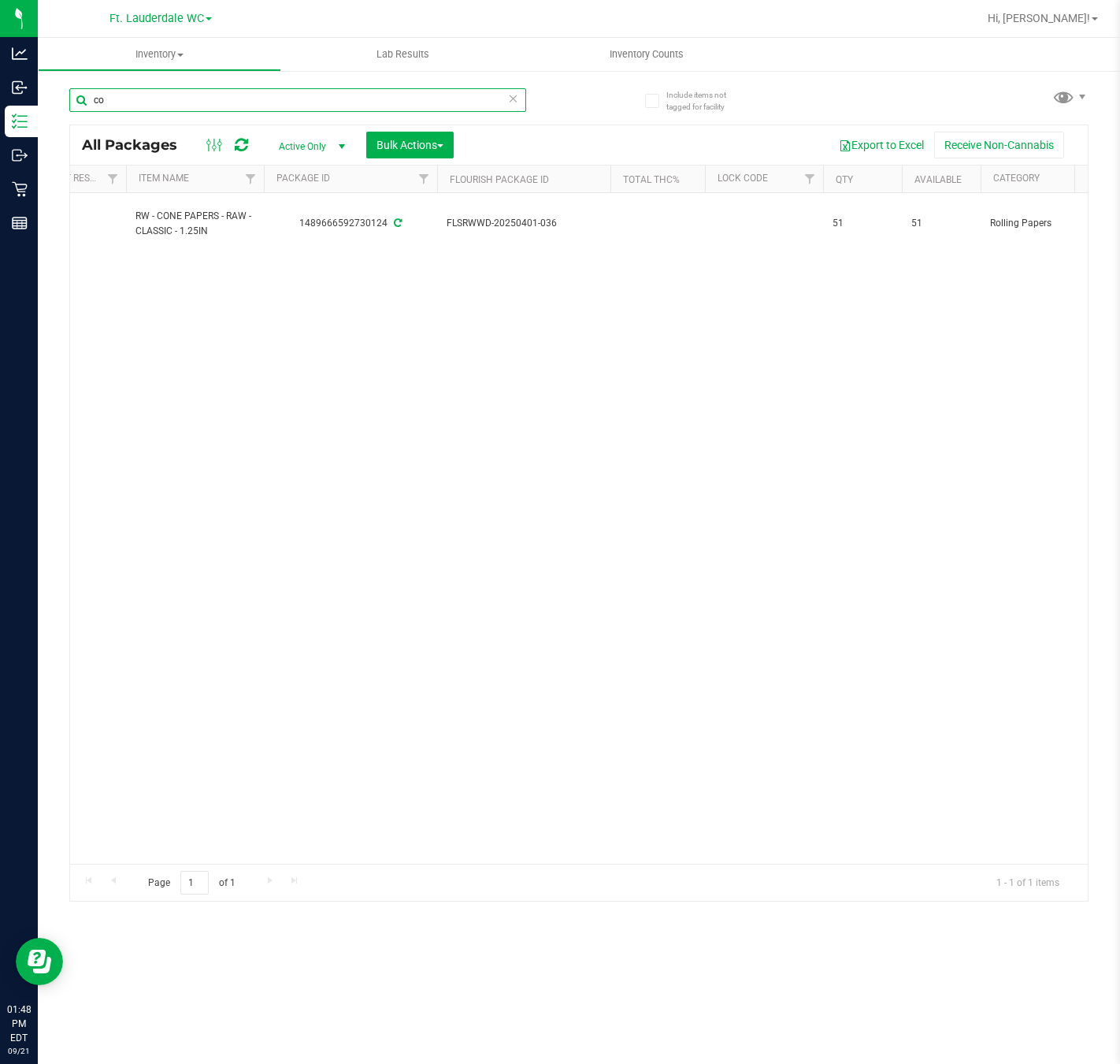
type input "c"
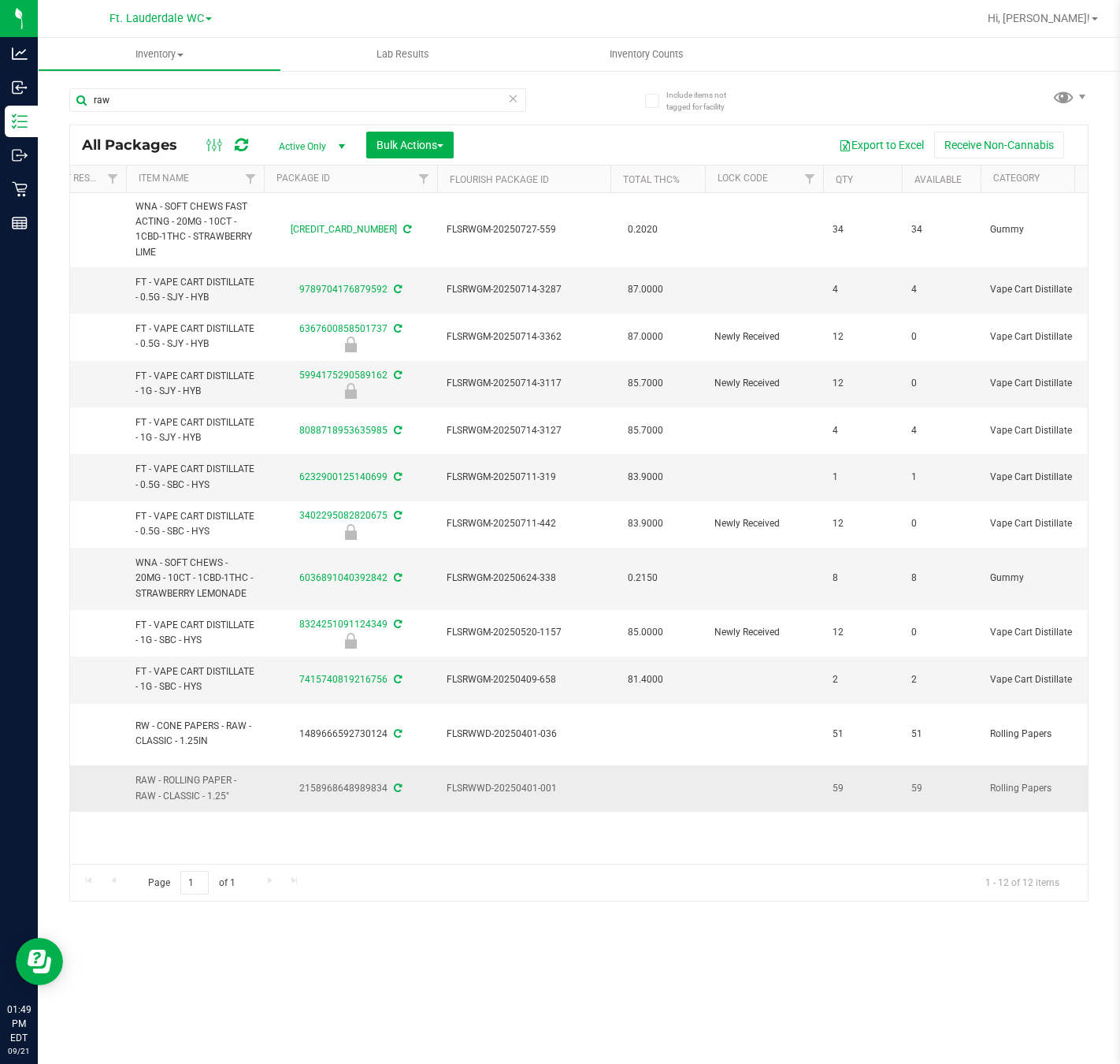
click at [187, 786] on span "RAW - ROLLING PAPER - RAW - CLASSIC - 1.25"" at bounding box center [195, 787] width 119 height 30
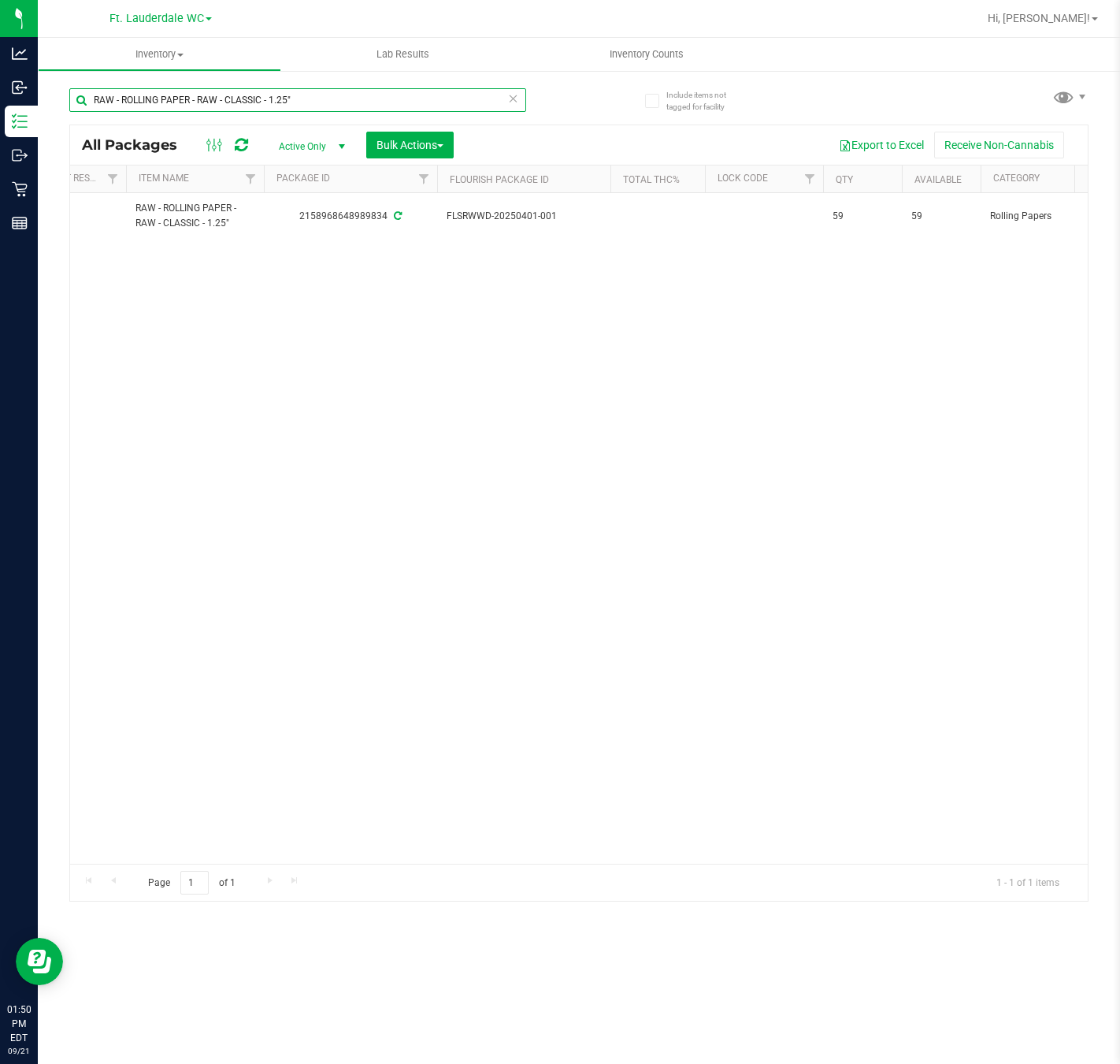
click at [317, 99] on input "RAW - ROLLING PAPER - RAW - CLASSIC - 1.25"" at bounding box center [298, 100] width 457 height 23
type input "c"
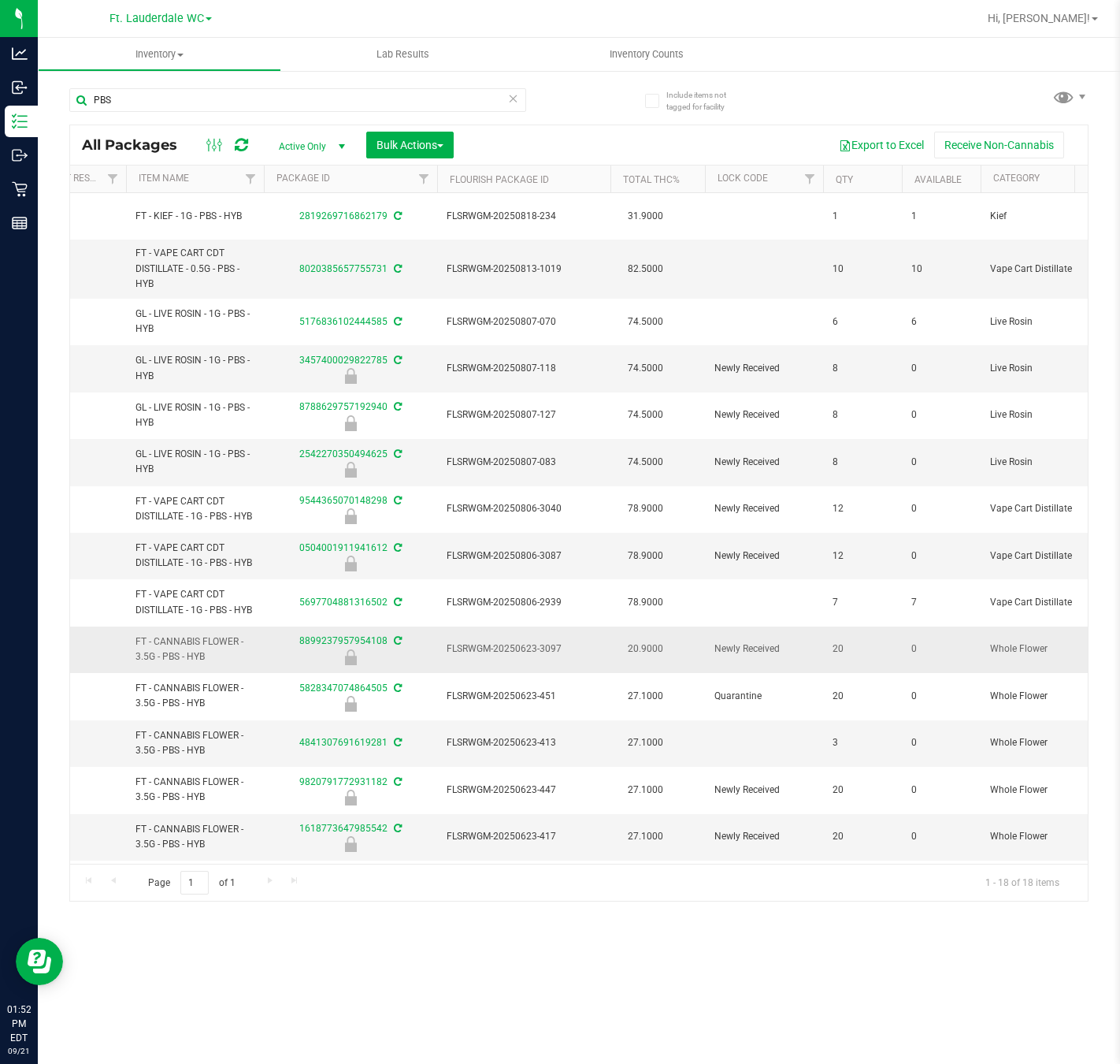
click at [201, 653] on span "FT - CANNABIS FLOWER - 3.5G - PBS - HYB" at bounding box center [195, 648] width 119 height 30
click at [188, 646] on span "FT - CANNABIS FLOWER - 3.5G - PBS - HYB" at bounding box center [195, 648] width 119 height 30
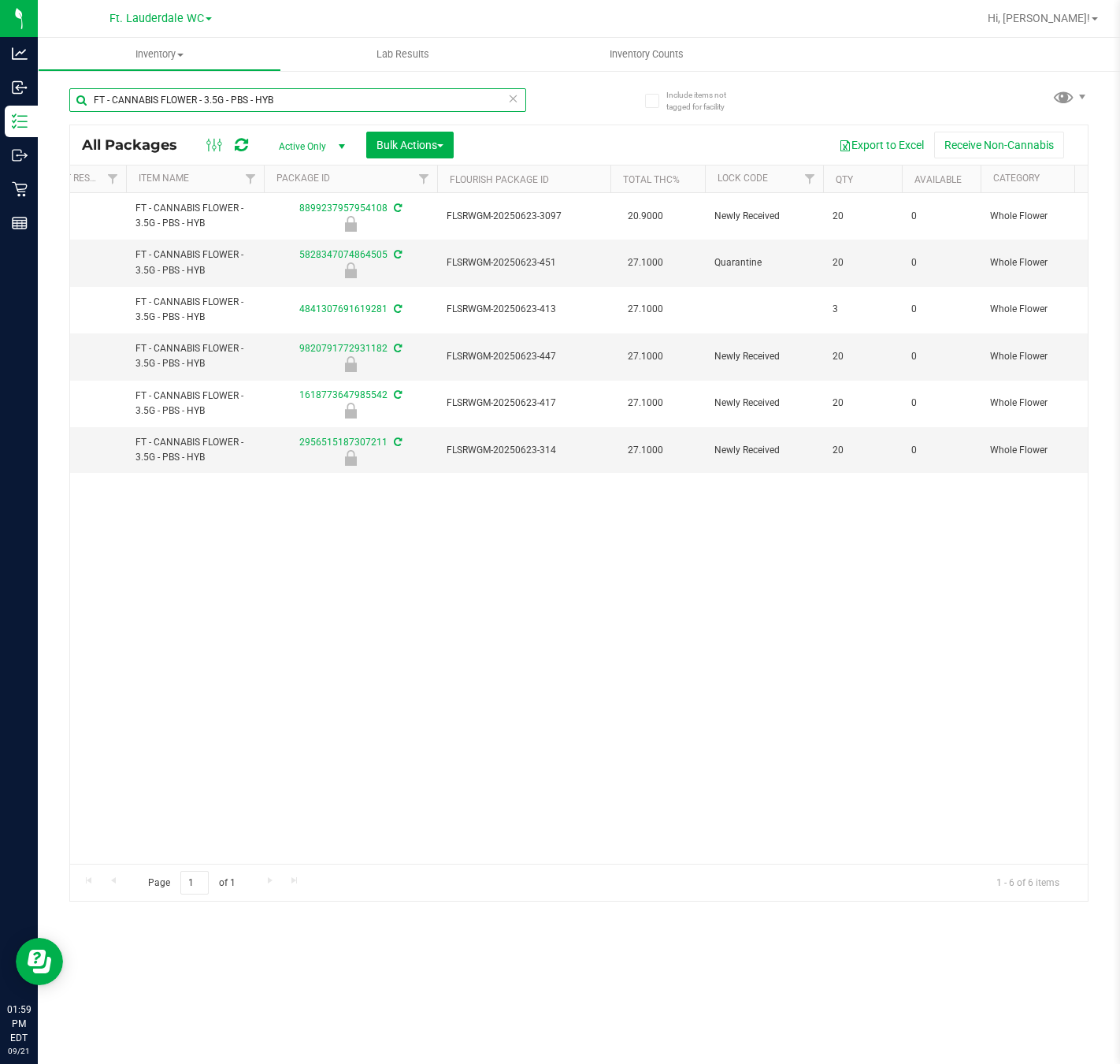
type input "FT - CANNABIS FLOWER - 3.5G - PBS - HYB"
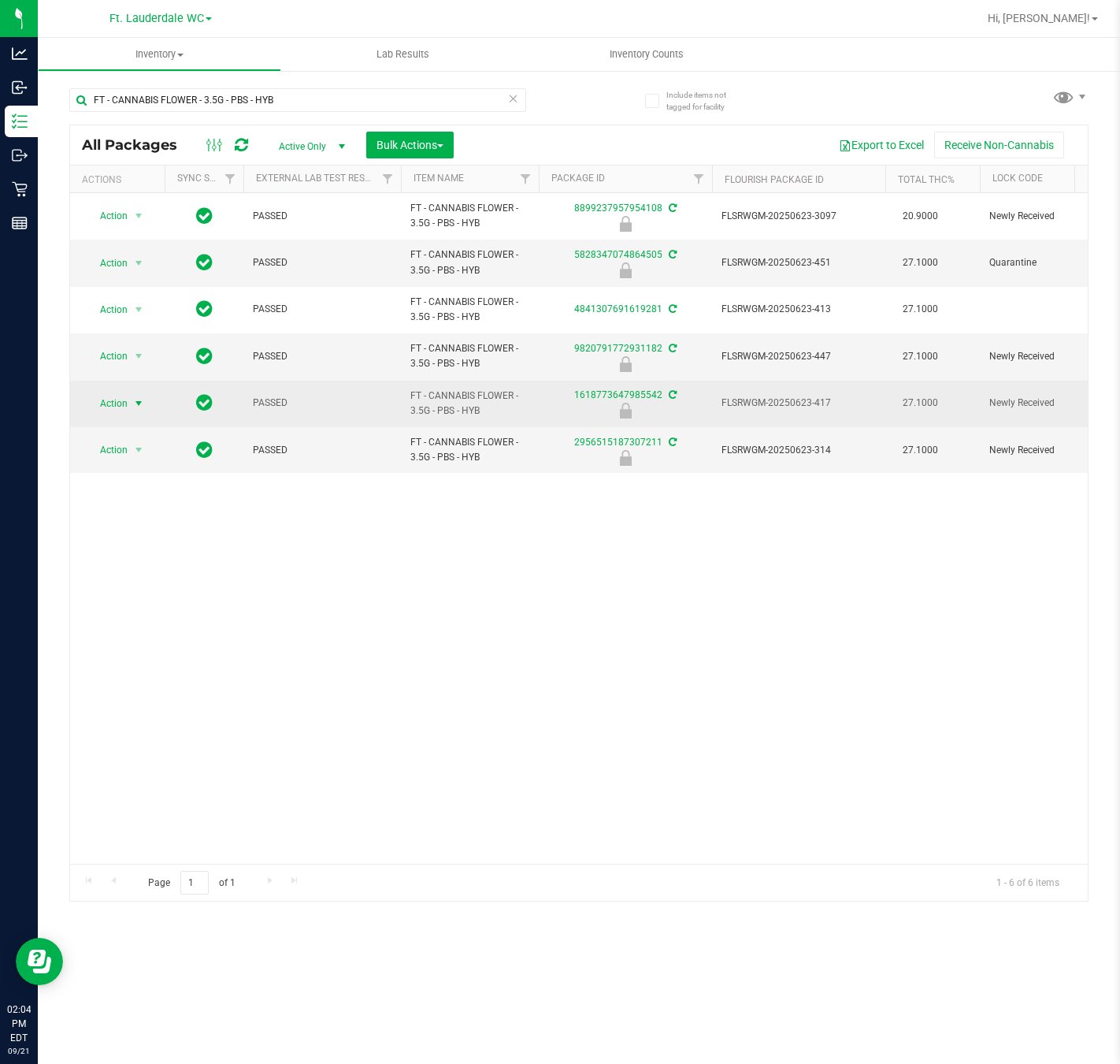
click at [112, 404] on span "Action" at bounding box center [107, 403] width 43 height 22
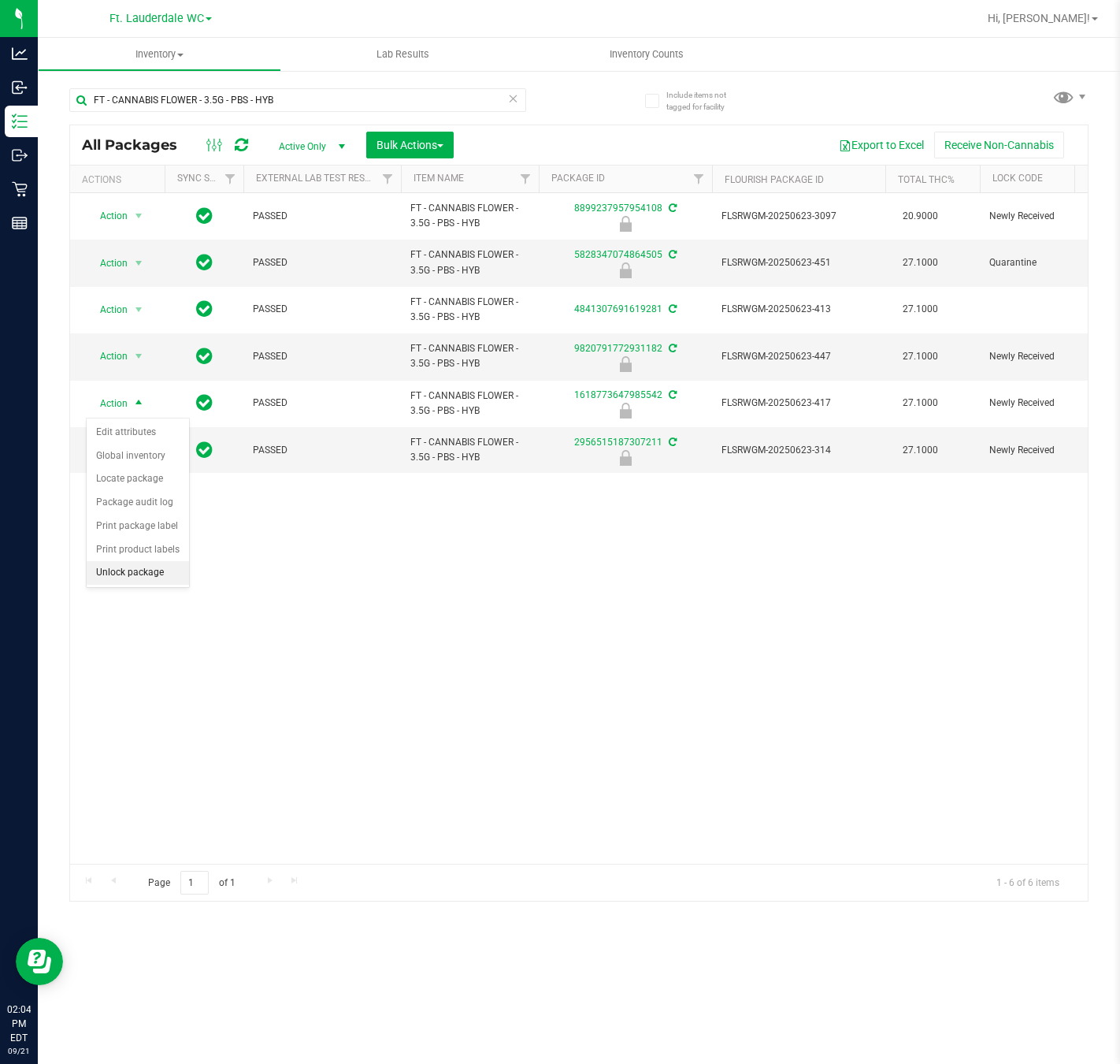
click at [156, 581] on li "Unlock package" at bounding box center [138, 572] width 103 height 23
